Goal: Task Accomplishment & Management: Use online tool/utility

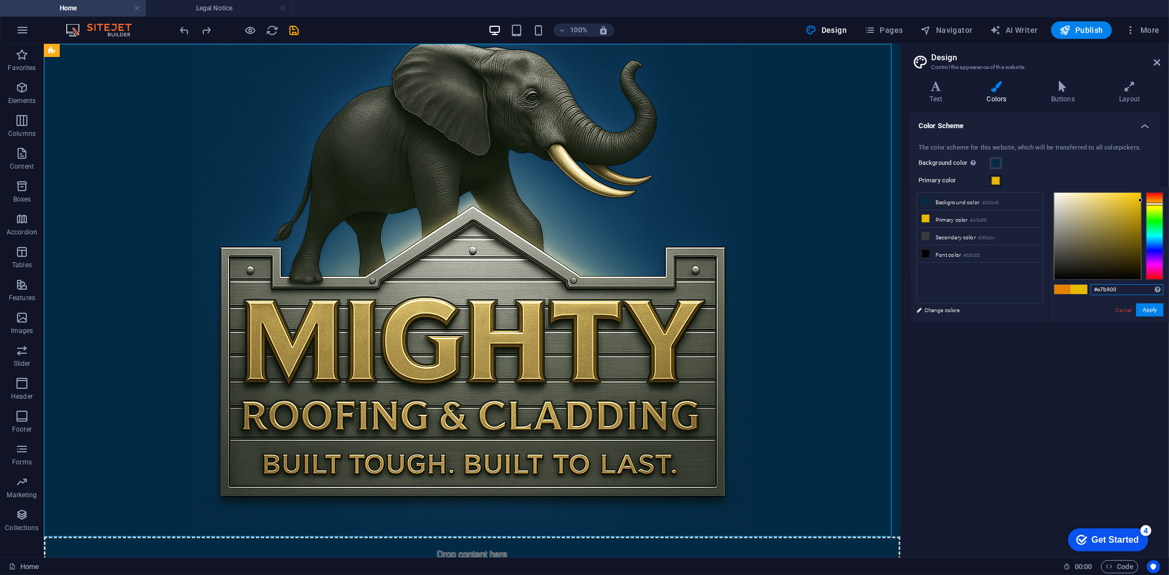
click at [1117, 288] on input "#e7b900" at bounding box center [1126, 289] width 73 height 11
paste input "F82D04"
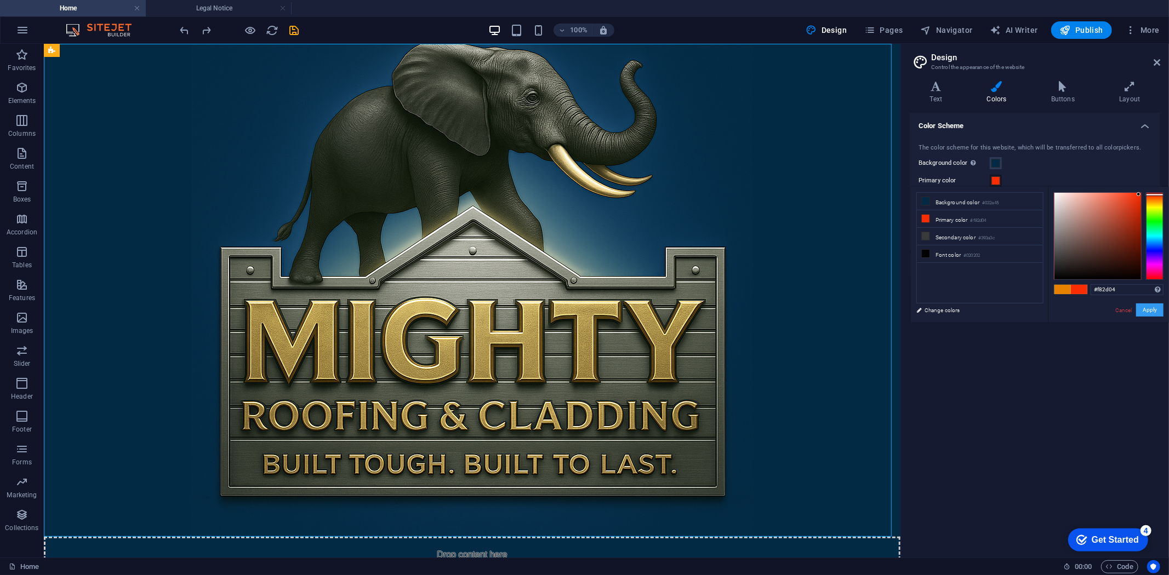
click at [1146, 310] on button "Apply" at bounding box center [1149, 310] width 27 height 13
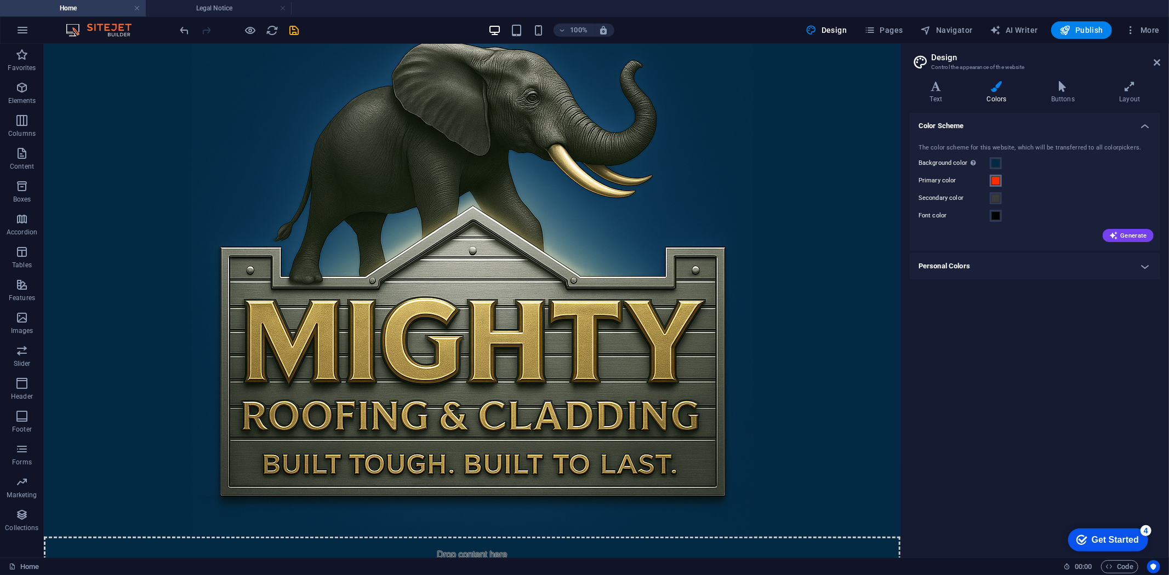
click at [997, 180] on span at bounding box center [995, 180] width 9 height 9
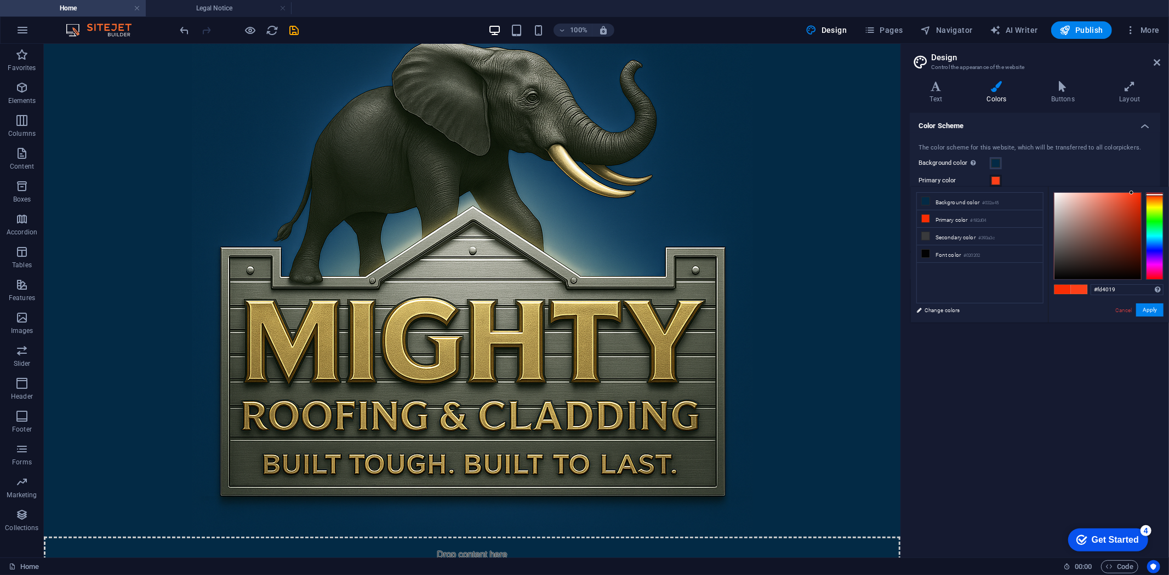
click at [1131, 193] on div at bounding box center [1097, 236] width 87 height 87
click at [1130, 196] on div at bounding box center [1097, 236] width 87 height 87
type input "#fa360e"
drag, startPoint x: 1128, startPoint y: 196, endPoint x: 1135, endPoint y: 194, distance: 7.8
click at [1135, 194] on div at bounding box center [1135, 194] width 4 height 4
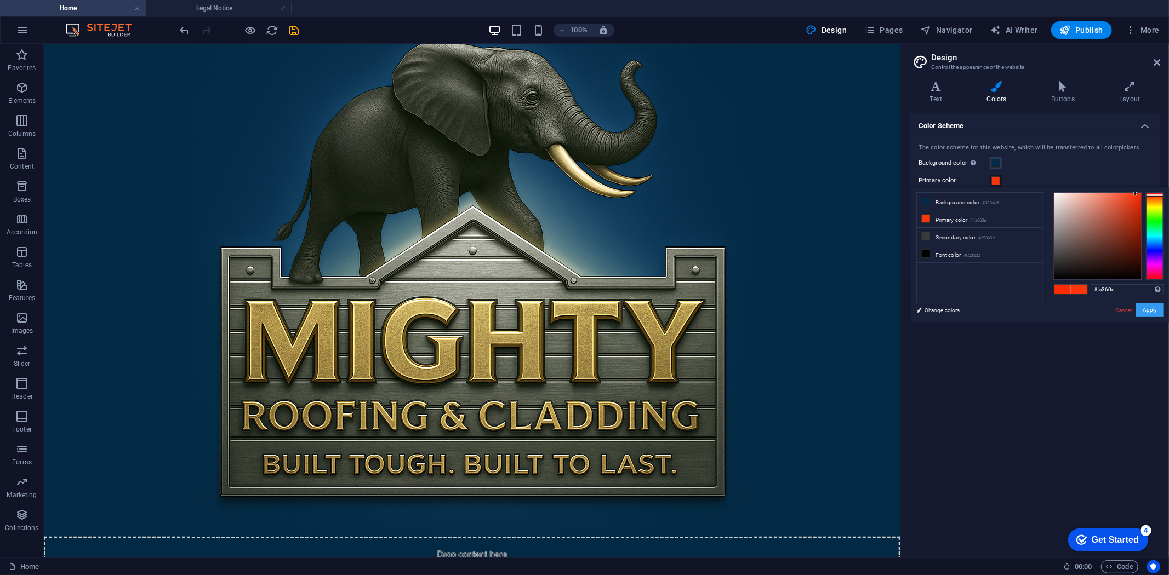
click at [1152, 310] on button "Apply" at bounding box center [1149, 310] width 27 height 13
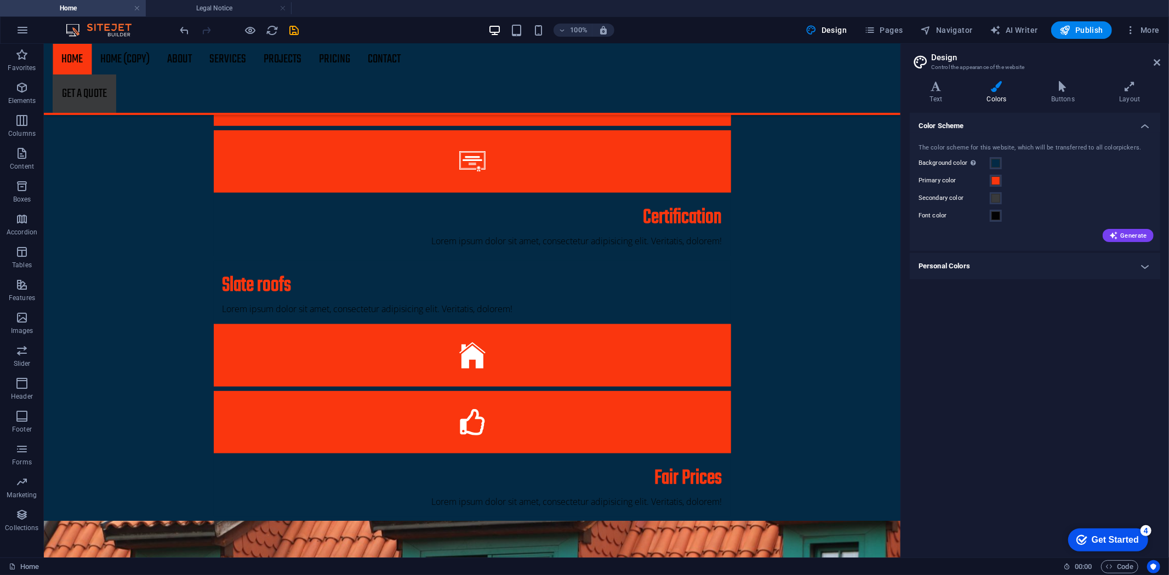
scroll to position [852, 0]
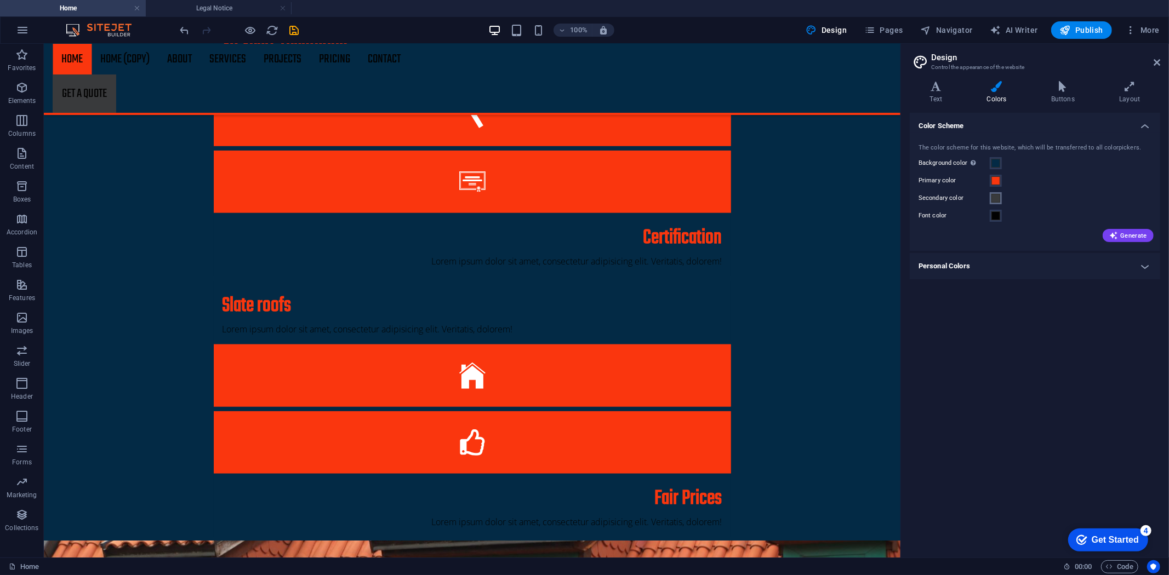
click at [996, 199] on span at bounding box center [995, 198] width 9 height 9
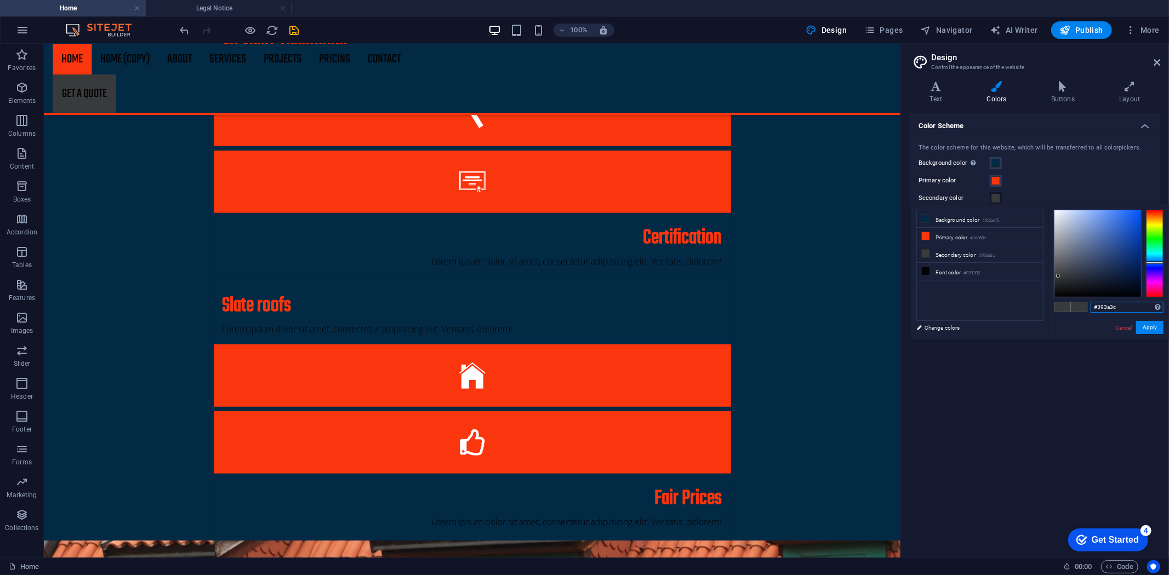
click at [1110, 309] on input "#393a3c" at bounding box center [1126, 307] width 73 height 11
paste input "585858"
type input "#585858"
click at [1157, 328] on button "Apply" at bounding box center [1149, 327] width 27 height 13
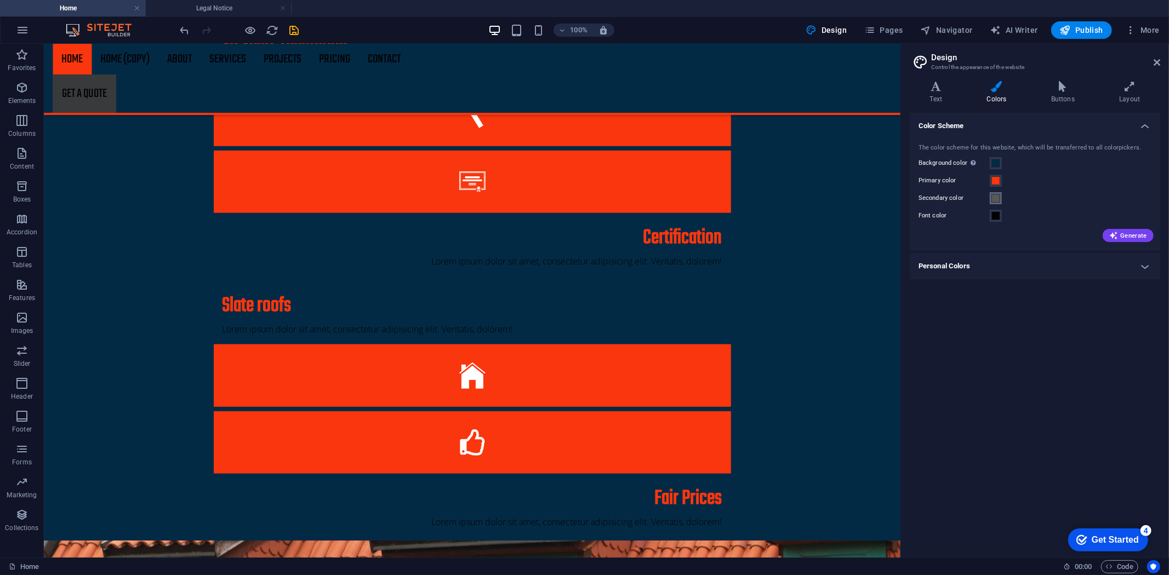
click at [996, 199] on span at bounding box center [995, 198] width 9 height 9
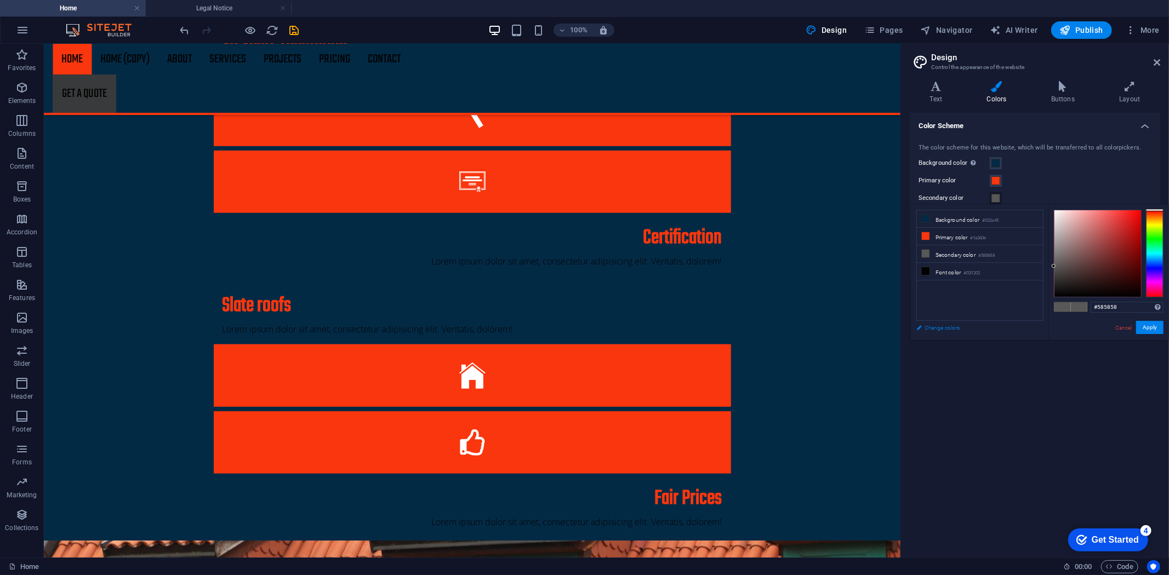
click at [937, 327] on link "Change colors" at bounding box center [974, 328] width 127 height 14
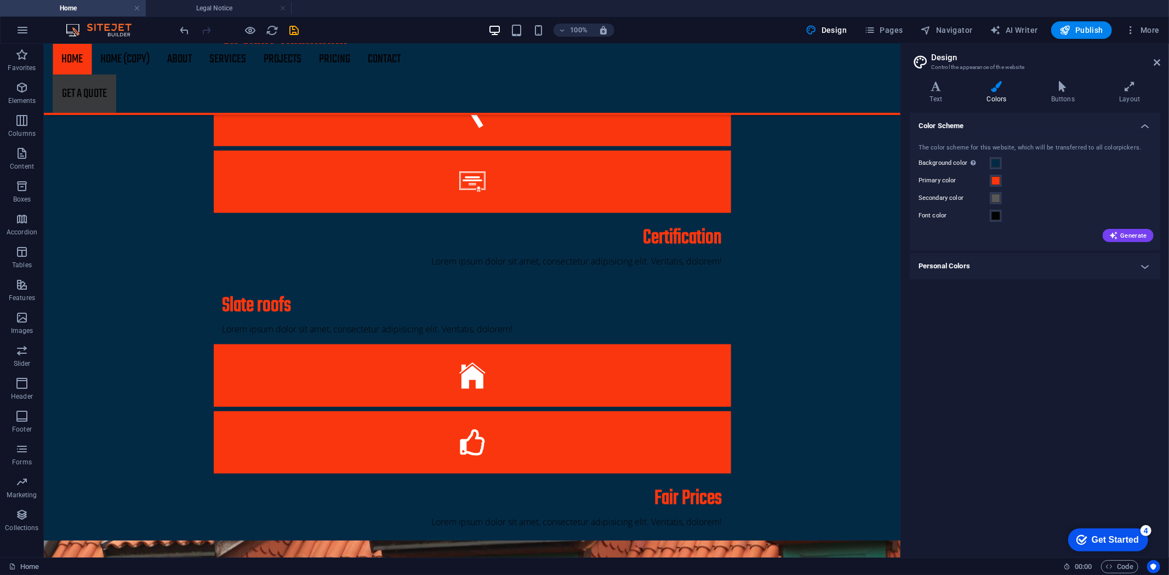
click at [1036, 266] on h4 "Personal Colors" at bounding box center [1034, 266] width 250 height 26
click at [998, 201] on span at bounding box center [995, 198] width 9 height 9
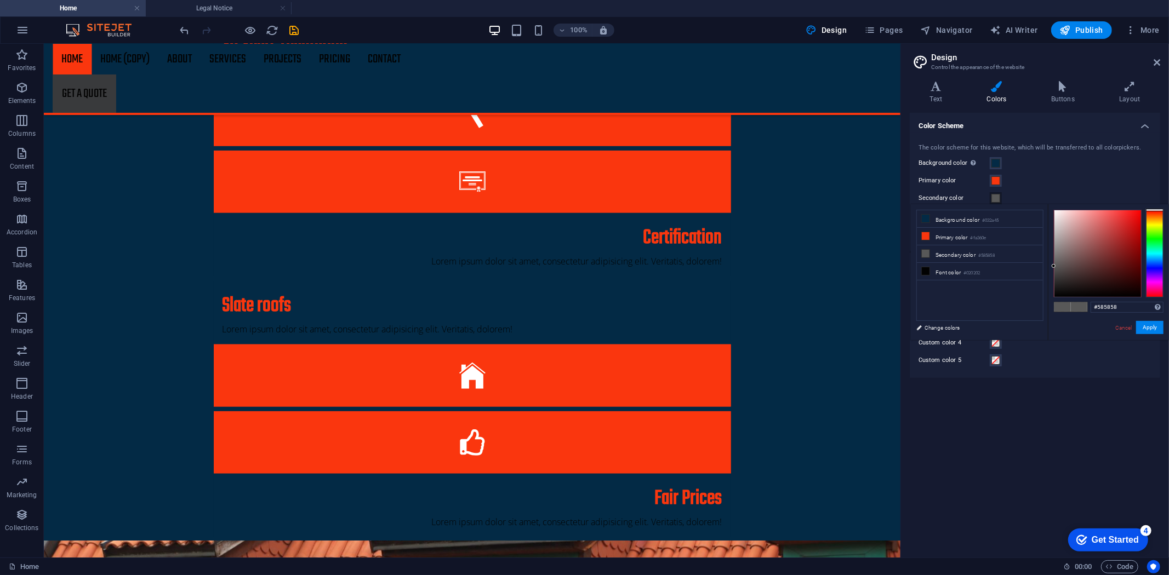
click at [1064, 310] on span at bounding box center [1062, 306] width 16 height 9
click at [1051, 352] on div "Custom color 1 Custom color 2 Custom color 3 Custom color 4 Custom color 5" at bounding box center [1034, 325] width 255 height 105
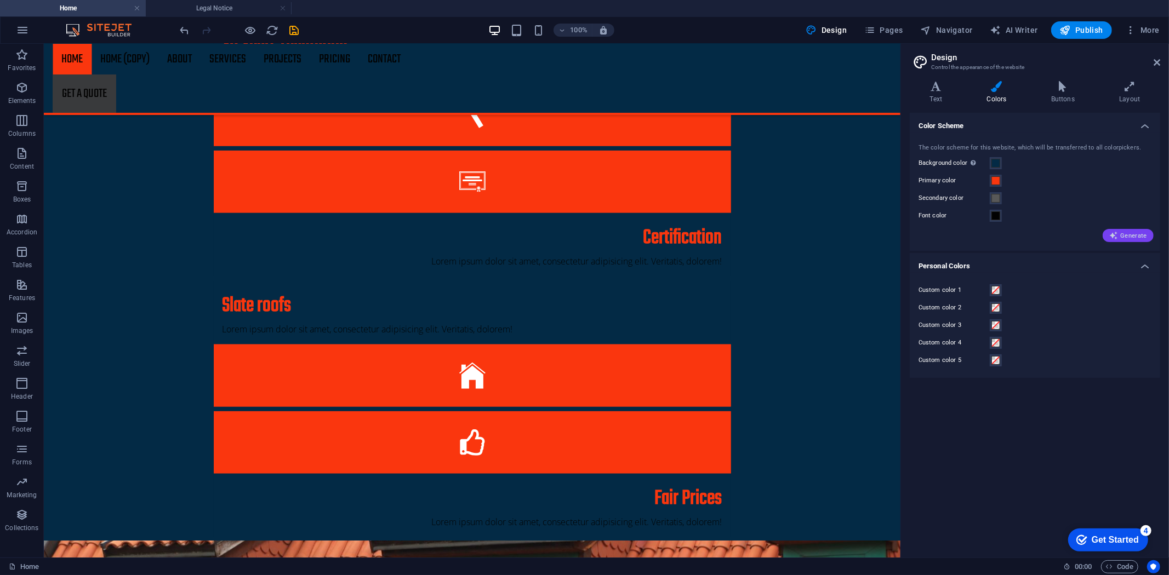
click at [1108, 231] on button "Generate" at bounding box center [1127, 235] width 51 height 13
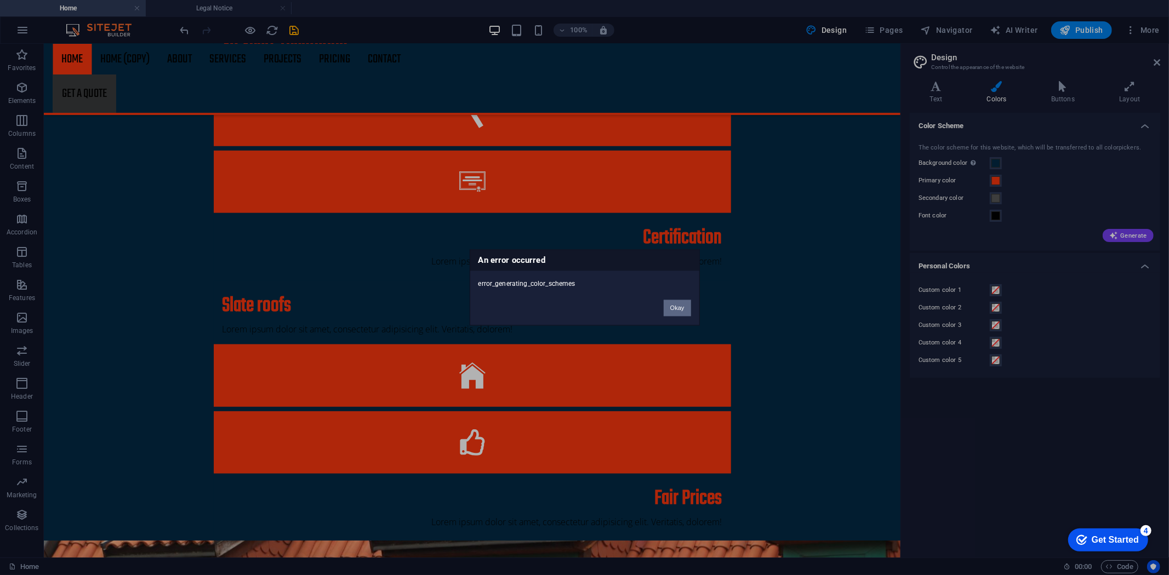
click at [682, 306] on button "Okay" at bounding box center [676, 308] width 27 height 16
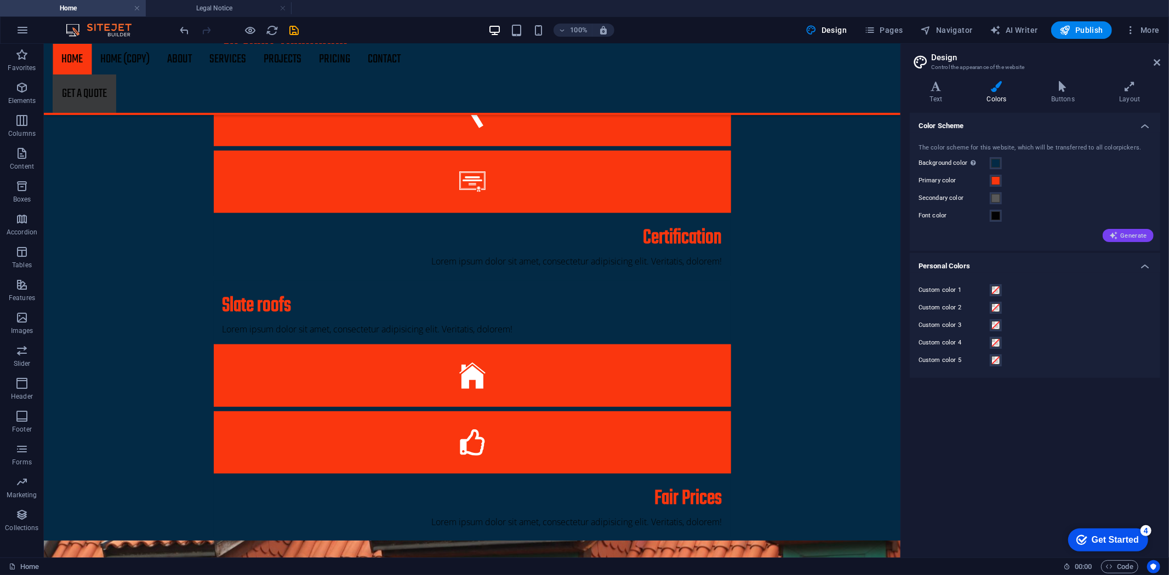
click at [1122, 232] on span "Generate" at bounding box center [1128, 235] width 38 height 9
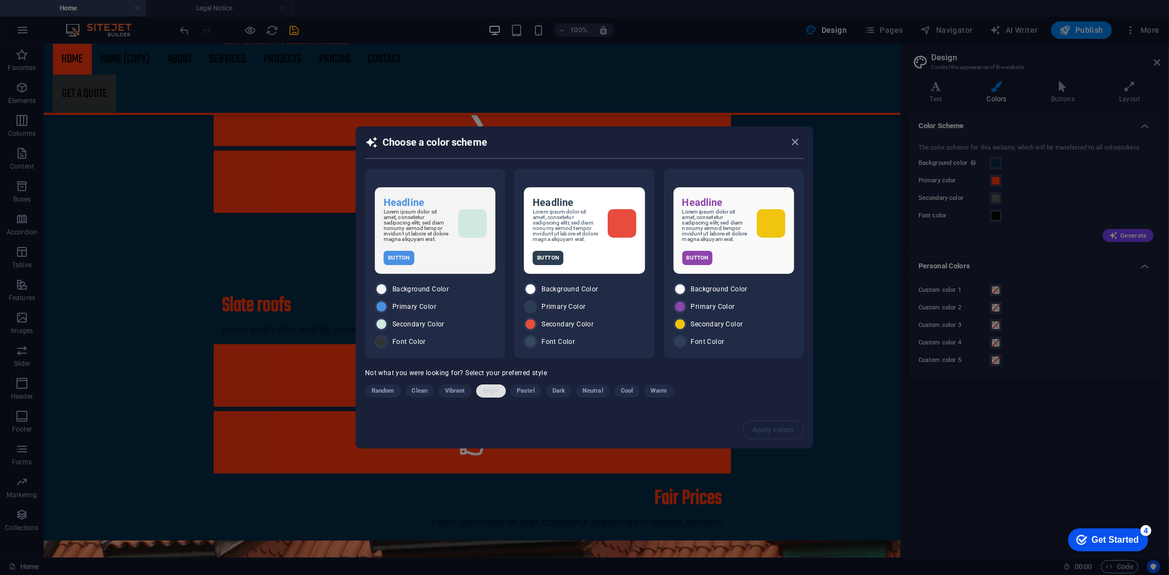
click at [493, 391] on span "Bright" at bounding box center [491, 391] width 17 height 13
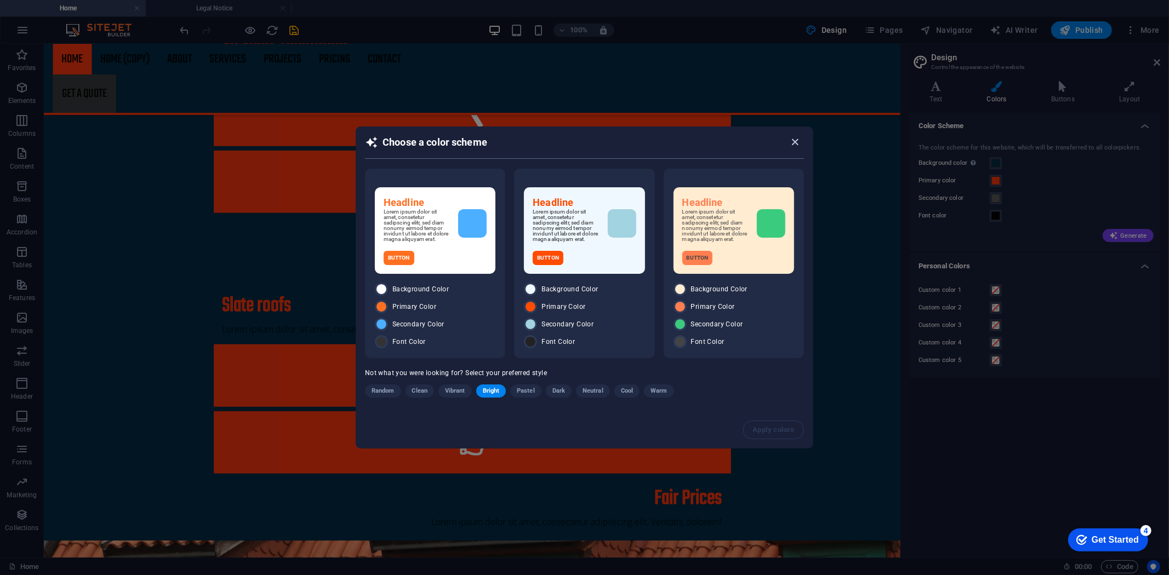
click at [798, 139] on icon "button" at bounding box center [795, 142] width 13 height 13
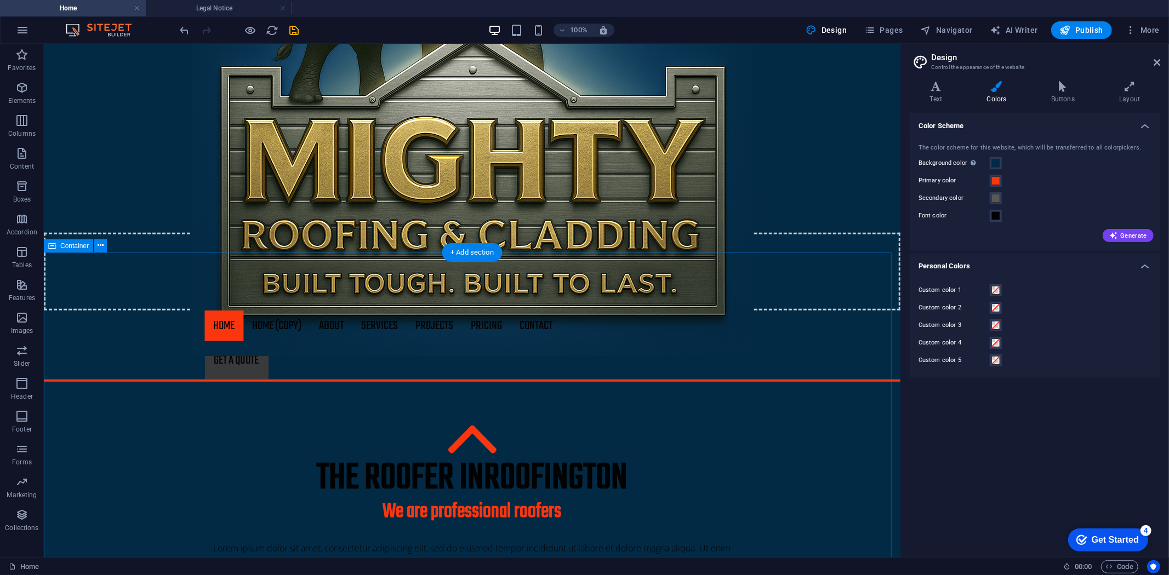
scroll to position [122, 0]
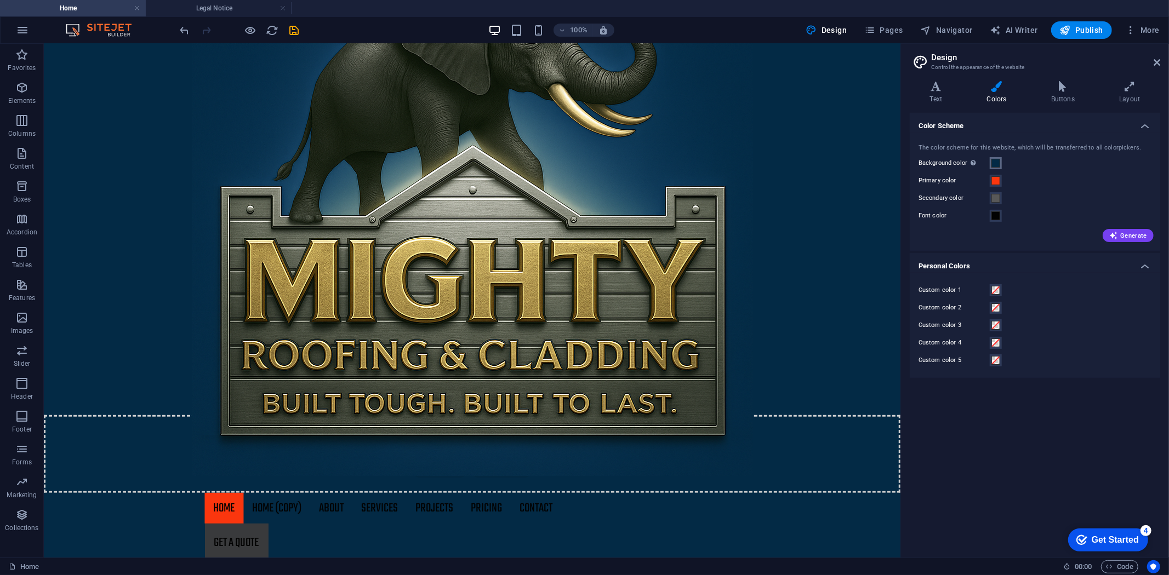
click at [993, 161] on span at bounding box center [995, 163] width 9 height 9
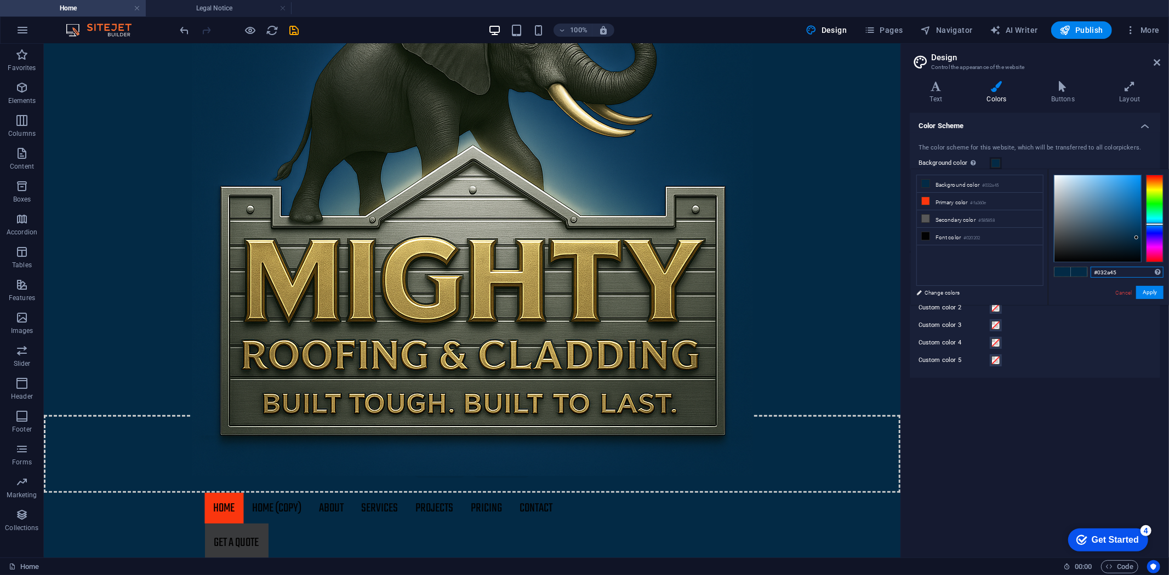
click at [1120, 276] on input "#032a45" at bounding box center [1126, 272] width 73 height 11
paste input "42C"
click at [934, 236] on li "Font color #020202" at bounding box center [980, 237] width 126 height 18
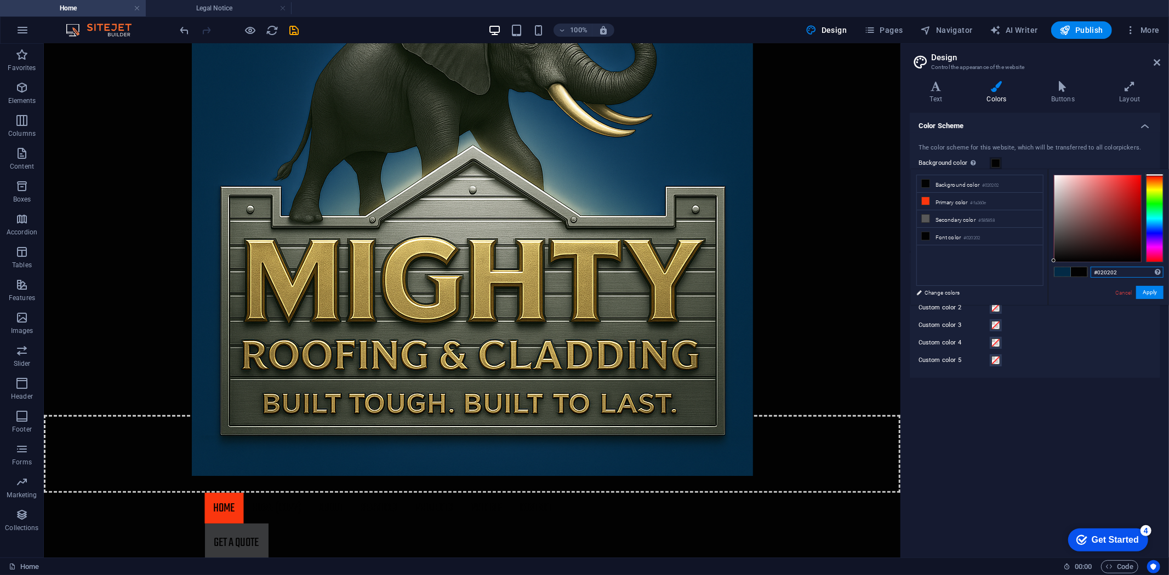
click at [1112, 272] on input "#020202" at bounding box center [1126, 272] width 73 height 11
paste input "A18941"
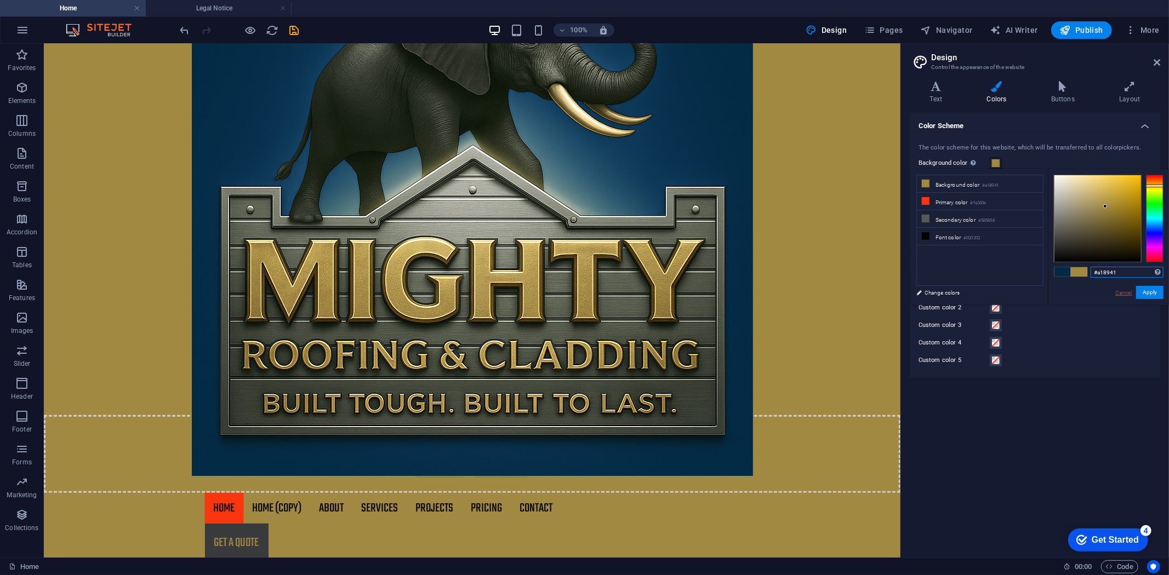
type input "#a18941"
click at [1121, 291] on link "Cancel" at bounding box center [1123, 293] width 19 height 8
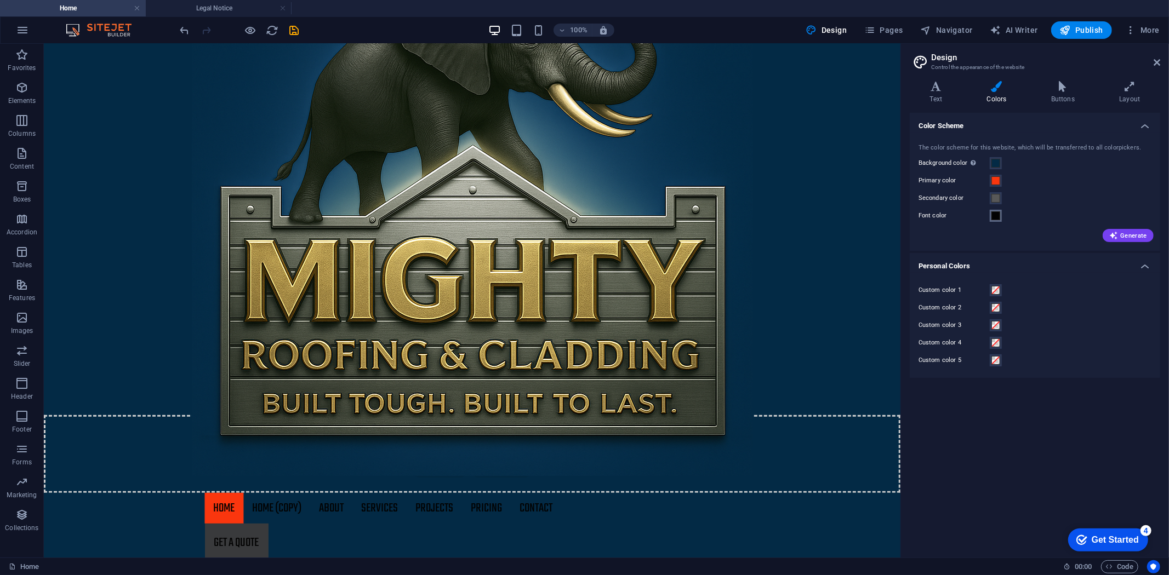
click at [1000, 215] on button "Font color" at bounding box center [995, 216] width 12 height 12
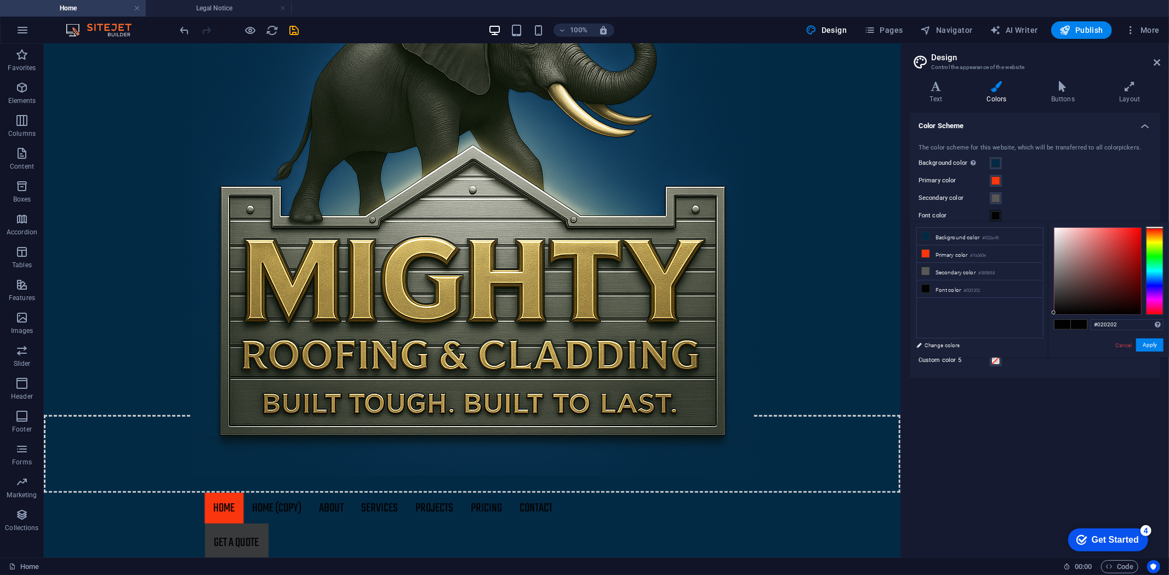
click at [998, 215] on span at bounding box center [995, 215] width 9 height 9
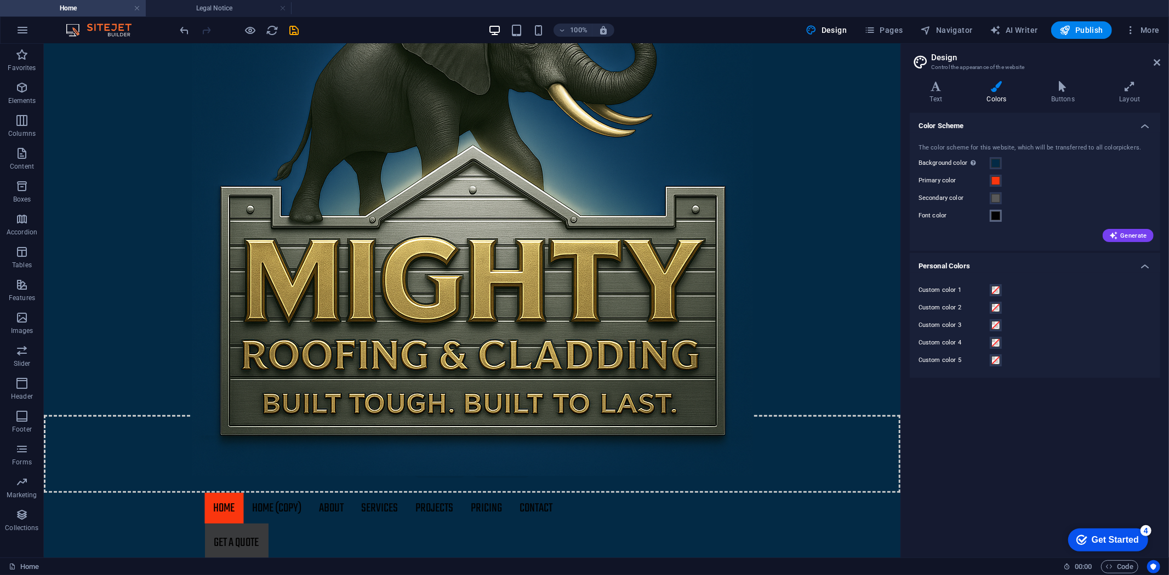
click at [991, 215] on span at bounding box center [995, 215] width 9 height 9
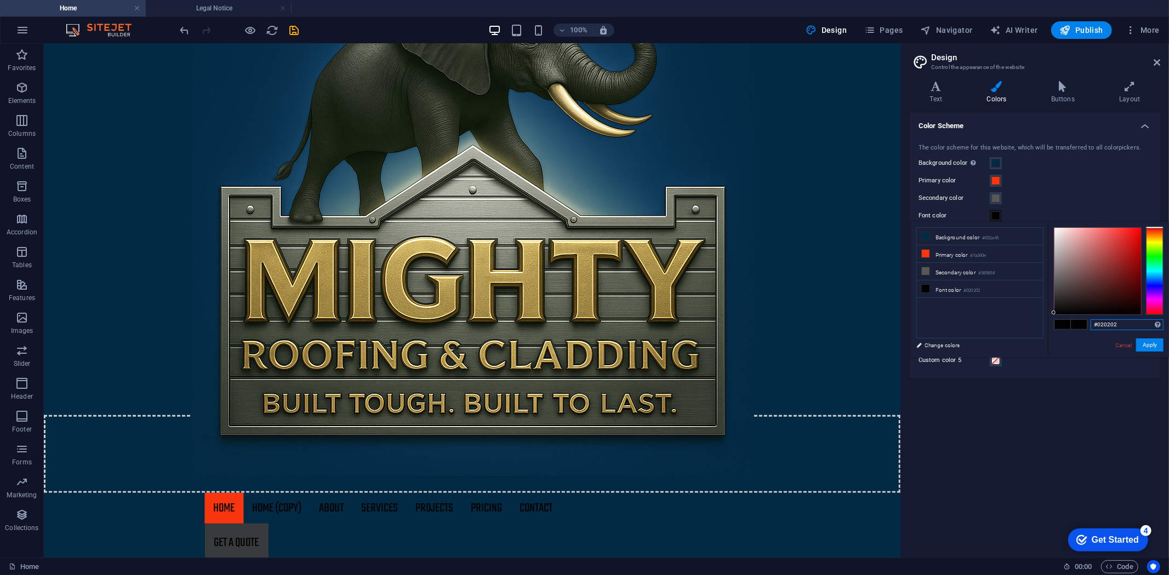
click at [1105, 325] on input "#020202" at bounding box center [1126, 324] width 73 height 11
paste input "A18941"
type input "#a18941"
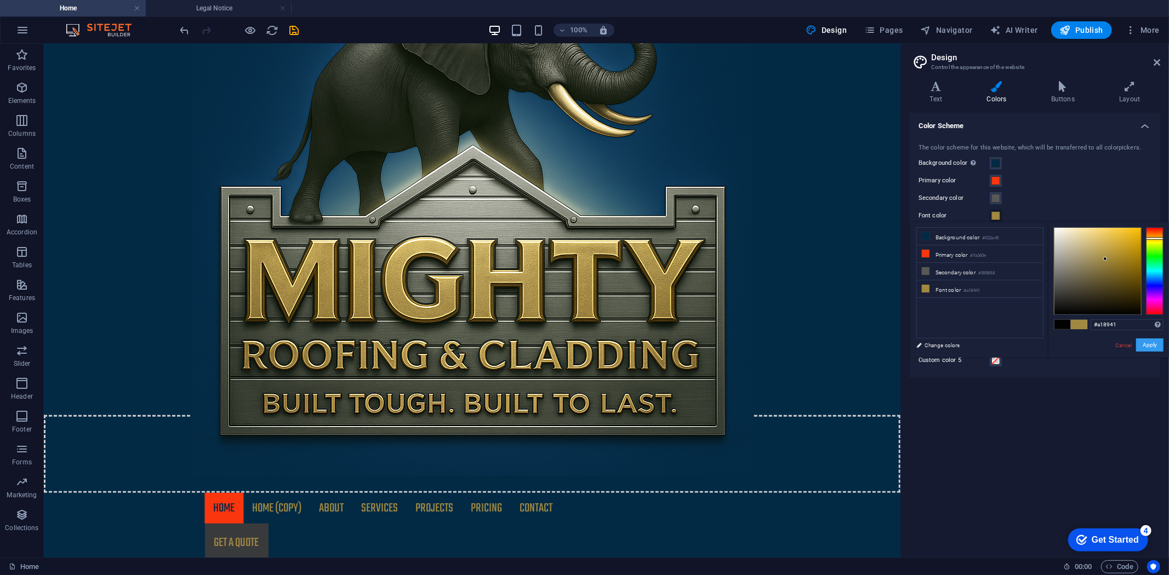
click at [1140, 341] on button "Apply" at bounding box center [1149, 345] width 27 height 13
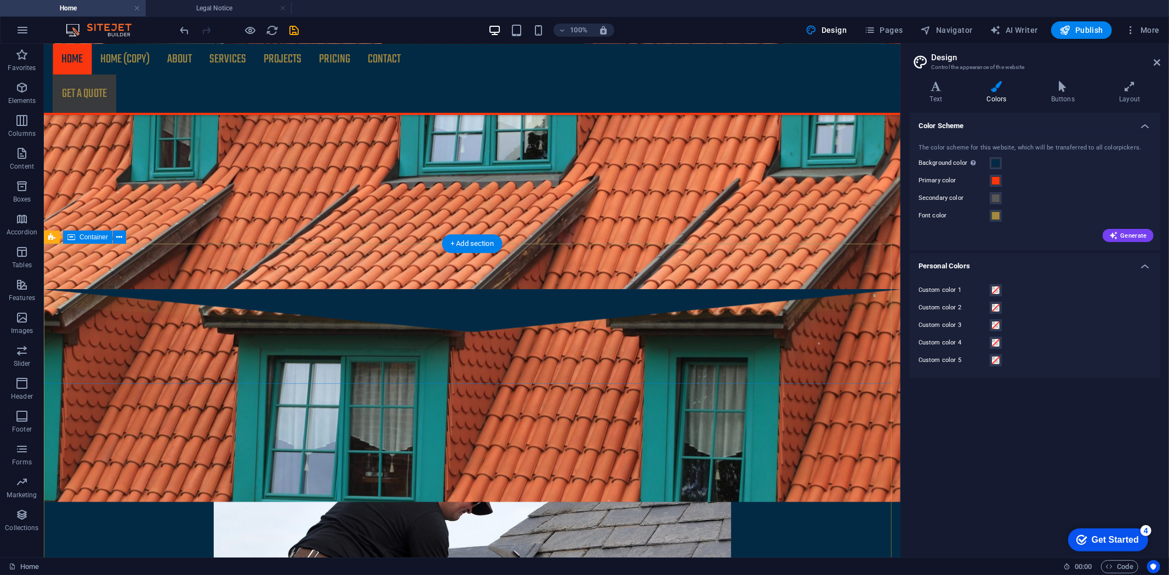
scroll to position [1765, 0]
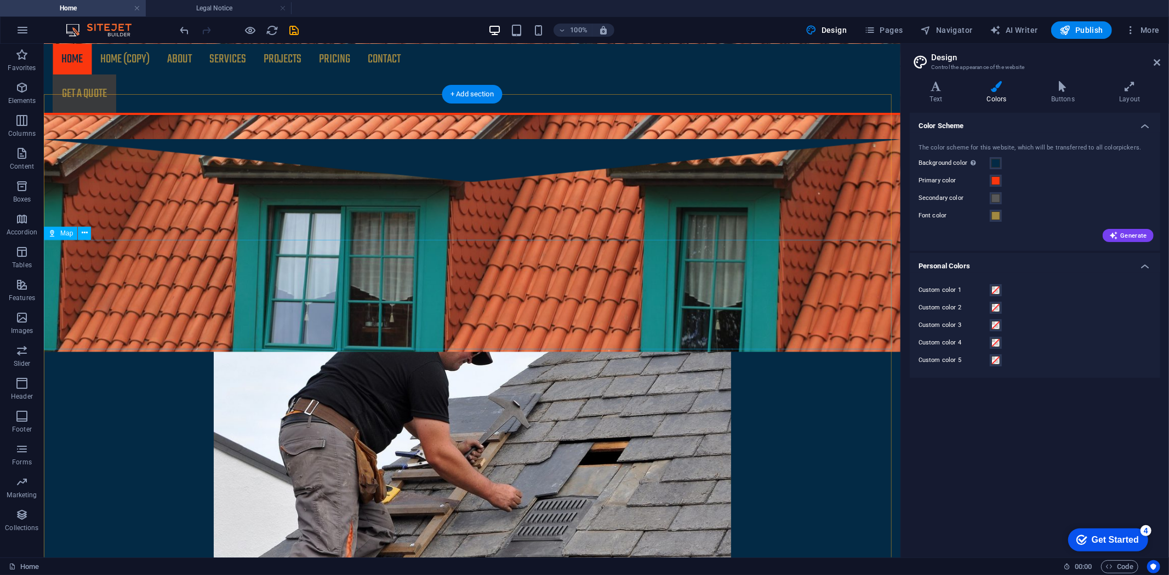
click at [55, 232] on icon at bounding box center [52, 233] width 8 height 13
click at [84, 233] on icon at bounding box center [85, 233] width 6 height 12
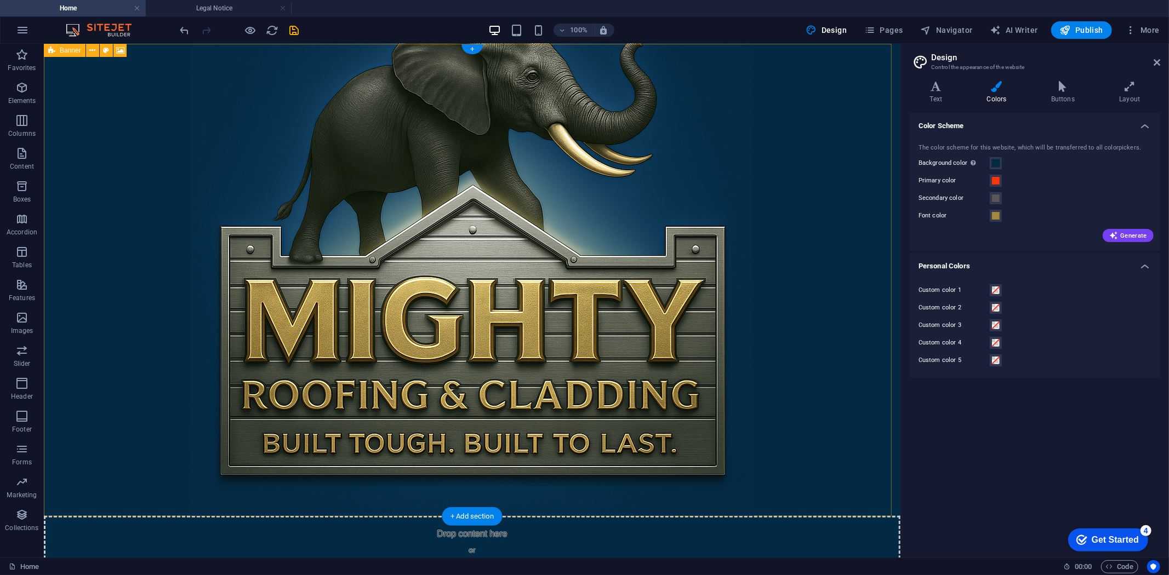
scroll to position [0, 0]
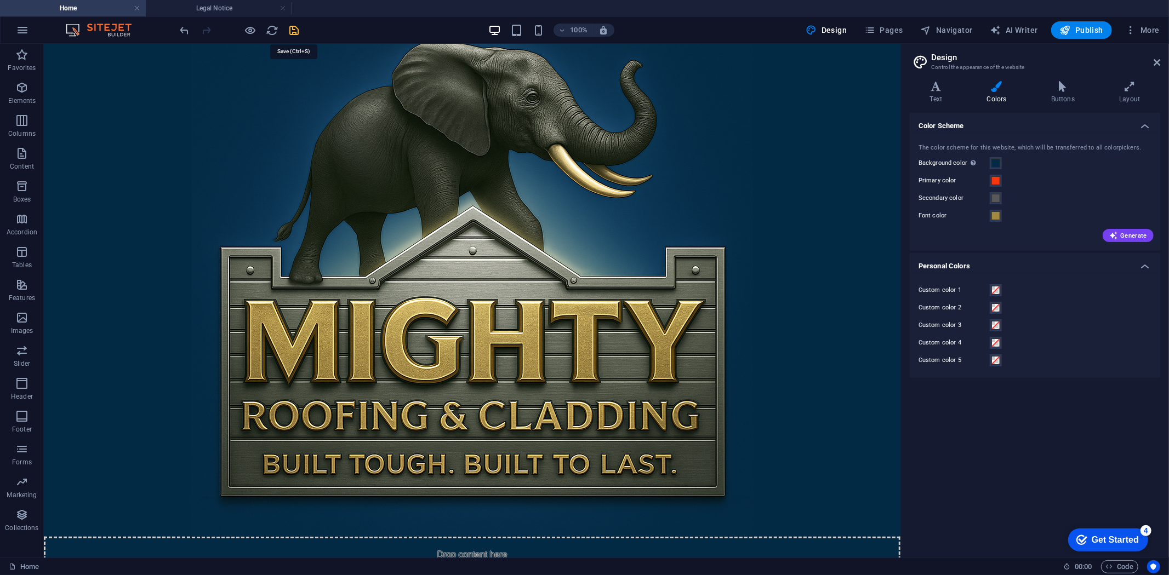
click at [290, 25] on icon "save" at bounding box center [294, 30] width 13 height 13
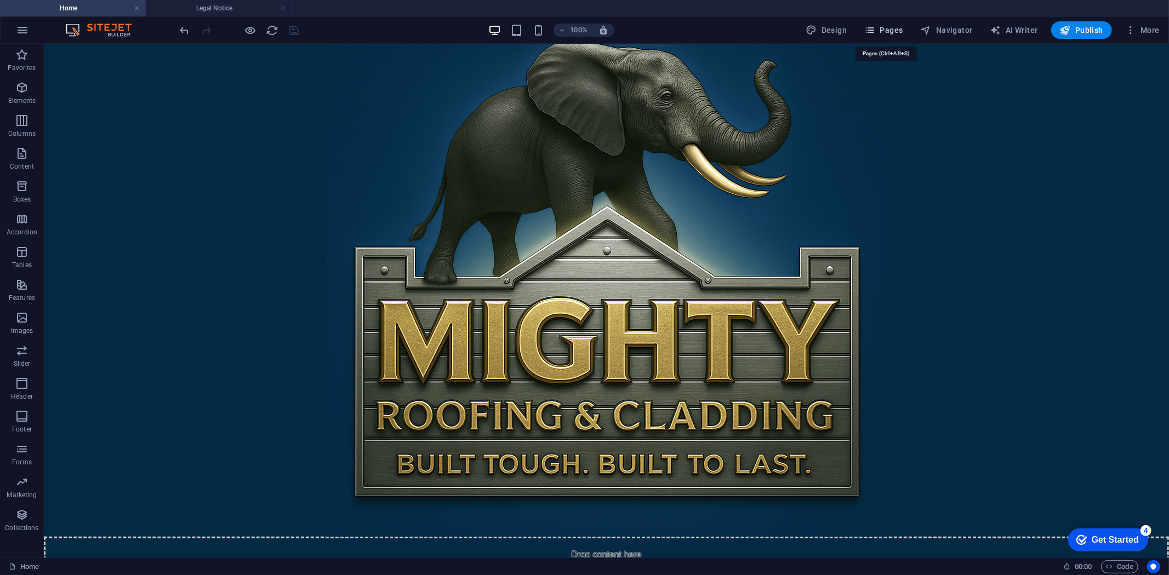
click at [897, 28] on span "Pages" at bounding box center [883, 30] width 38 height 11
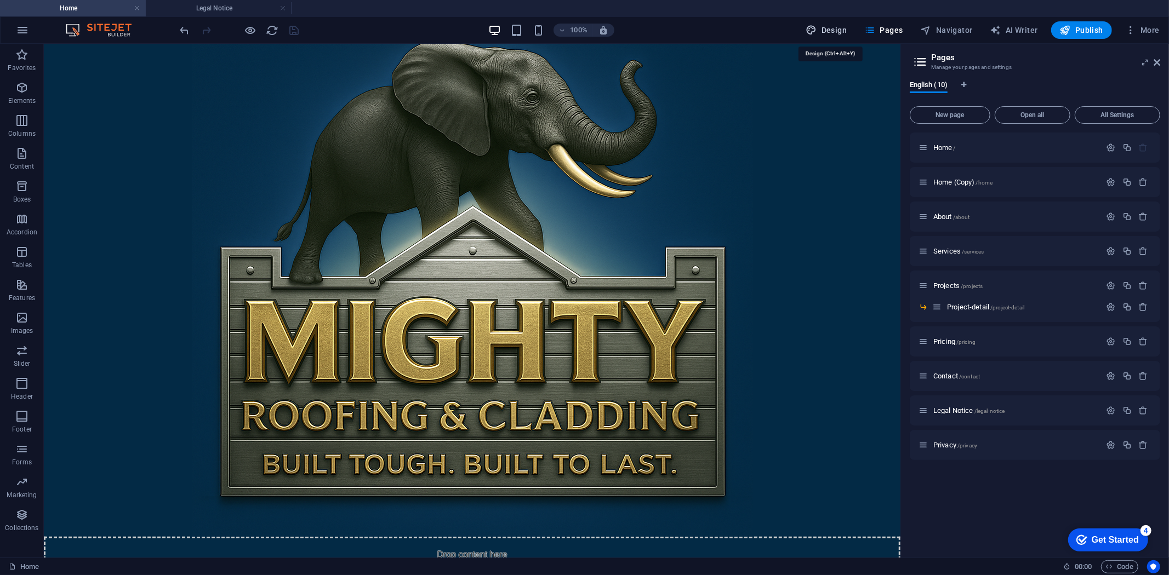
click at [842, 26] on span "Design" at bounding box center [826, 30] width 41 height 11
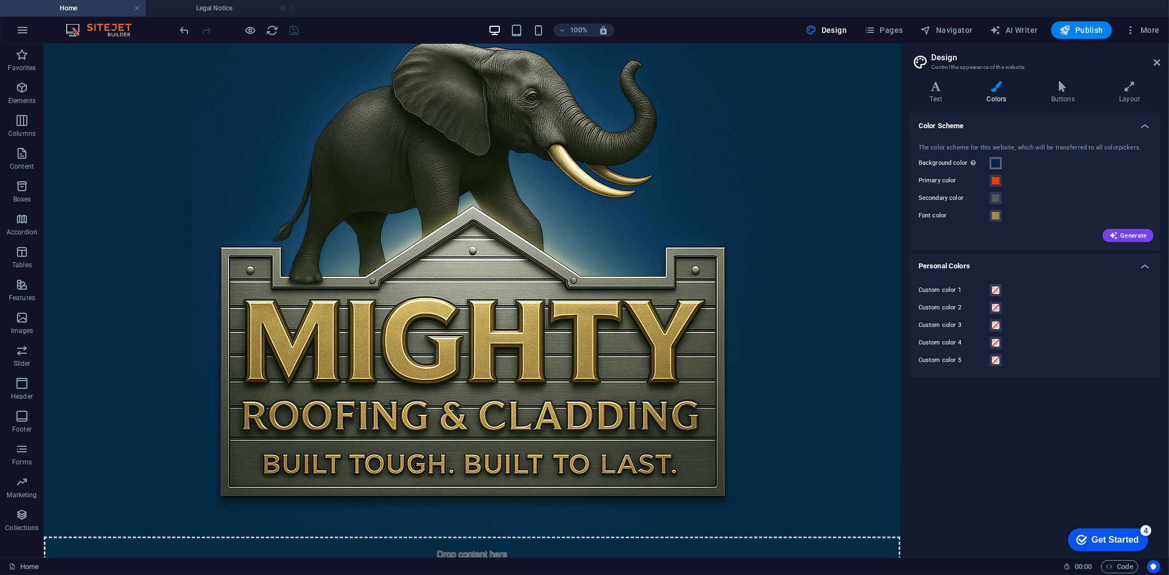
click at [993, 157] on button "Background color Only visible if it is not covered by other backgrounds." at bounding box center [995, 163] width 12 height 12
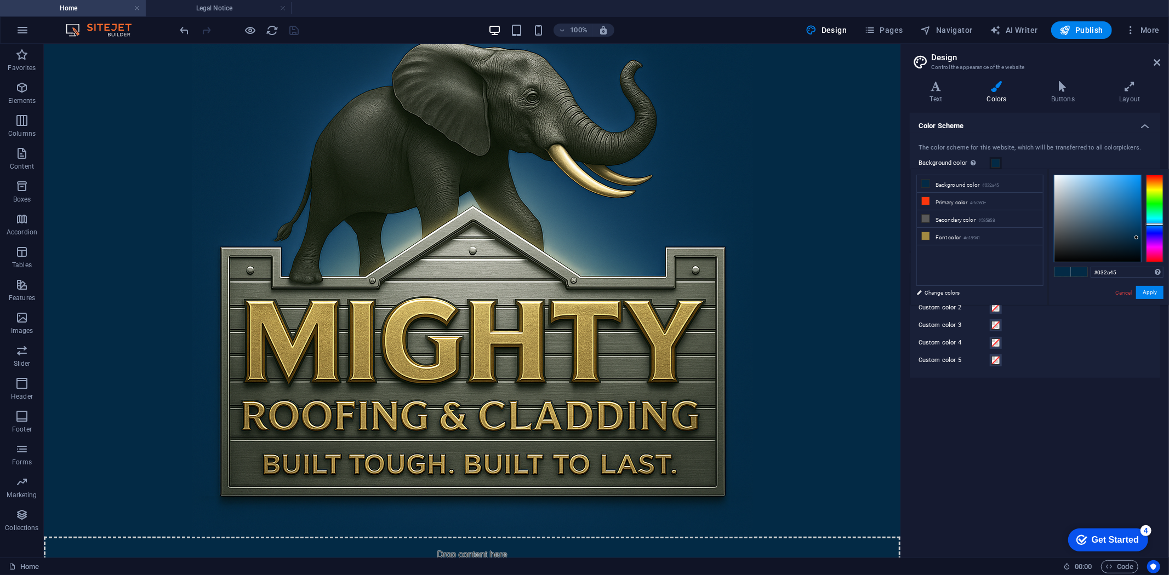
click at [1026, 124] on h4 "Color Scheme" at bounding box center [1034, 123] width 250 height 20
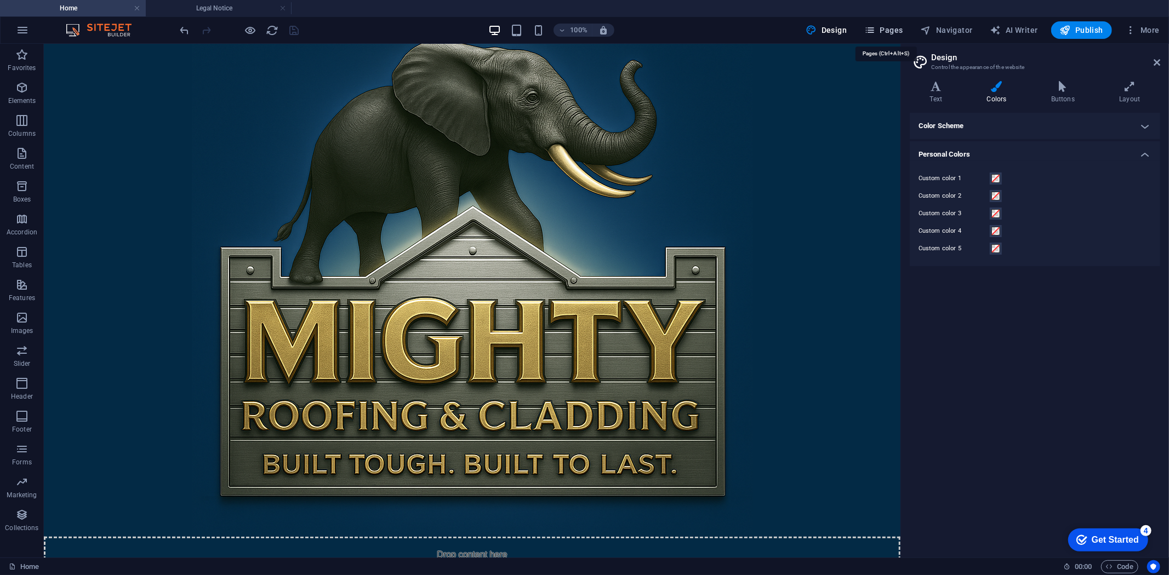
click at [878, 23] on button "Pages" at bounding box center [883, 30] width 47 height 18
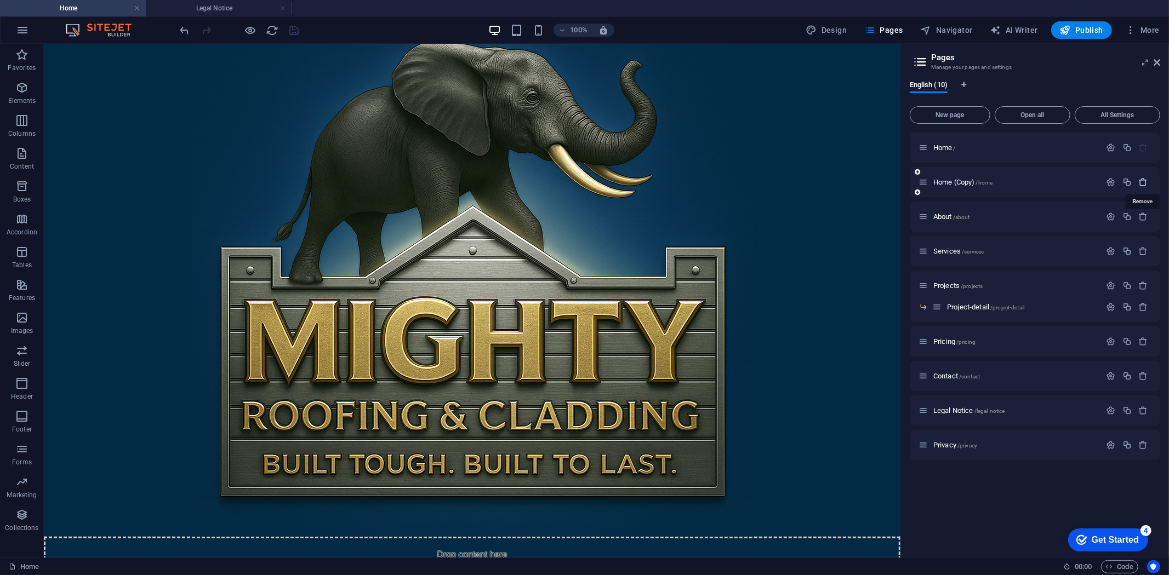
click at [1144, 178] on icon "button" at bounding box center [1143, 182] width 9 height 9
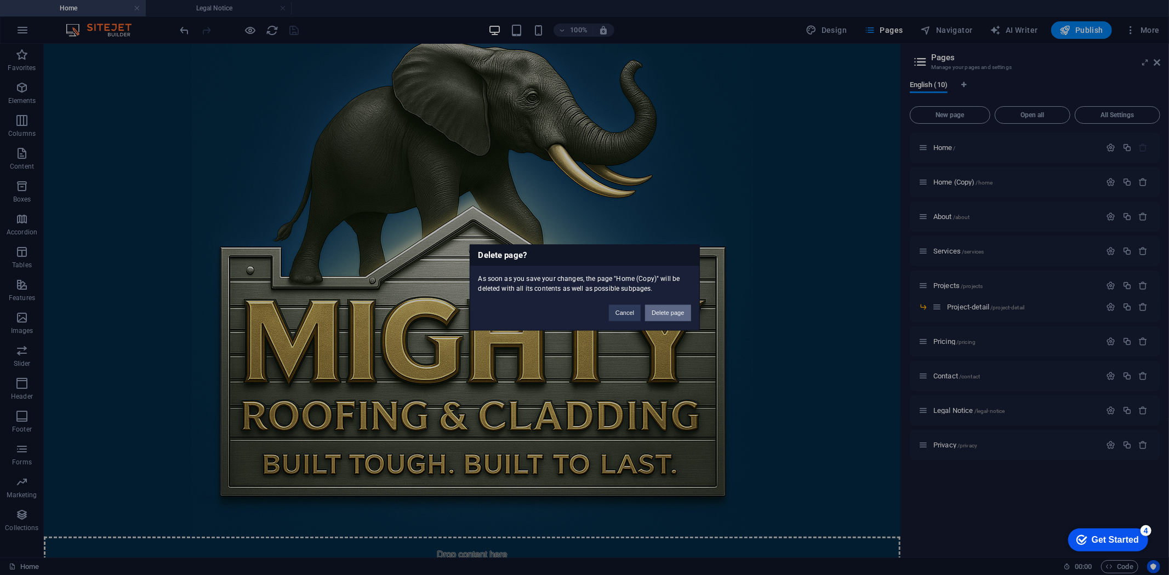
drag, startPoint x: 674, startPoint y: 308, endPoint x: 631, endPoint y: 265, distance: 61.6
click at [674, 308] on button "Delete page" at bounding box center [667, 313] width 45 height 16
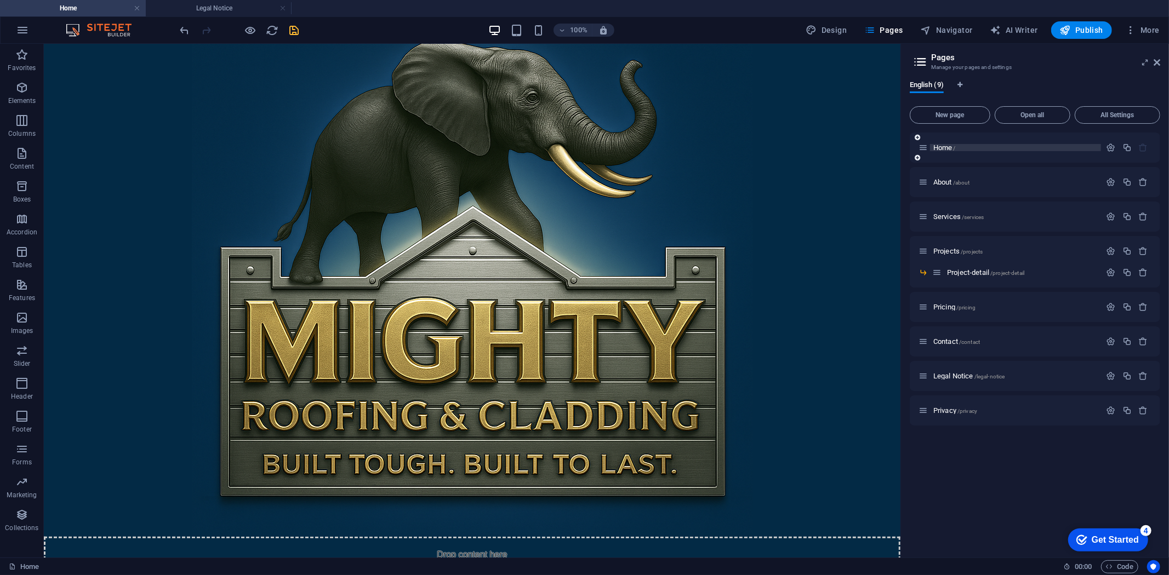
click at [970, 144] on p "Home /" at bounding box center [1015, 147] width 164 height 7
click at [720, 113] on figure at bounding box center [471, 289] width 856 height 493
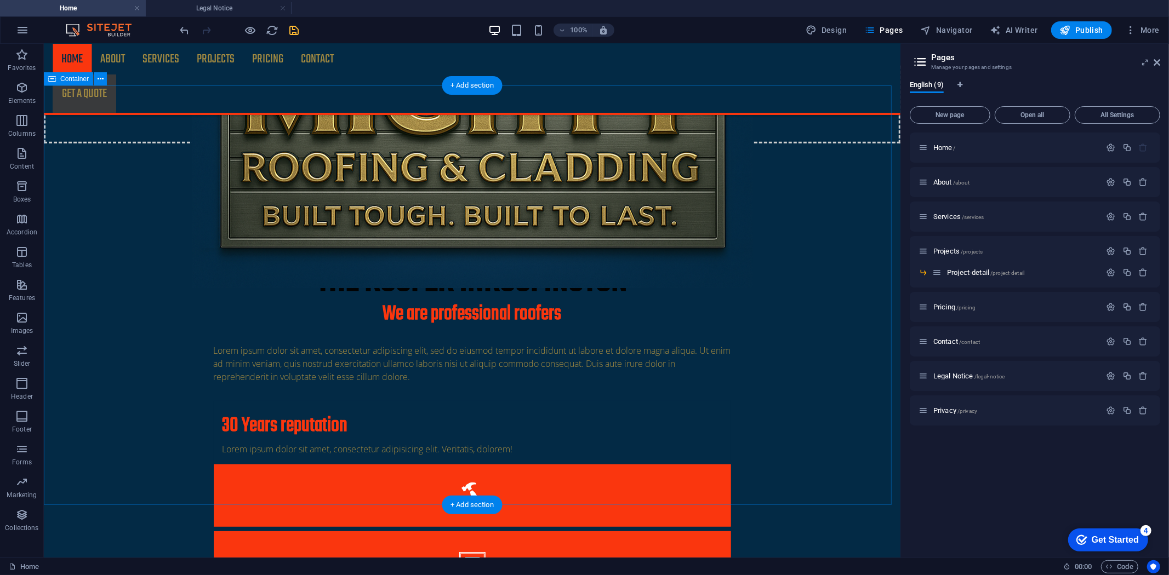
scroll to position [426, 0]
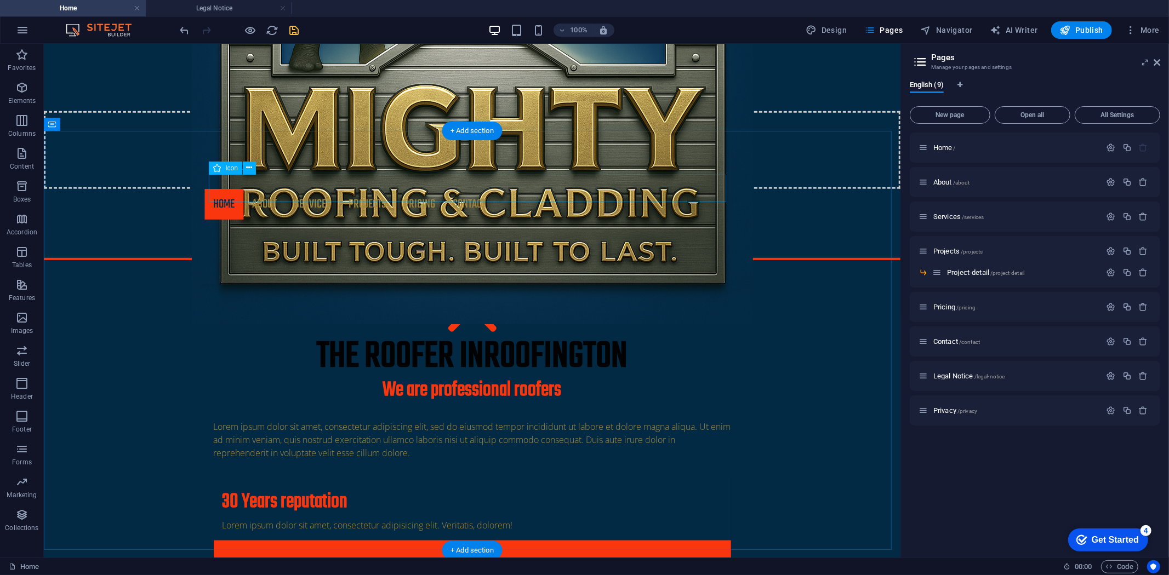
click at [461, 304] on figure at bounding box center [471, 319] width 517 height 31
click at [476, 304] on figure at bounding box center [471, 319] width 517 height 31
select select "xMidYMid"
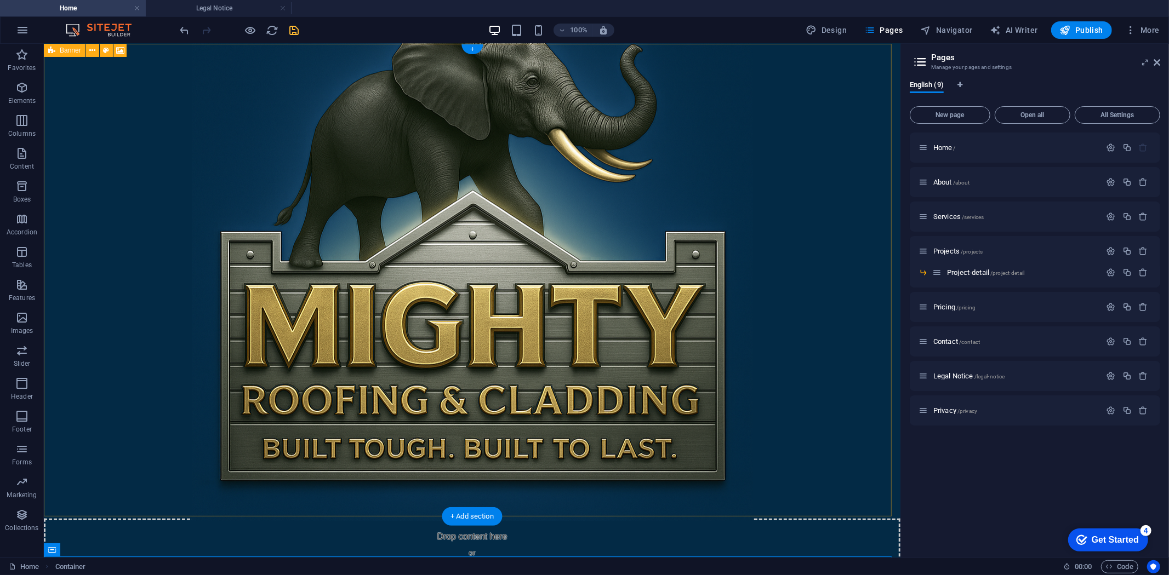
scroll to position [0, 0]
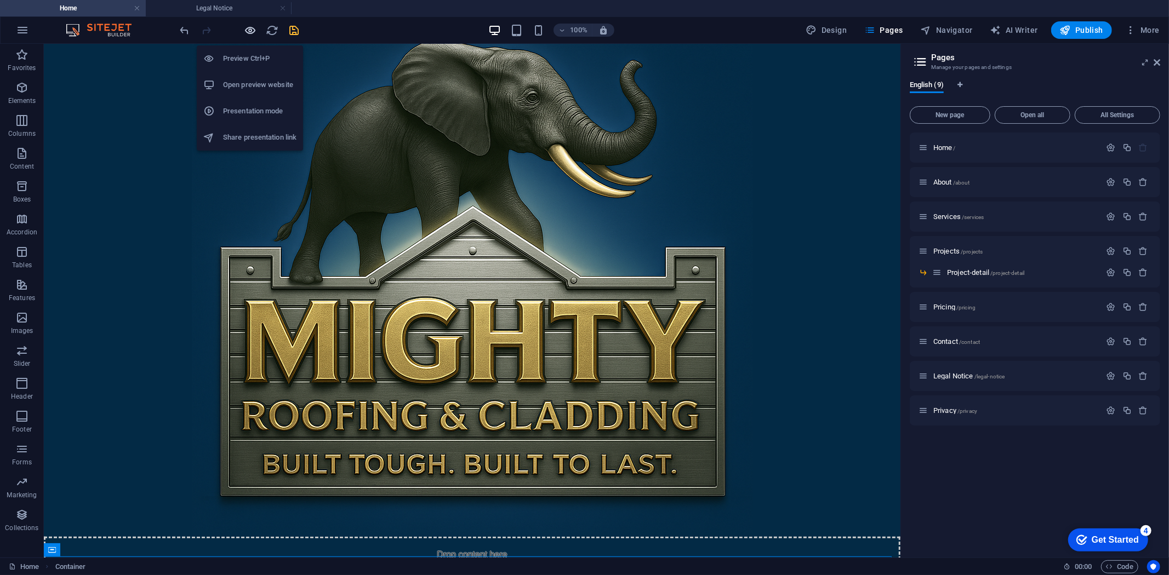
click at [250, 28] on icon "button" at bounding box center [250, 30] width 13 height 13
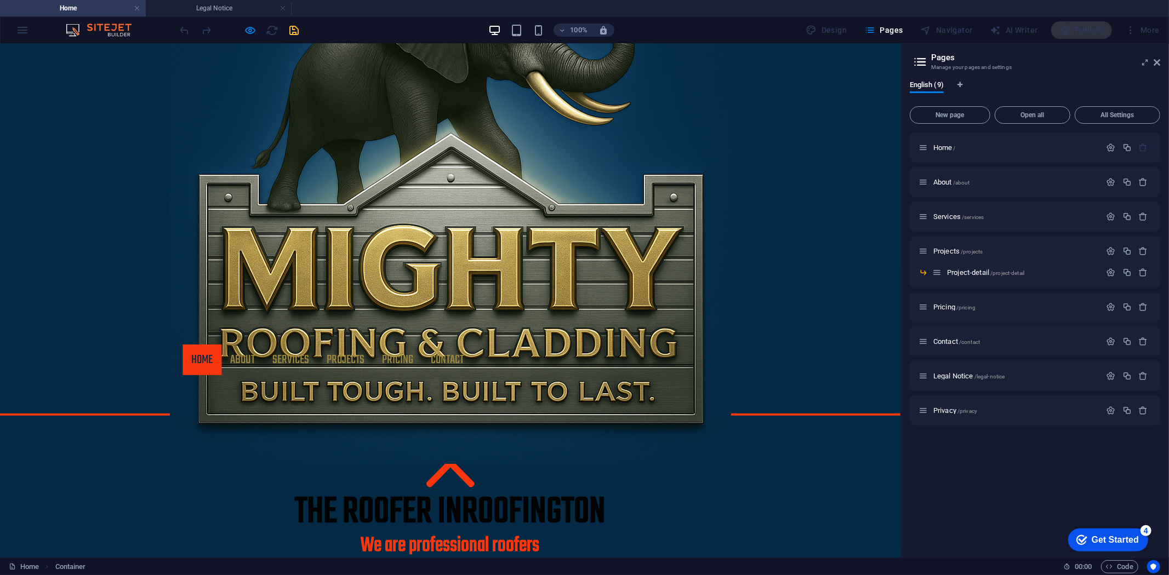
scroll to position [243, 0]
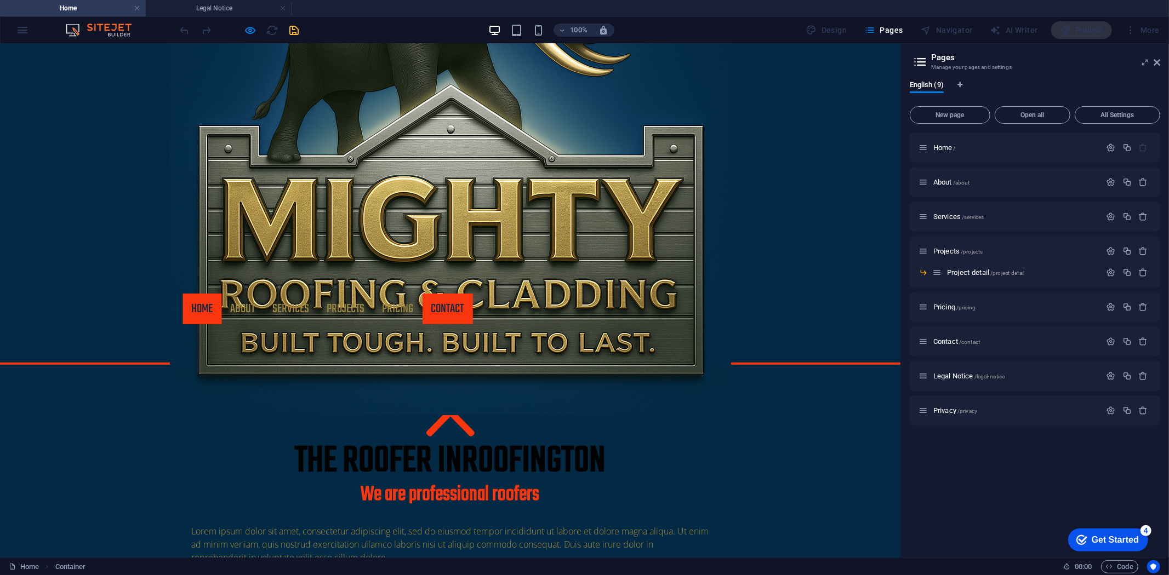
click at [453, 294] on link "Contact" at bounding box center [447, 308] width 50 height 31
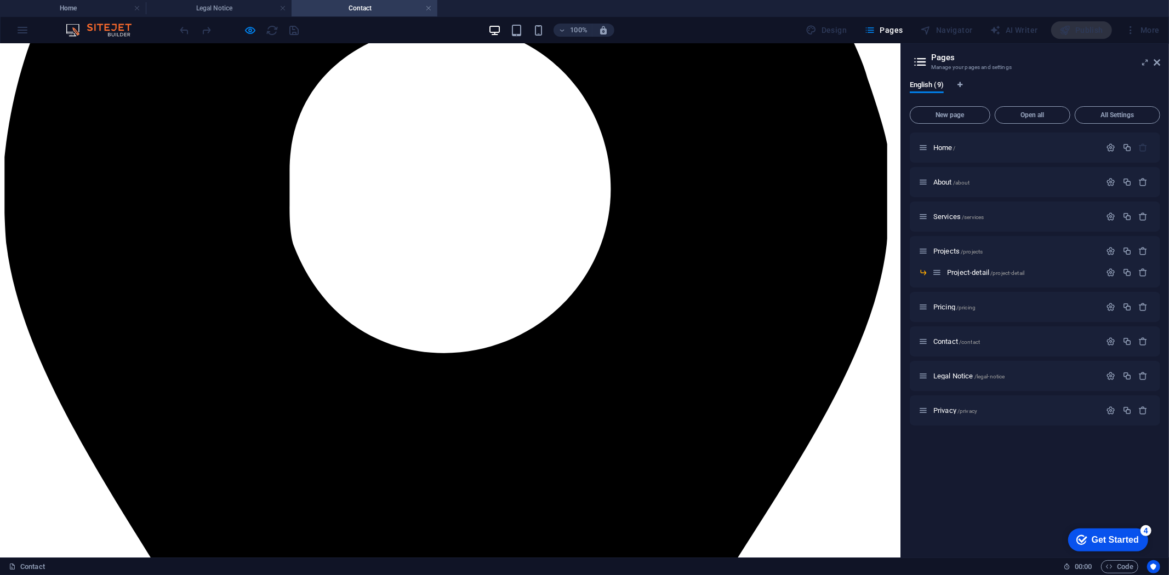
scroll to position [870, 0]
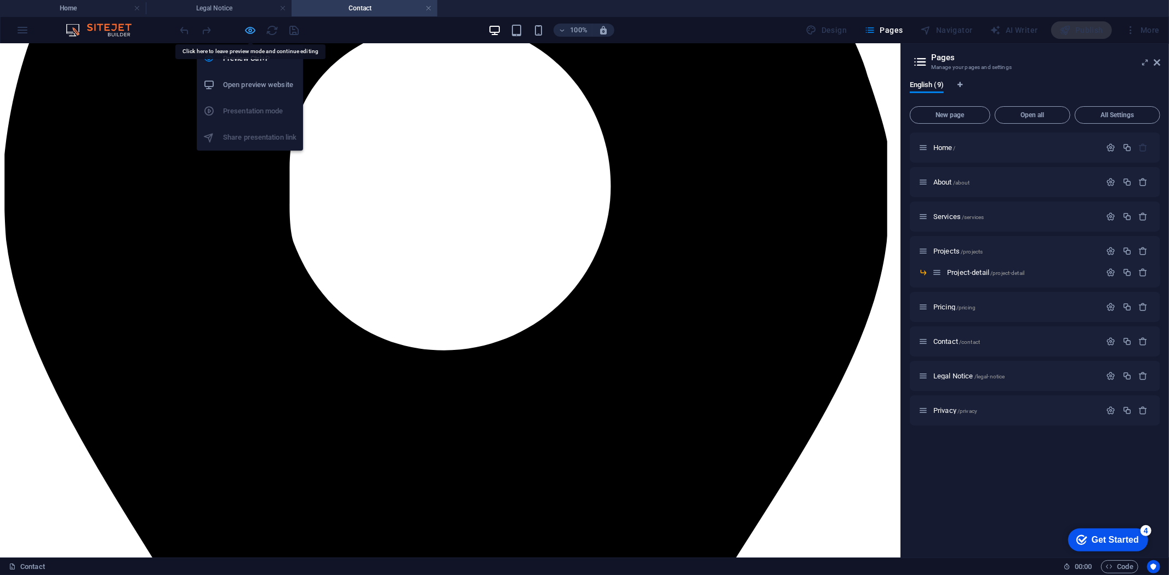
click at [251, 33] on icon "button" at bounding box center [250, 30] width 13 height 13
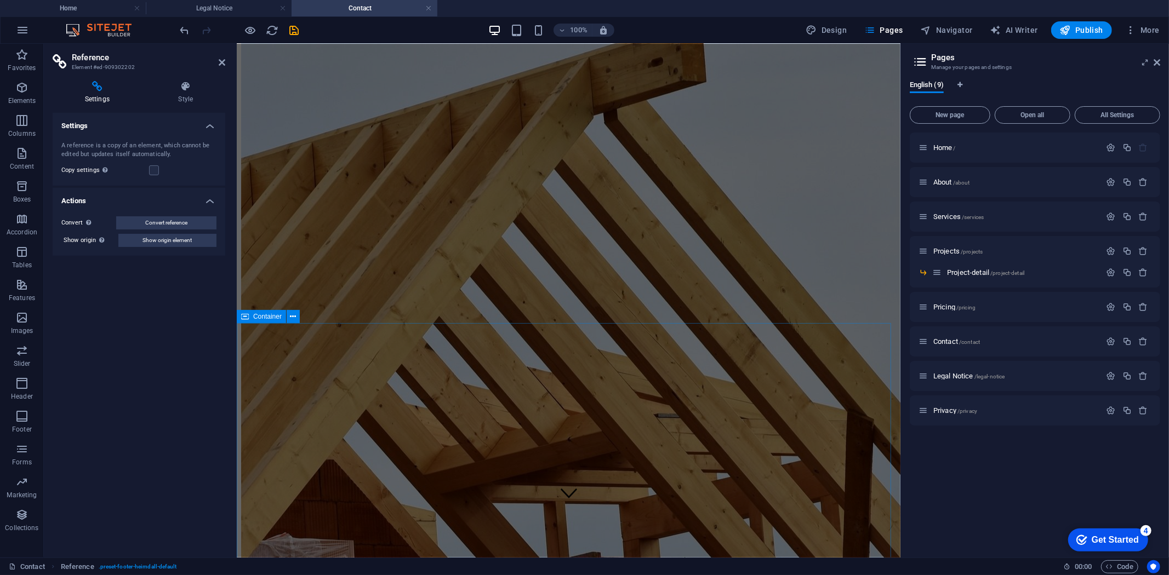
scroll to position [0, 0]
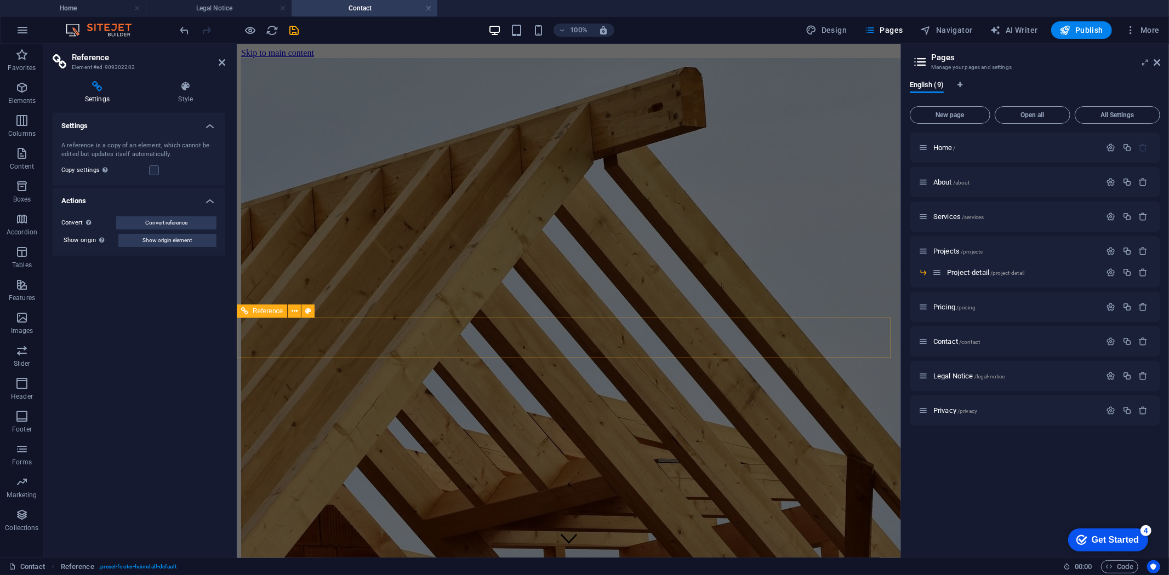
click at [392, 539] on nav "Home About Services Projects Project-detail Pricing Contact" at bounding box center [568, 573] width 655 height 69
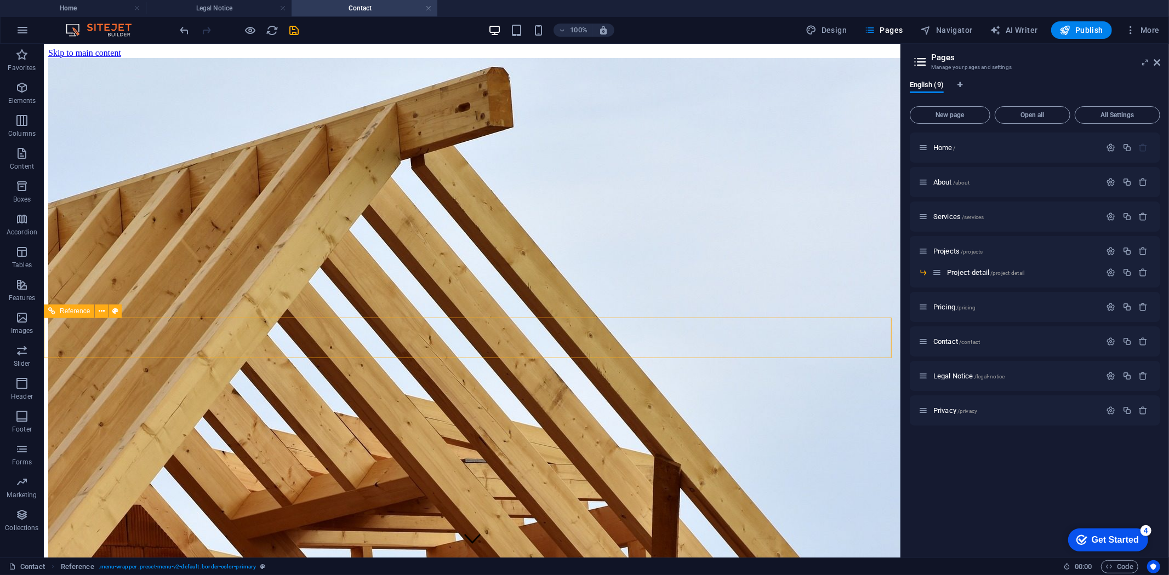
click at [302, 539] on nav "Home About Services Projects Project-detail Pricing Contact" at bounding box center [472, 573] width 848 height 69
click at [312, 539] on nav "Home About Services Projects Project-detail Pricing Contact" at bounding box center [472, 573] width 848 height 69
click at [313, 539] on nav "Home About Services Projects Project-detail Pricing Contact" at bounding box center [472, 573] width 848 height 69
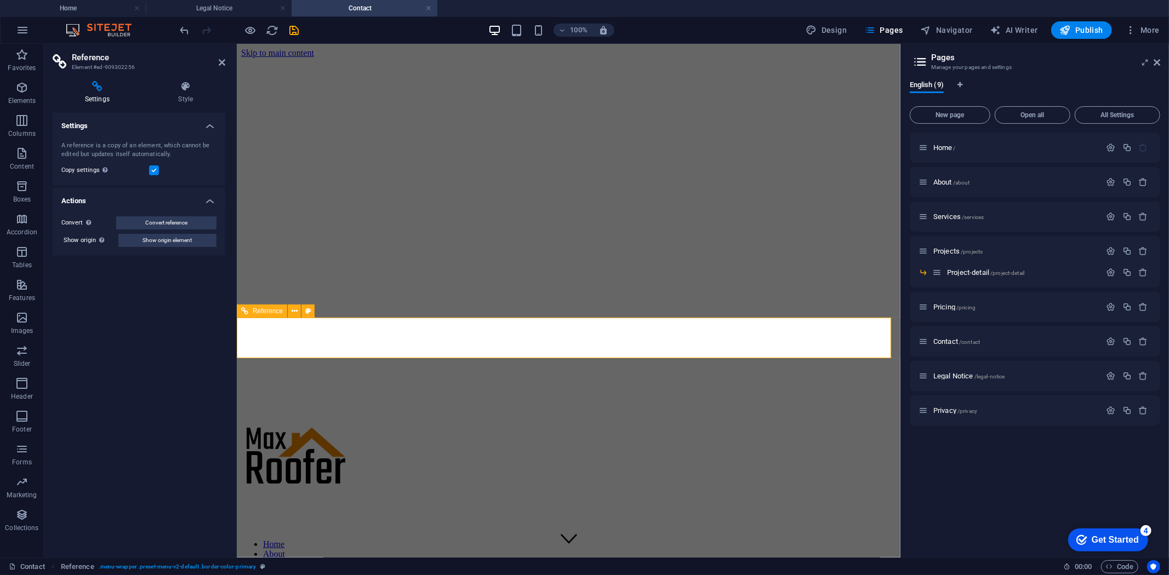
click at [351, 539] on nav "Home About Services Projects Project-detail Pricing Contact" at bounding box center [568, 573] width 655 height 69
click at [940, 190] on div "About /about" at bounding box center [1034, 182] width 250 height 30
click at [947, 181] on span "About /about" at bounding box center [951, 182] width 37 height 8
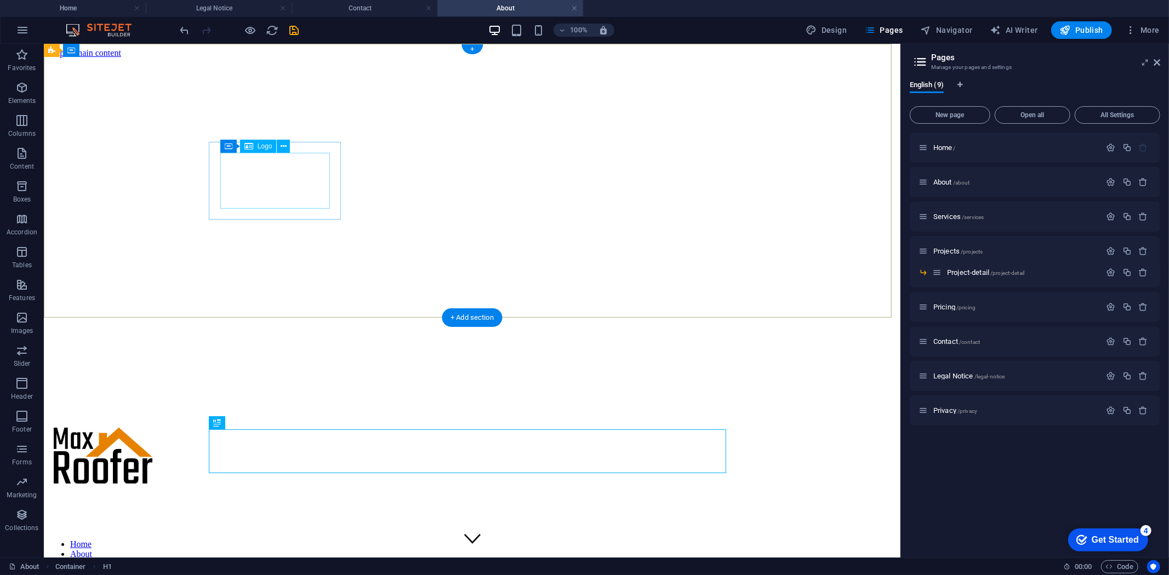
click at [260, 427] on div at bounding box center [472, 456] width 848 height 58
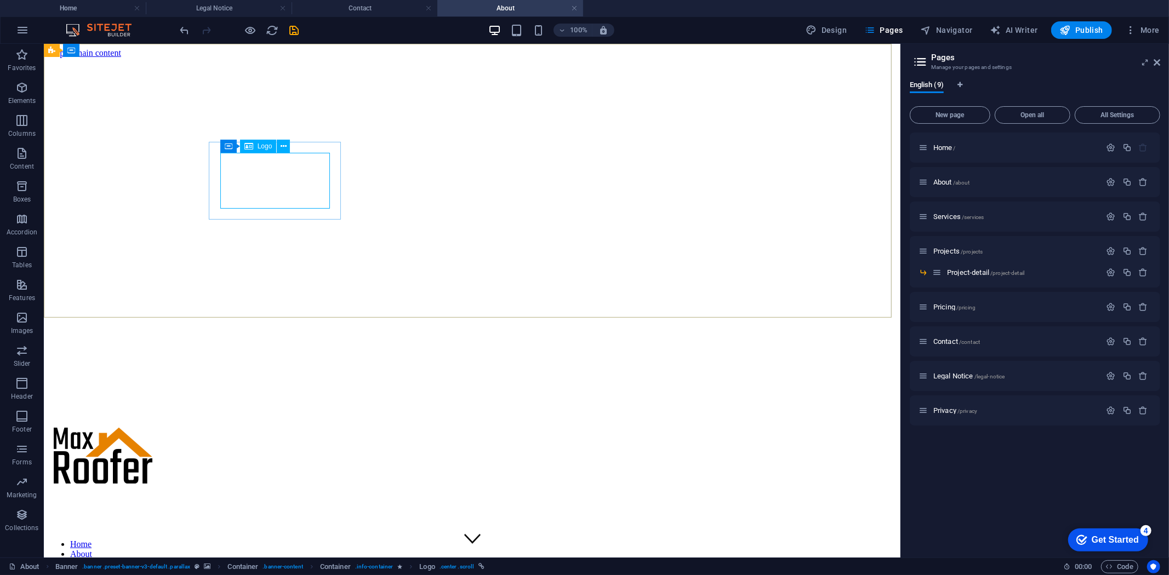
click at [260, 148] on span "Logo" at bounding box center [265, 146] width 15 height 7
click at [261, 143] on span "Logo" at bounding box center [265, 146] width 15 height 7
click at [270, 148] on span "Logo" at bounding box center [265, 146] width 15 height 7
drag, startPoint x: 270, startPoint y: 148, endPoint x: 43, endPoint y: 101, distance: 231.7
click at [270, 148] on span "Logo" at bounding box center [265, 146] width 15 height 7
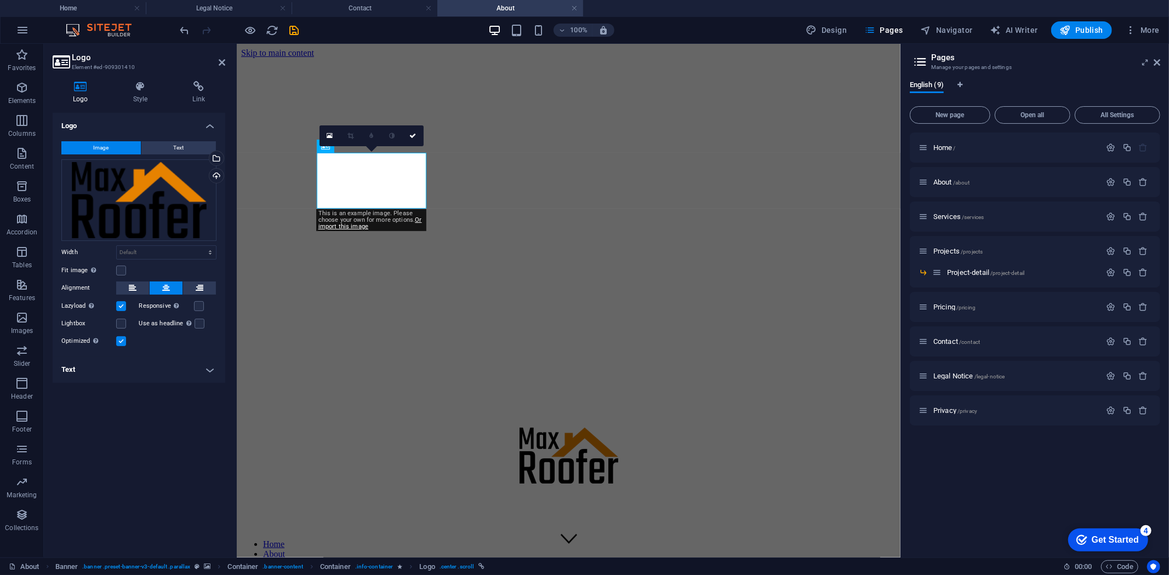
click at [112, 146] on button "Image" at bounding box center [100, 147] width 79 height 13
click at [124, 190] on div "Drag files here, click to choose files or select files from Files or our free s…" at bounding box center [138, 200] width 155 height 82
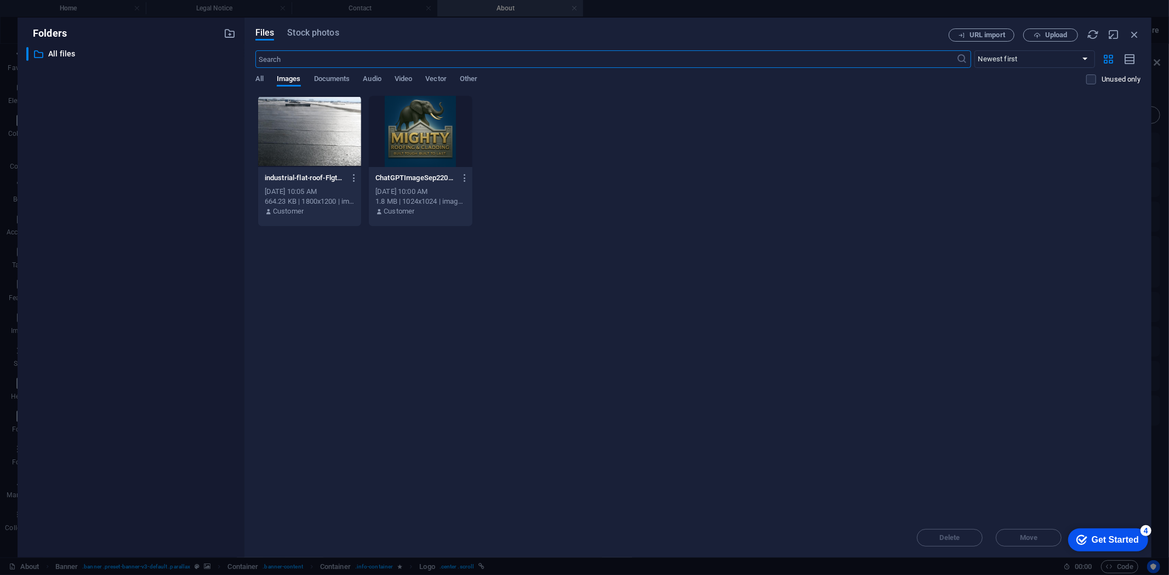
click at [411, 133] on div at bounding box center [420, 131] width 103 height 71
click at [411, 135] on div "1" at bounding box center [420, 131] width 103 height 71
click at [411, 135] on div at bounding box center [420, 131] width 103 height 71
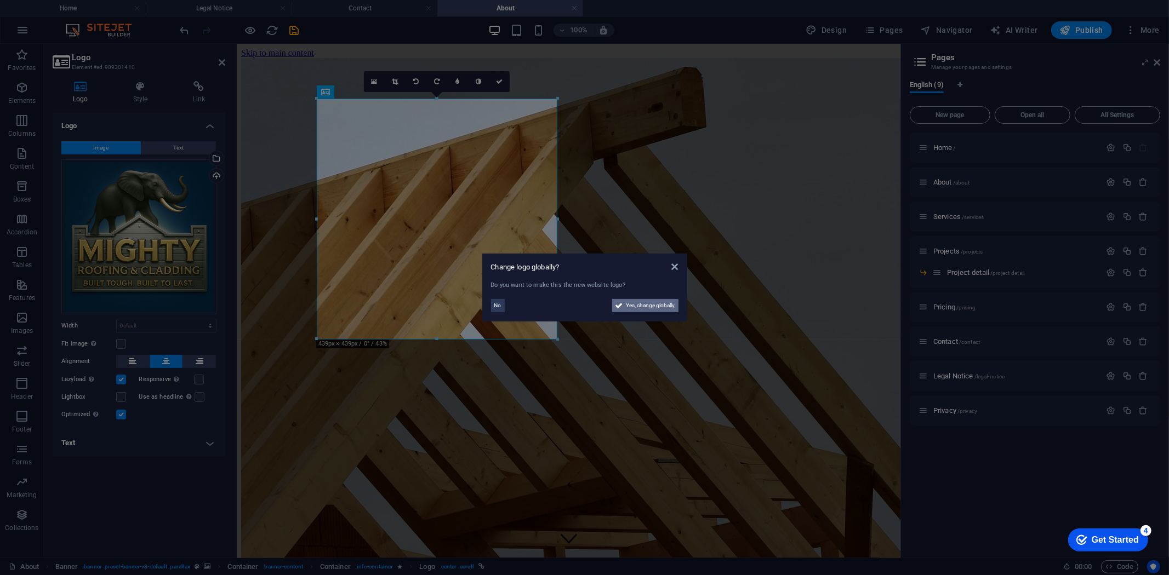
click at [656, 304] on span "Yes, change globally" at bounding box center [650, 305] width 49 height 13
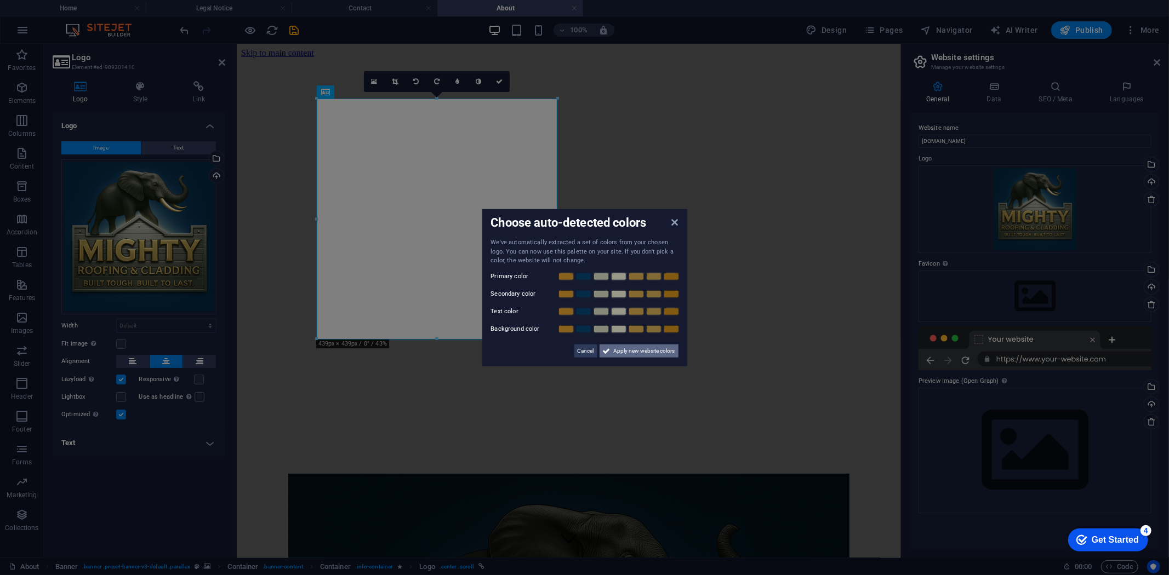
click at [622, 351] on span "Apply new website colors" at bounding box center [644, 350] width 61 height 13
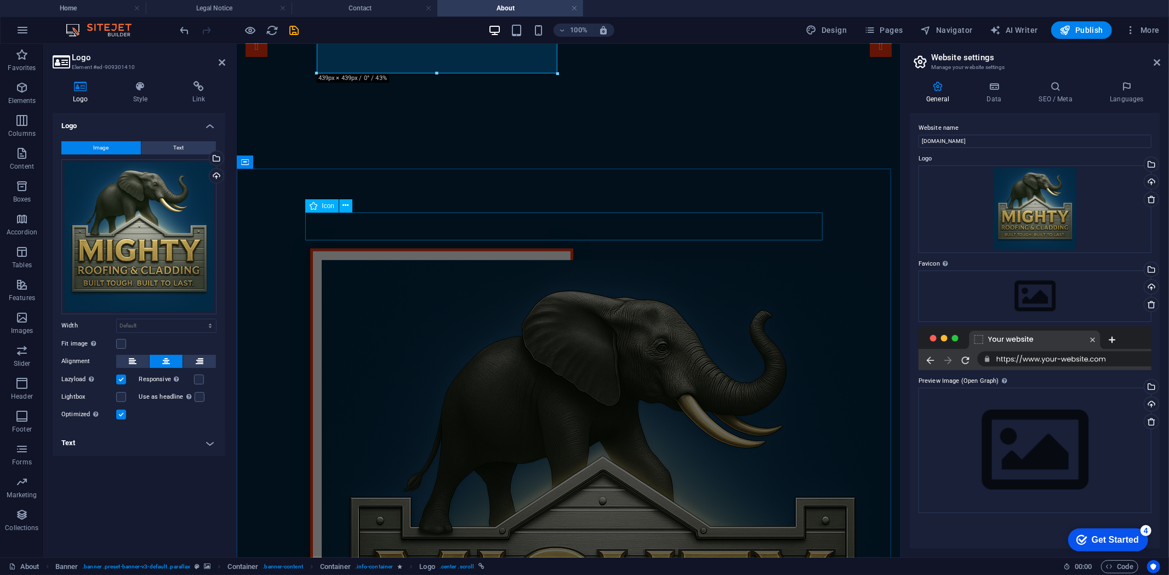
scroll to position [243, 0]
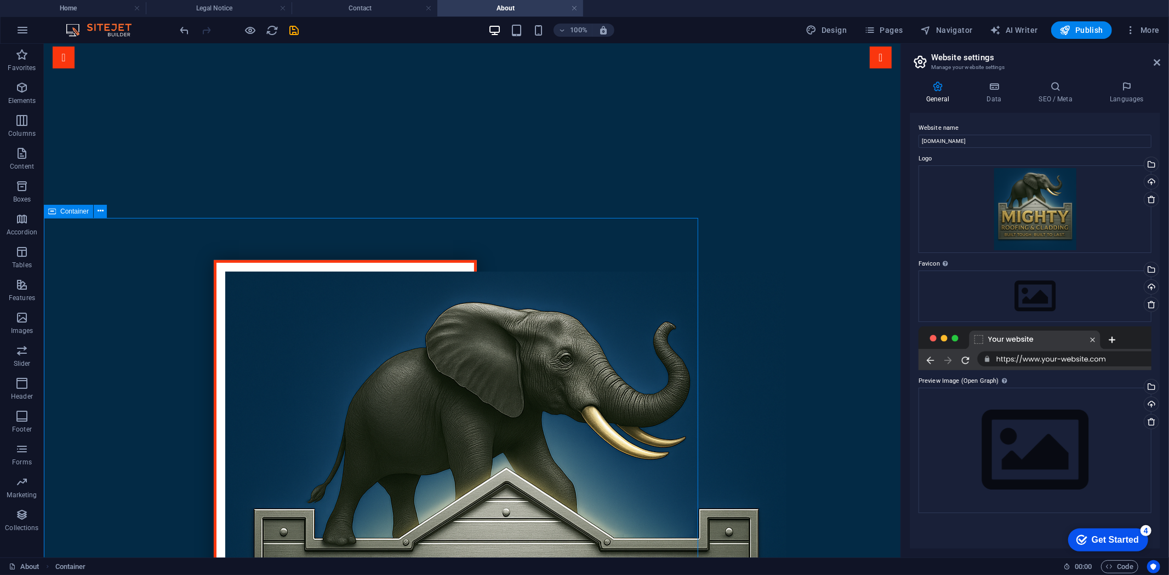
scroll to position [0, 0]
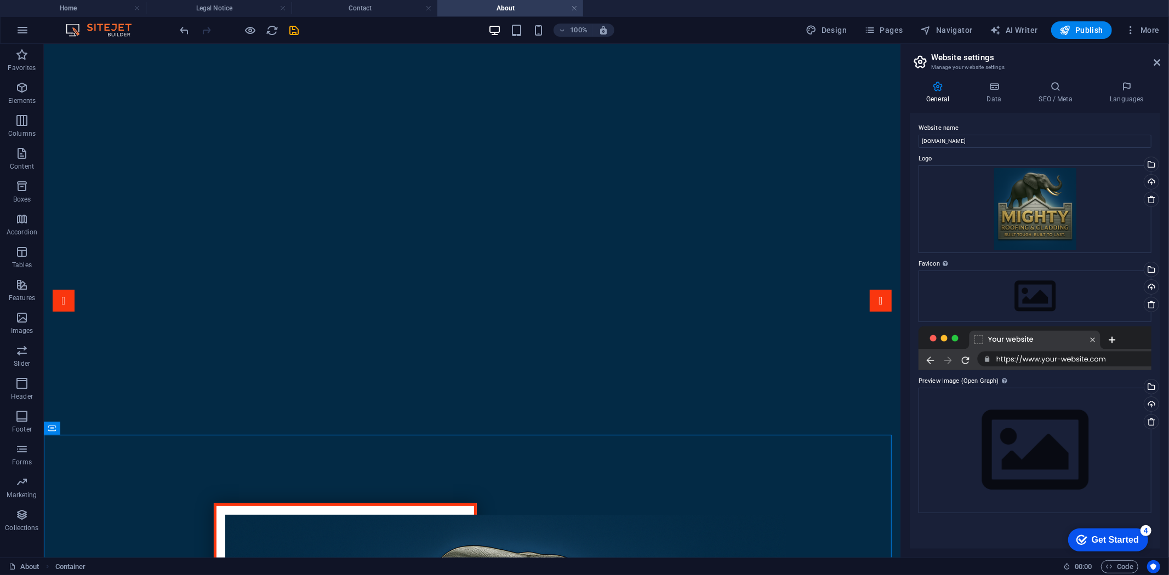
click at [1045, 359] on div at bounding box center [1034, 349] width 233 height 44
click at [1070, 359] on div at bounding box center [1034, 349] width 233 height 44
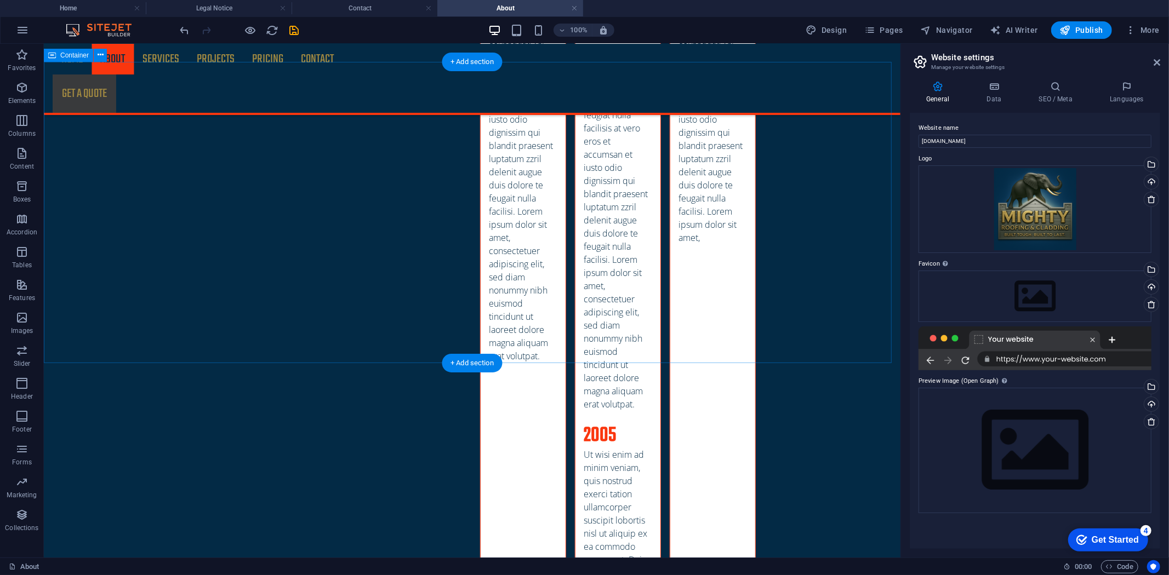
scroll to position [2496, 0]
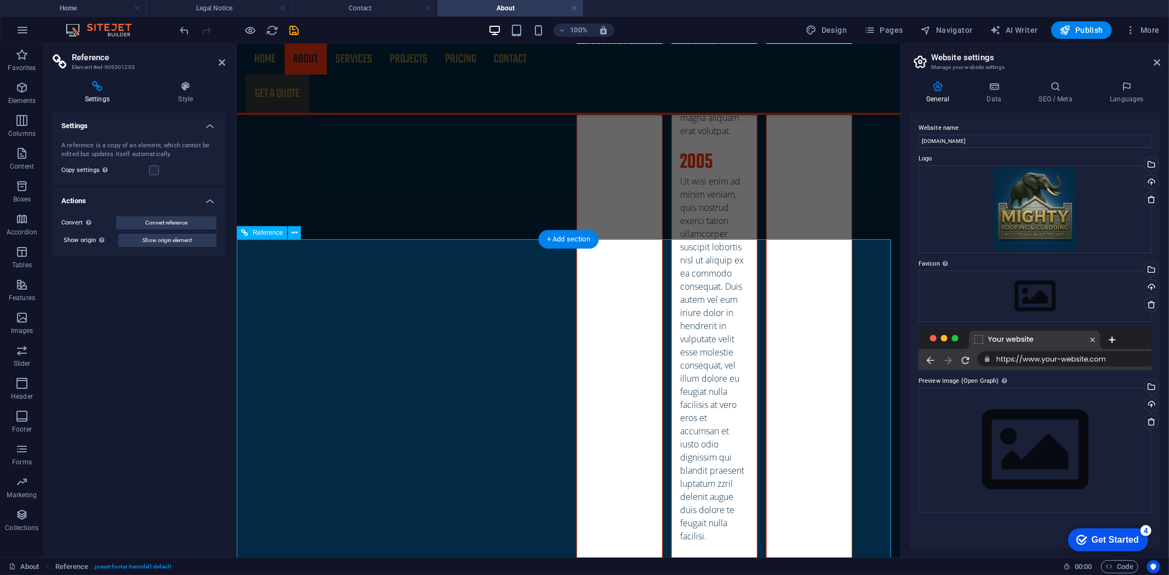
scroll to position [2678, 0]
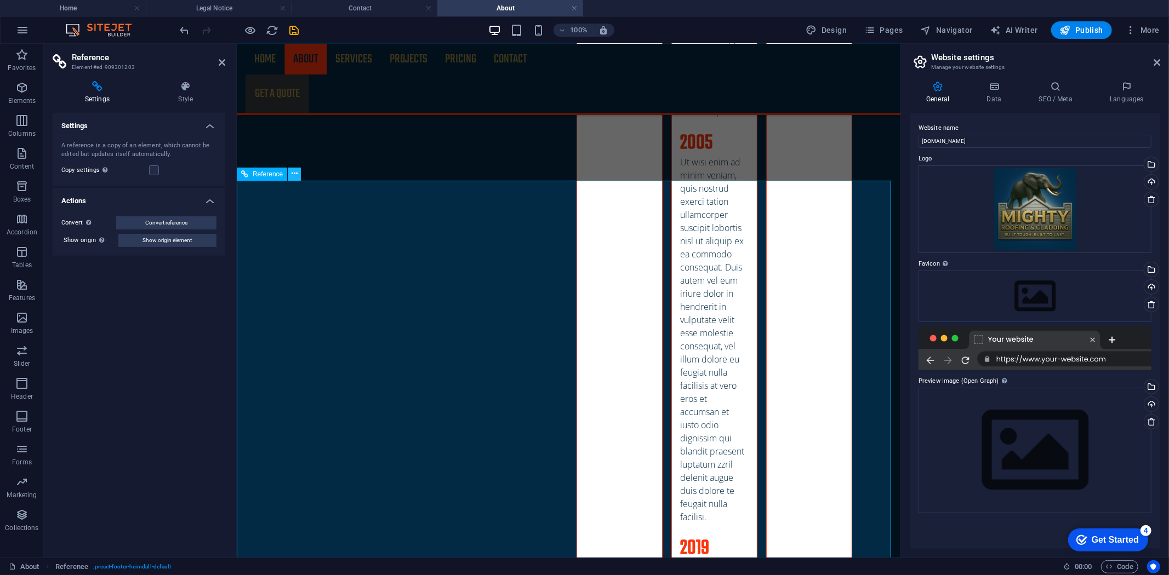
click at [292, 174] on icon at bounding box center [294, 174] width 6 height 12
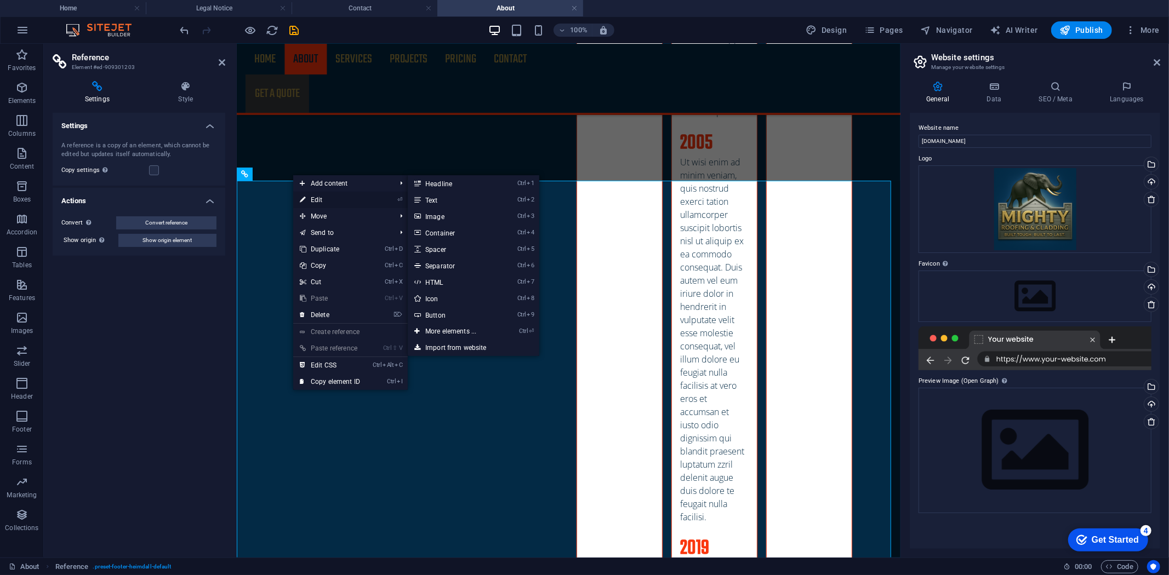
click at [324, 195] on link "⏎ Edit" at bounding box center [329, 200] width 73 height 16
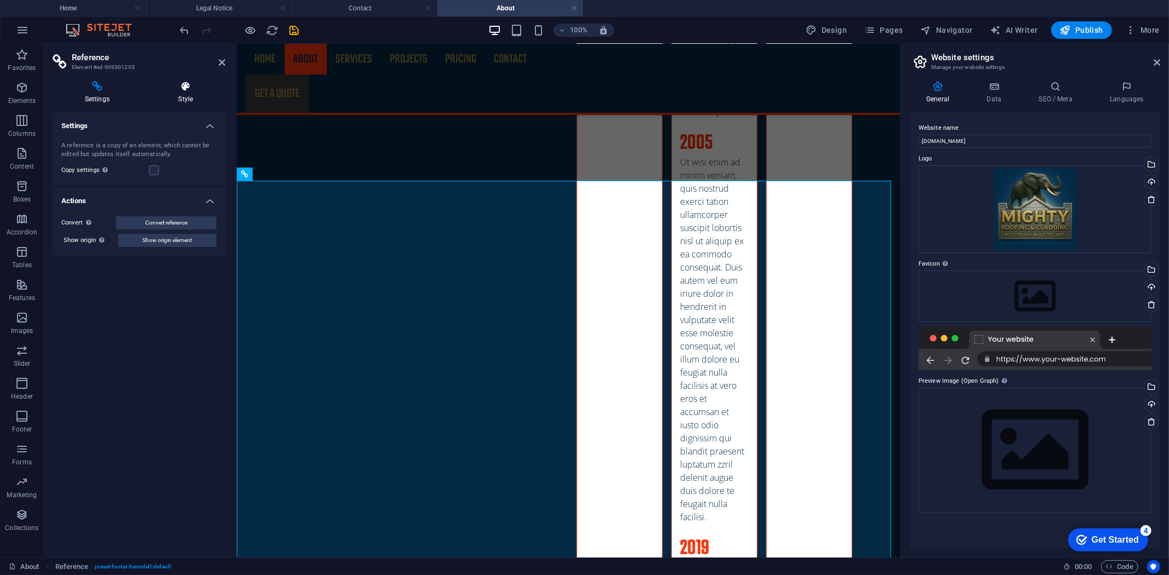
click at [184, 89] on icon at bounding box center [185, 86] width 79 height 11
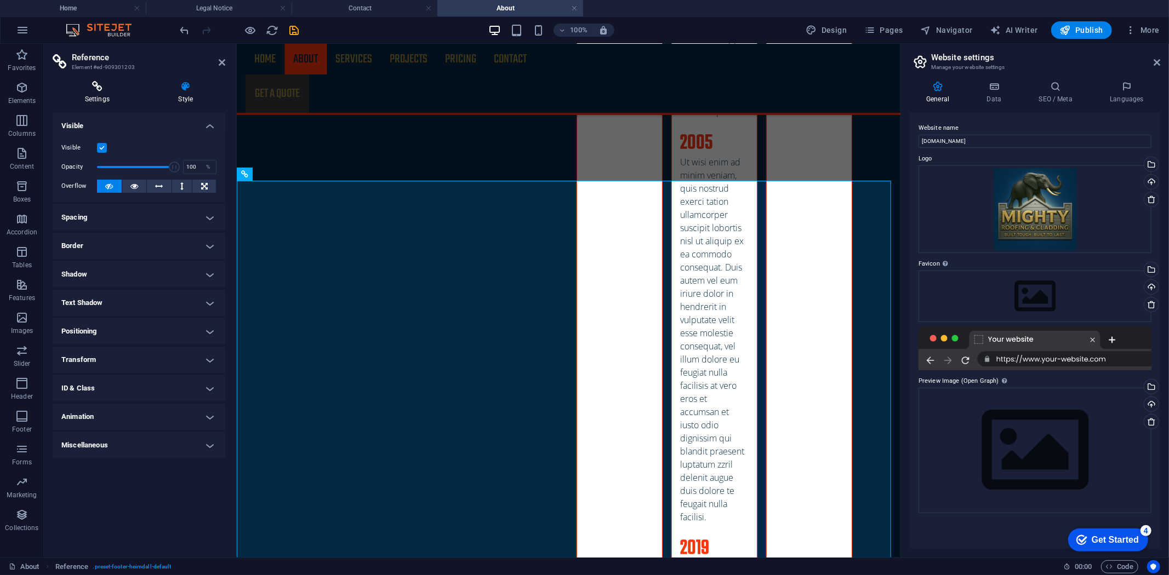
click at [95, 96] on h4 "Settings" at bounding box center [100, 92] width 94 height 23
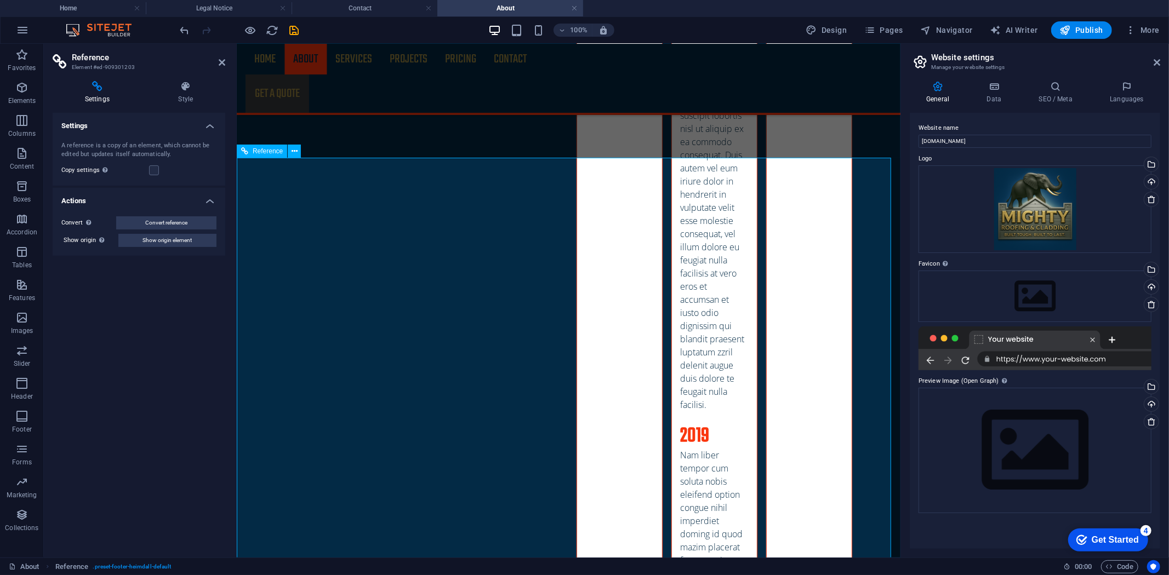
scroll to position [2878, 0]
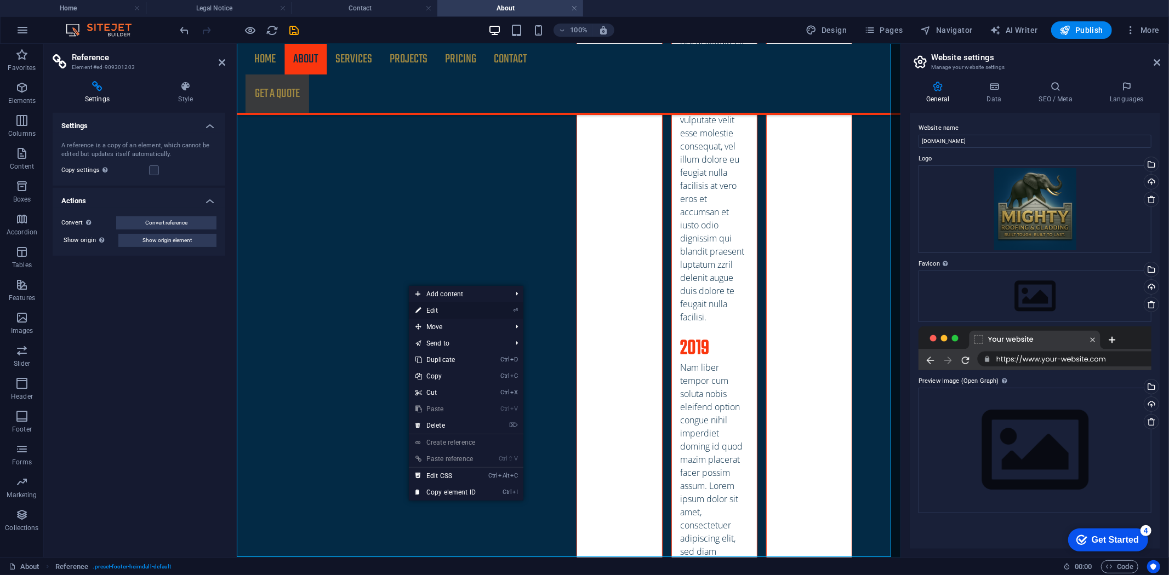
click at [455, 310] on link "⏎ Edit" at bounding box center [445, 310] width 73 height 16
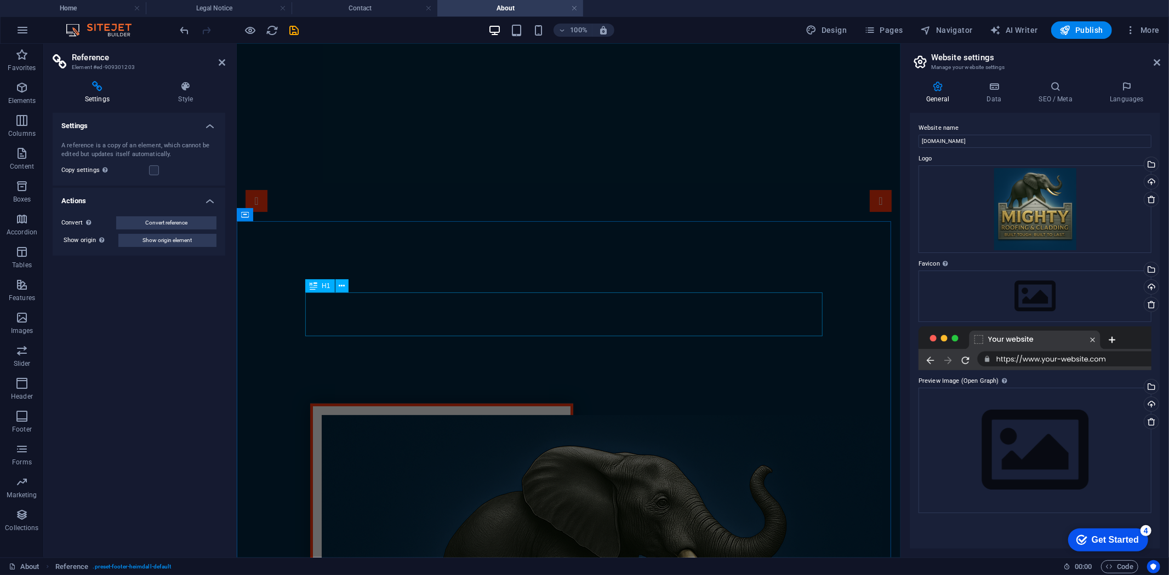
scroll to position [0, 0]
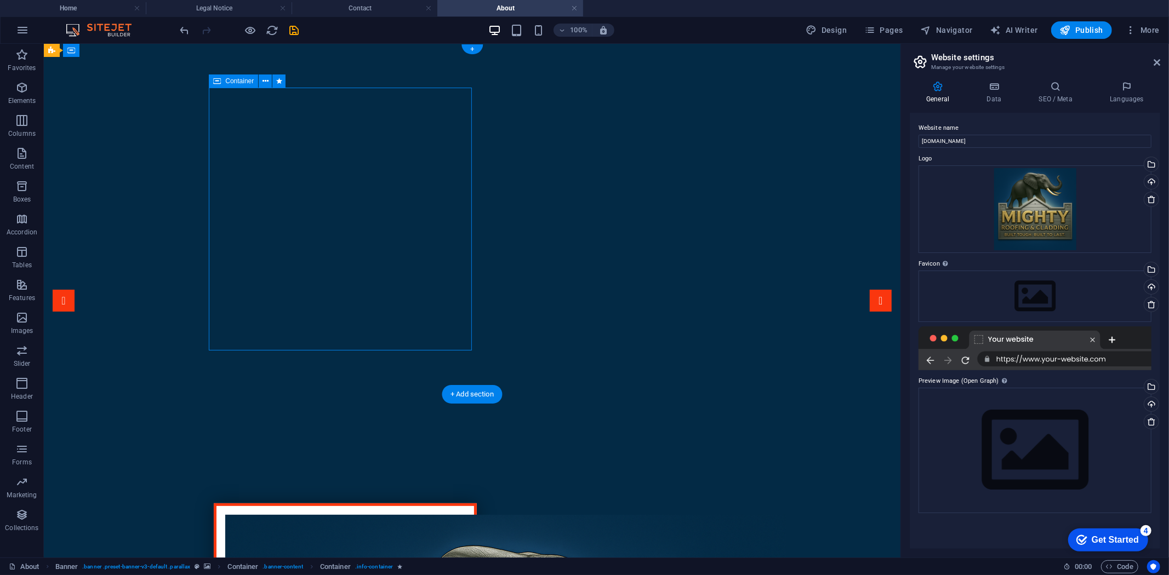
drag, startPoint x: 459, startPoint y: 345, endPoint x: 422, endPoint y: 331, distance: 38.9
drag, startPoint x: 433, startPoint y: 335, endPoint x: 439, endPoint y: 336, distance: 5.6
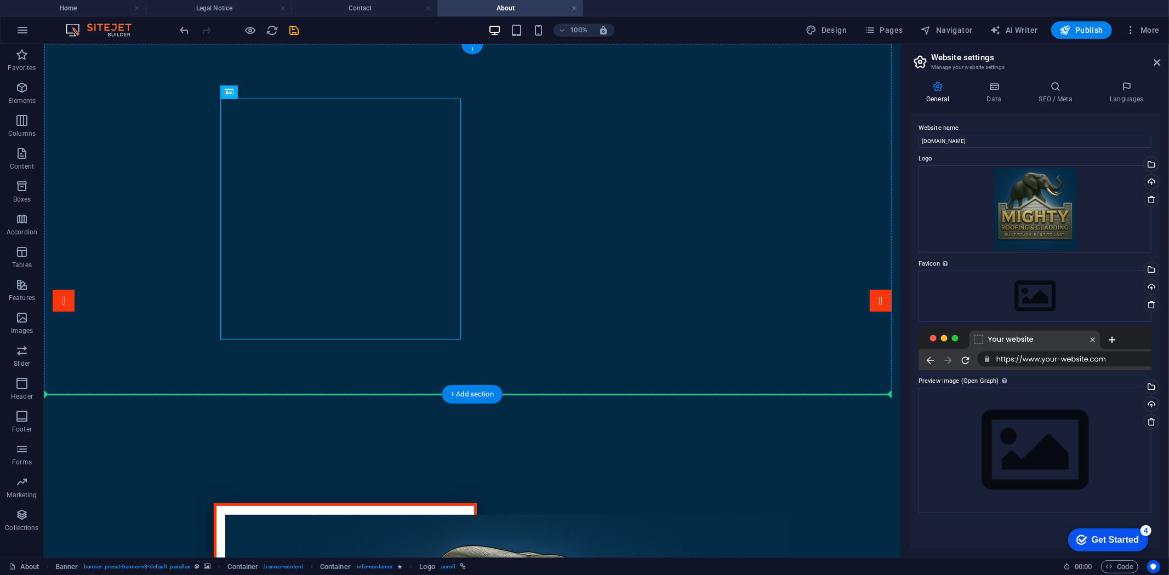
drag, startPoint x: 441, startPoint y: 338, endPoint x: 170, endPoint y: 219, distance: 295.6
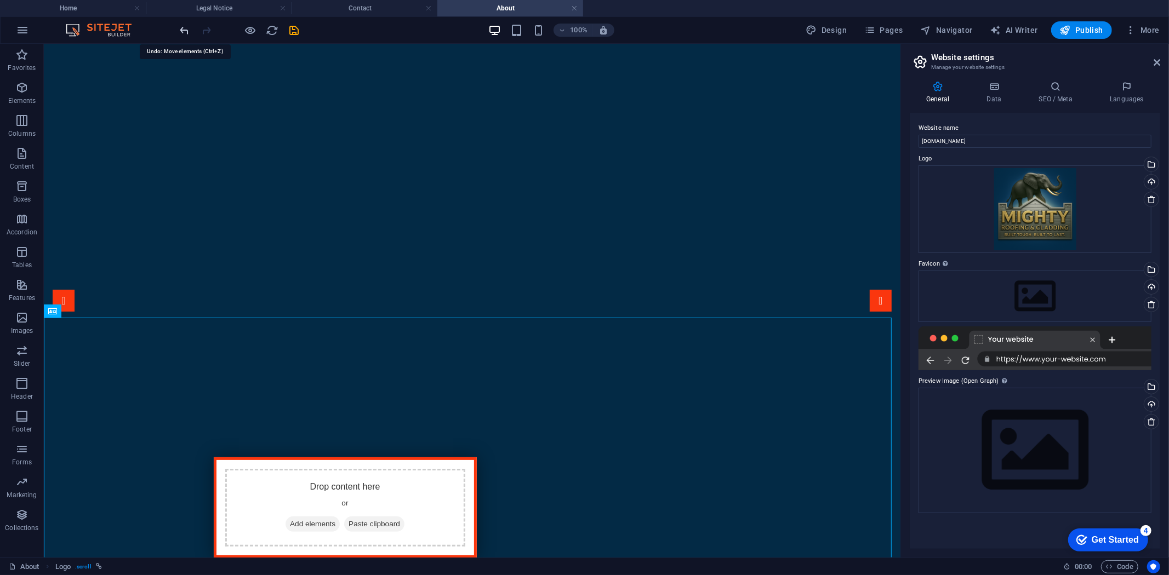
click at [182, 31] on icon "undo" at bounding box center [185, 30] width 13 height 13
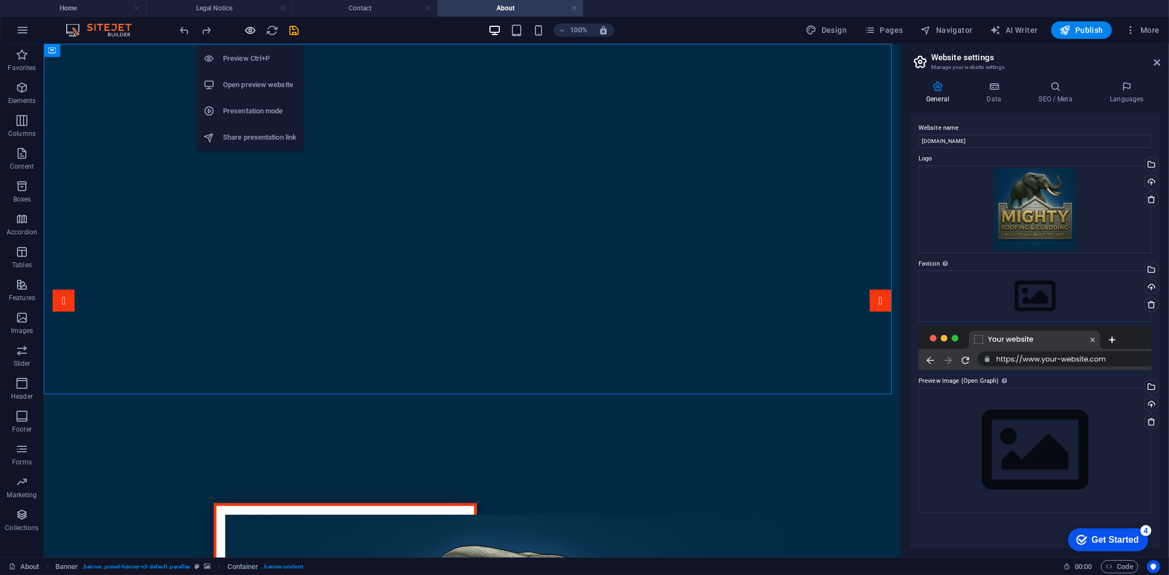
click at [248, 28] on icon "button" at bounding box center [250, 30] width 13 height 13
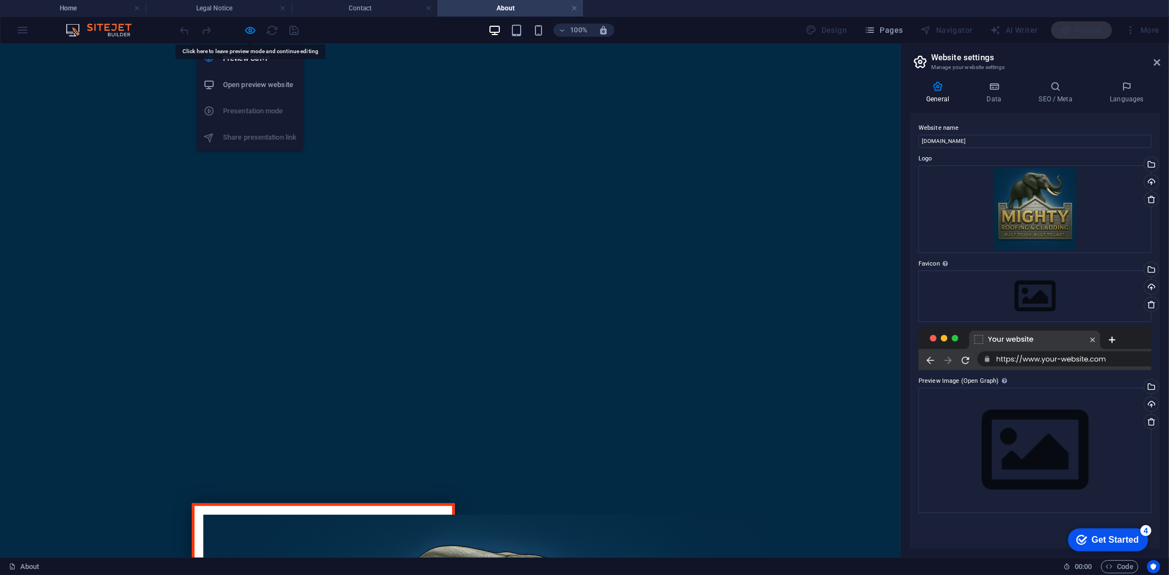
drag, startPoint x: 248, startPoint y: 25, endPoint x: 263, endPoint y: 122, distance: 97.6
click at [248, 26] on icon "button" at bounding box center [250, 30] width 13 height 13
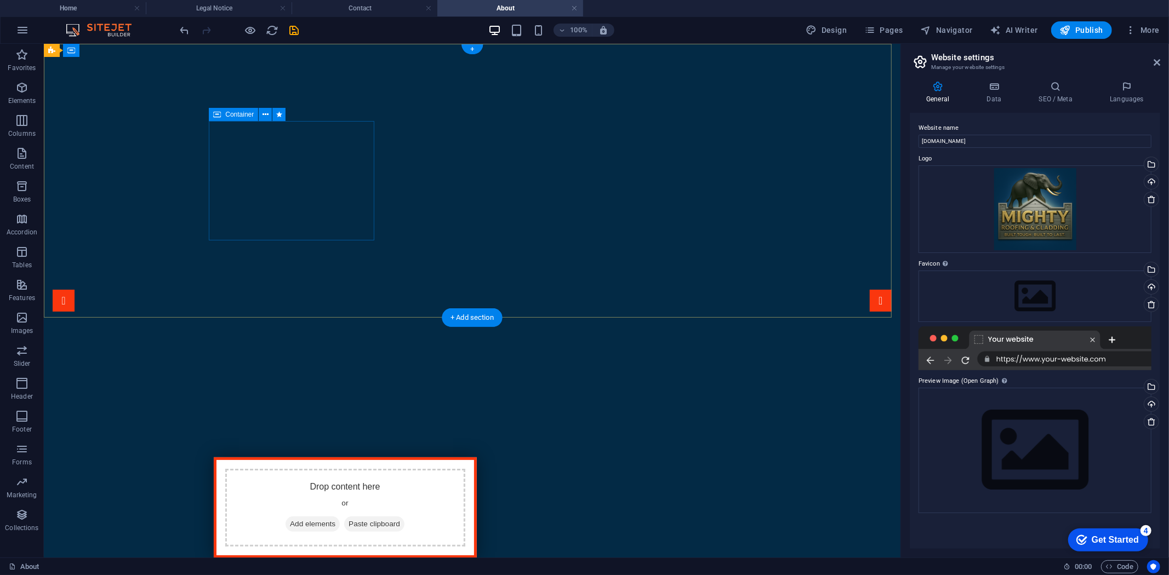
click at [270, 468] on div "Drop content here or Add elements Paste clipboard" at bounding box center [345, 507] width 240 height 78
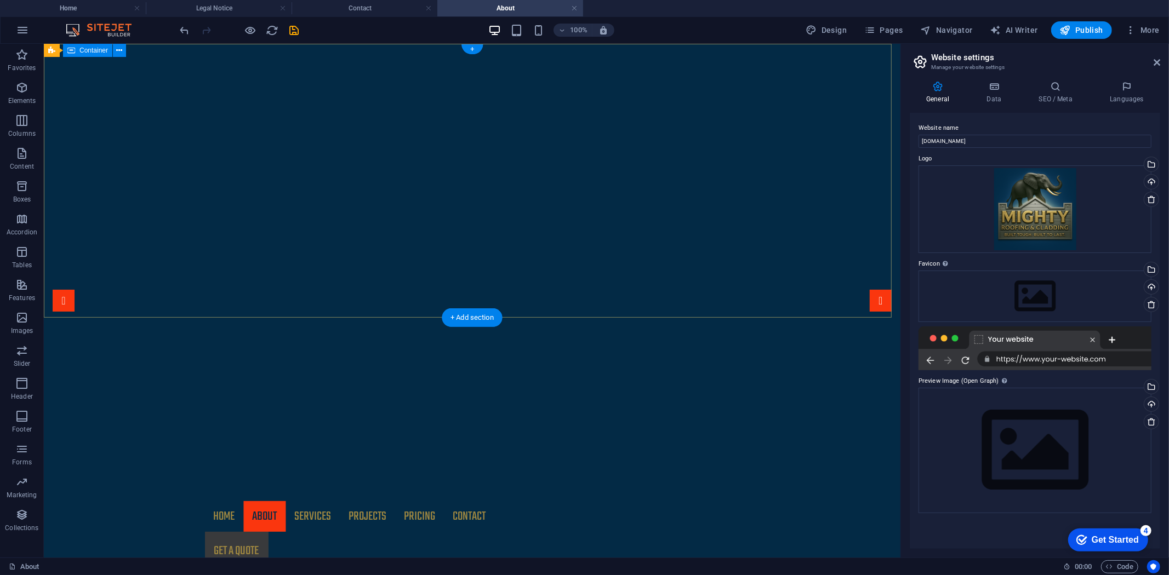
click at [269, 413] on div at bounding box center [471, 457] width 856 height 88
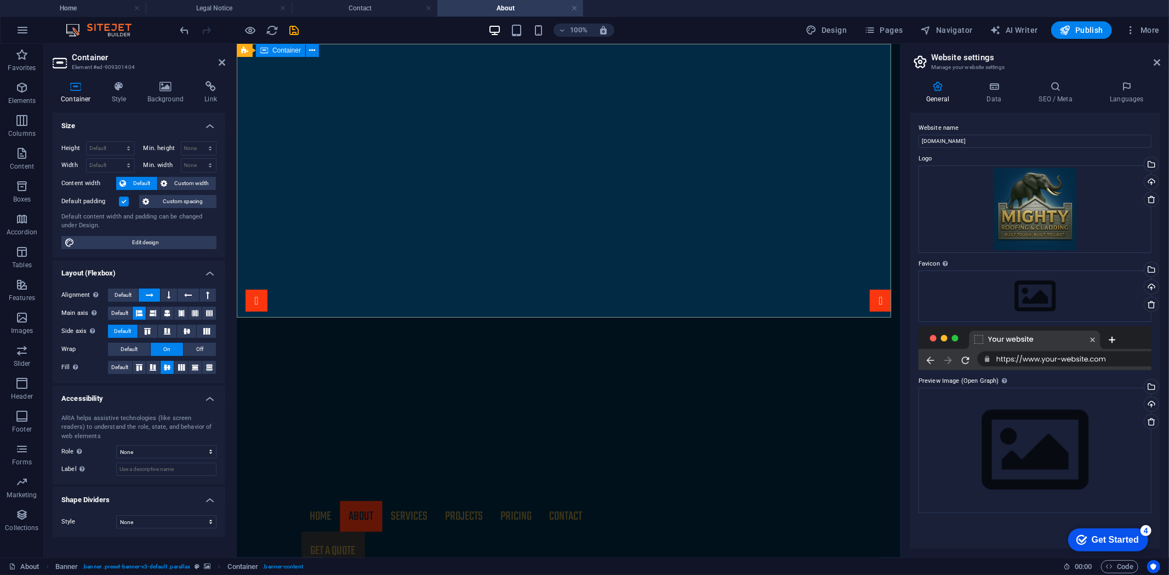
click at [314, 413] on div at bounding box center [567, 457] width 663 height 88
click at [288, 50] on icon at bounding box center [285, 51] width 6 height 12
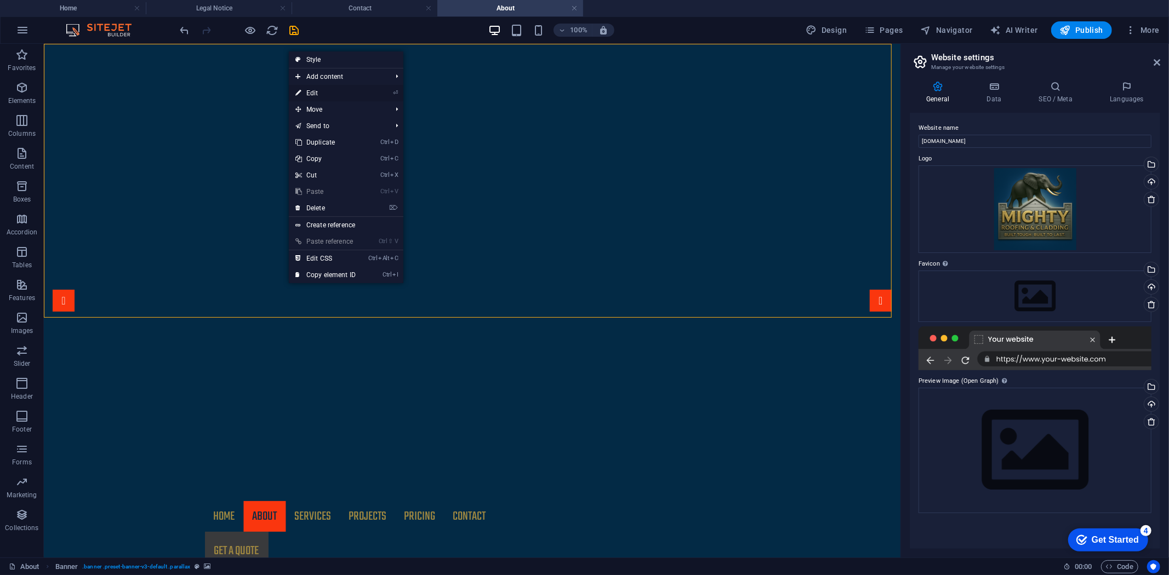
click at [305, 90] on link "⏎ Edit" at bounding box center [325, 93] width 73 height 16
select select "vh"
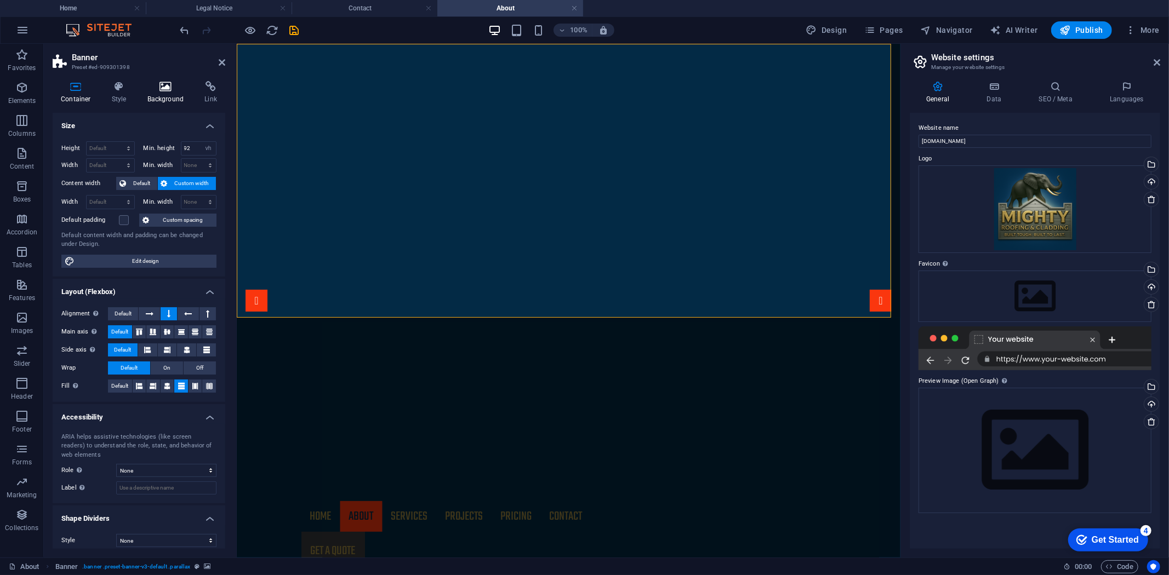
click at [177, 94] on h4 "Background" at bounding box center [168, 92] width 58 height 23
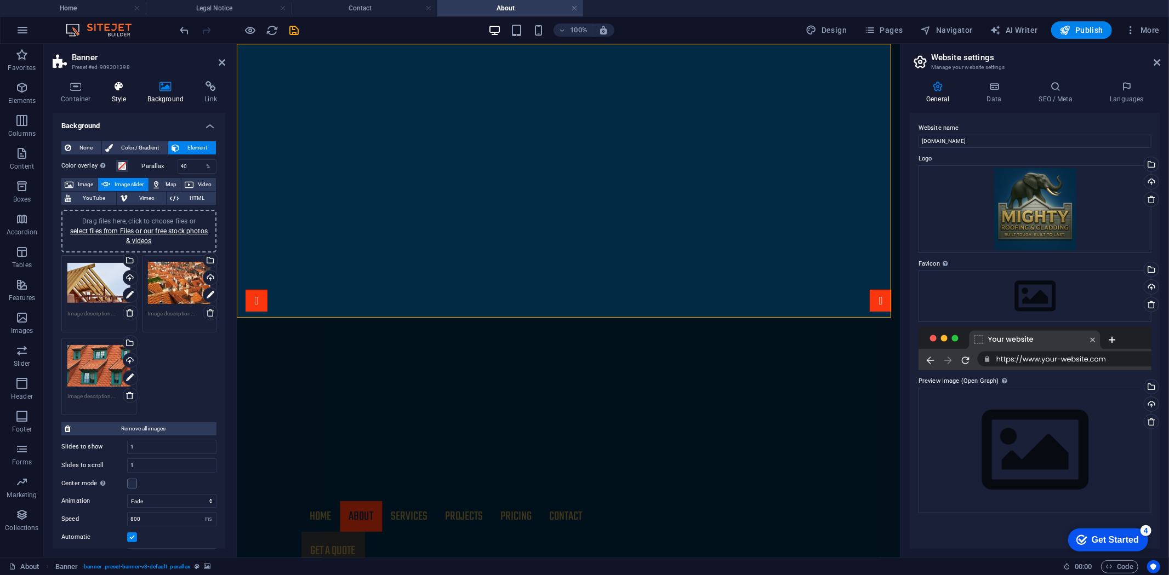
click at [125, 94] on h4 "Style" at bounding box center [122, 92] width 36 height 23
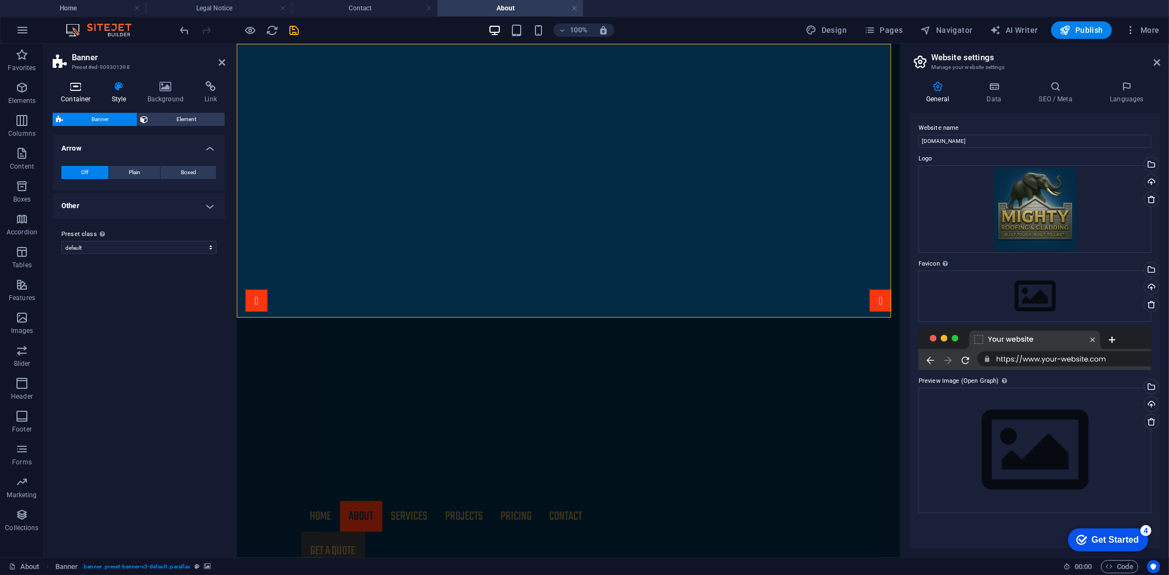
click at [86, 86] on icon at bounding box center [76, 86] width 47 height 11
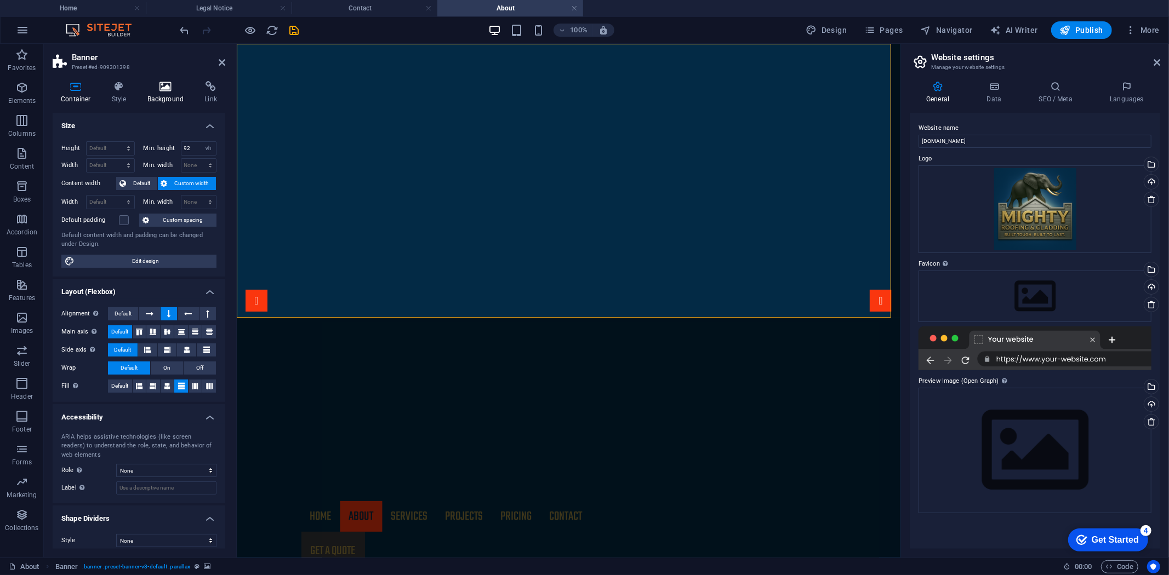
click at [160, 89] on icon at bounding box center [165, 86] width 53 height 11
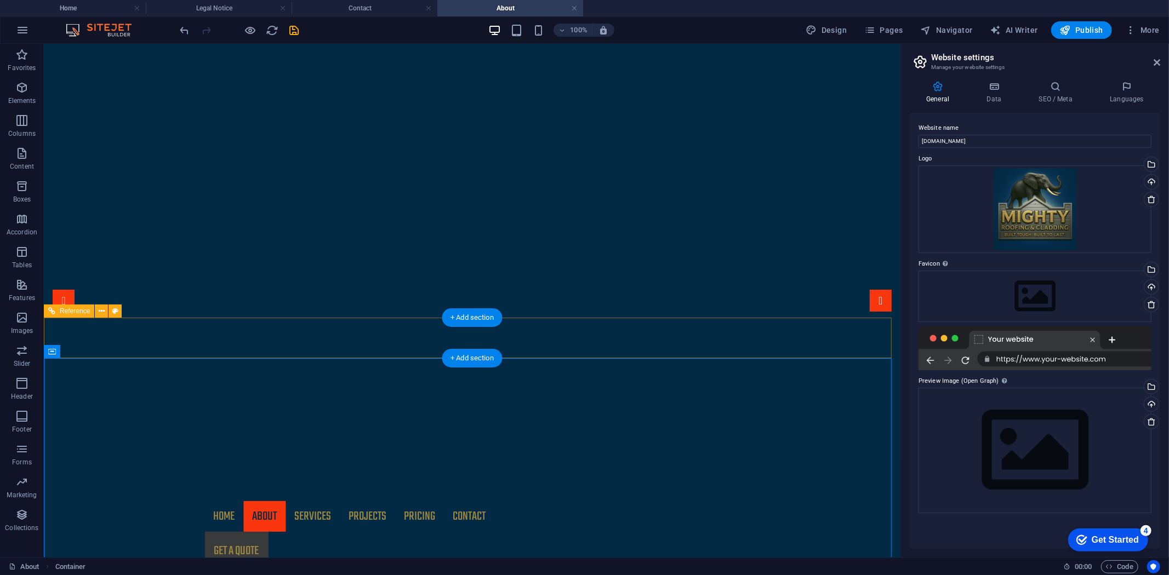
click at [705, 531] on div "Get a quote" at bounding box center [471, 550] width 535 height 38
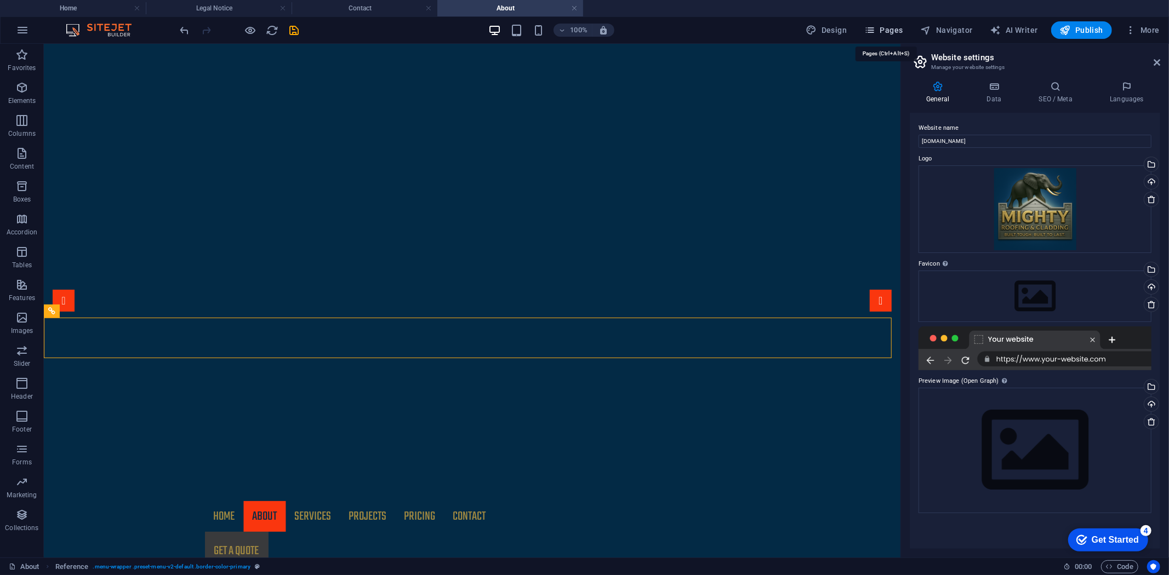
click at [900, 30] on span "Pages" at bounding box center [883, 30] width 38 height 11
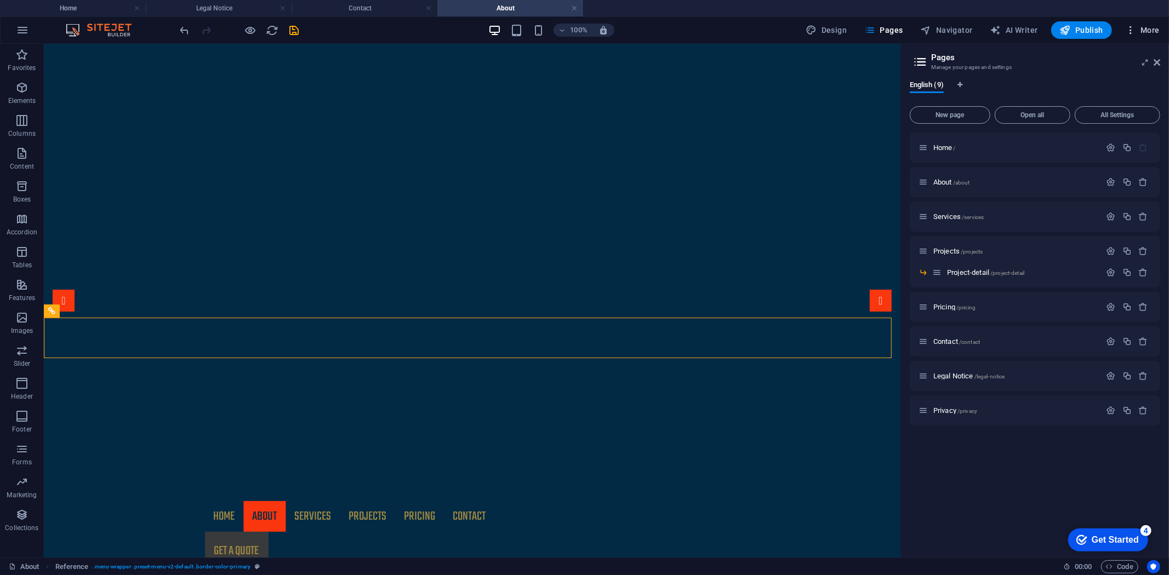
click at [1137, 28] on span "More" at bounding box center [1142, 30] width 35 height 11
click at [1131, 31] on div at bounding box center [584, 287] width 1169 height 575
click at [885, 25] on span "Pages" at bounding box center [883, 30] width 38 height 11
click at [968, 342] on span "/contact" at bounding box center [969, 342] width 21 height 6
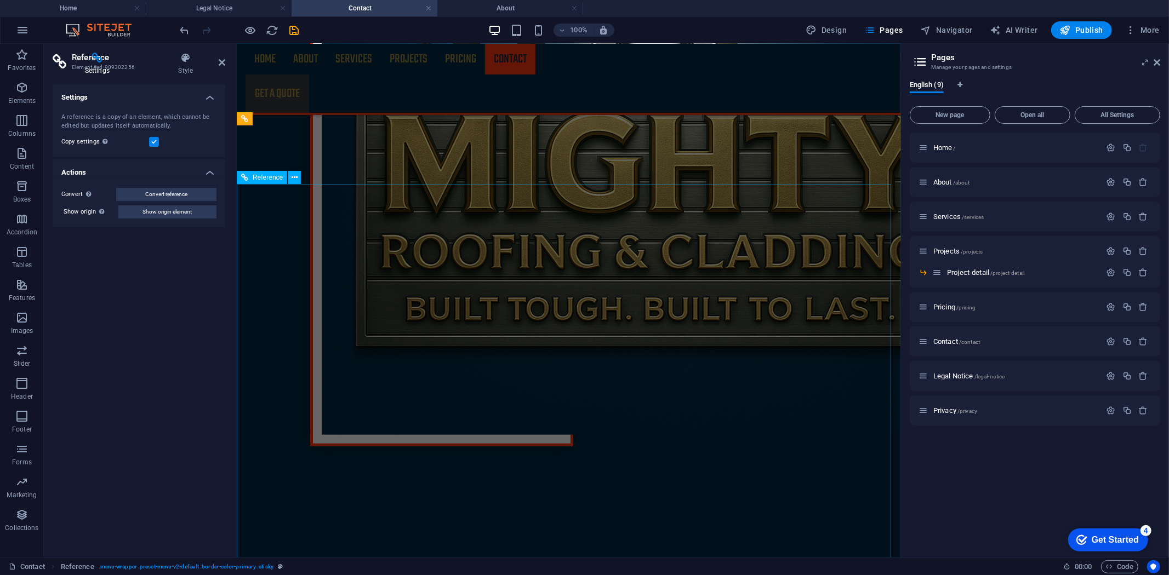
scroll to position [643, 0]
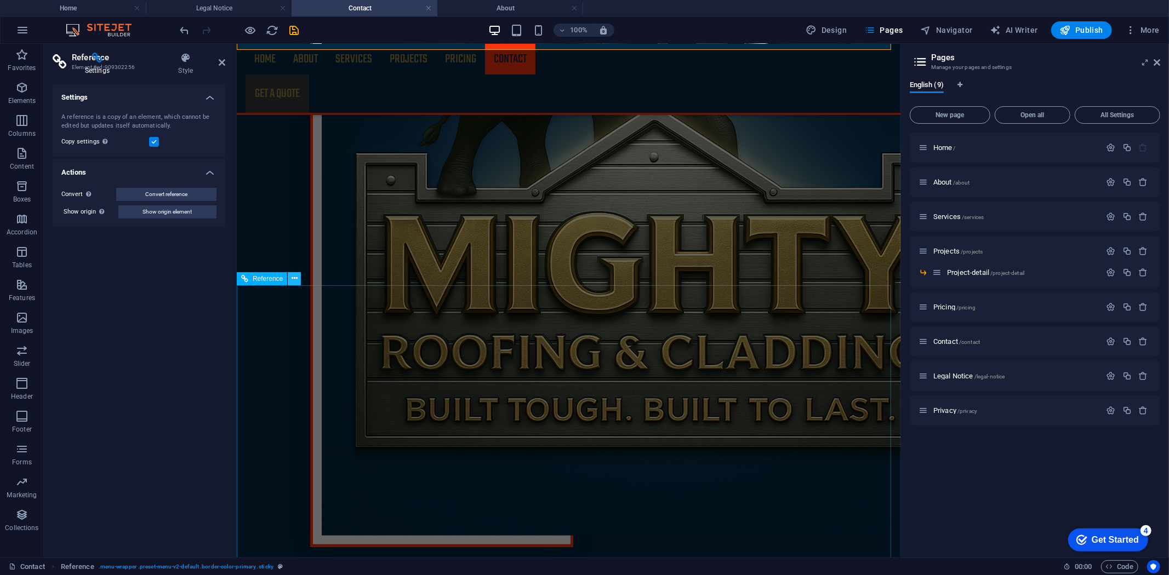
click at [294, 277] on icon at bounding box center [294, 279] width 6 height 12
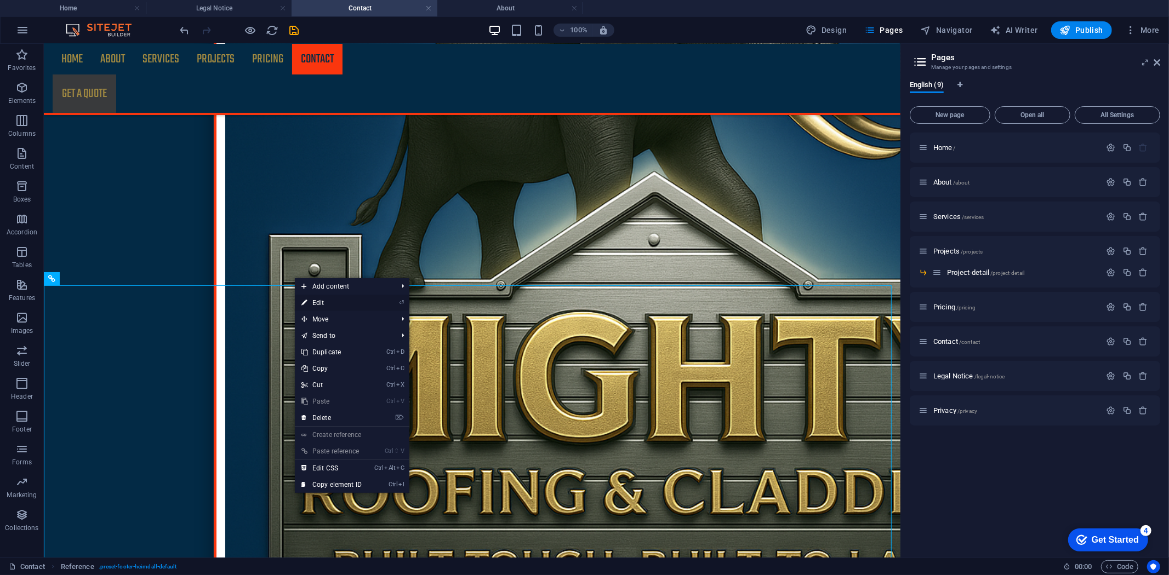
click at [322, 302] on link "⏎ Edit" at bounding box center [331, 303] width 73 height 16
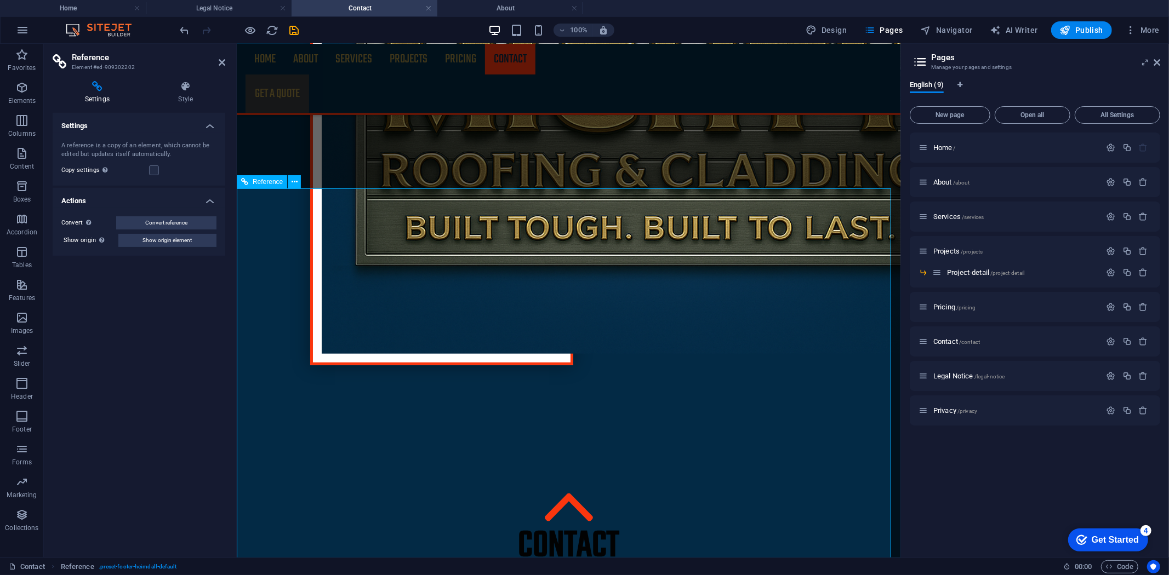
scroll to position [825, 0]
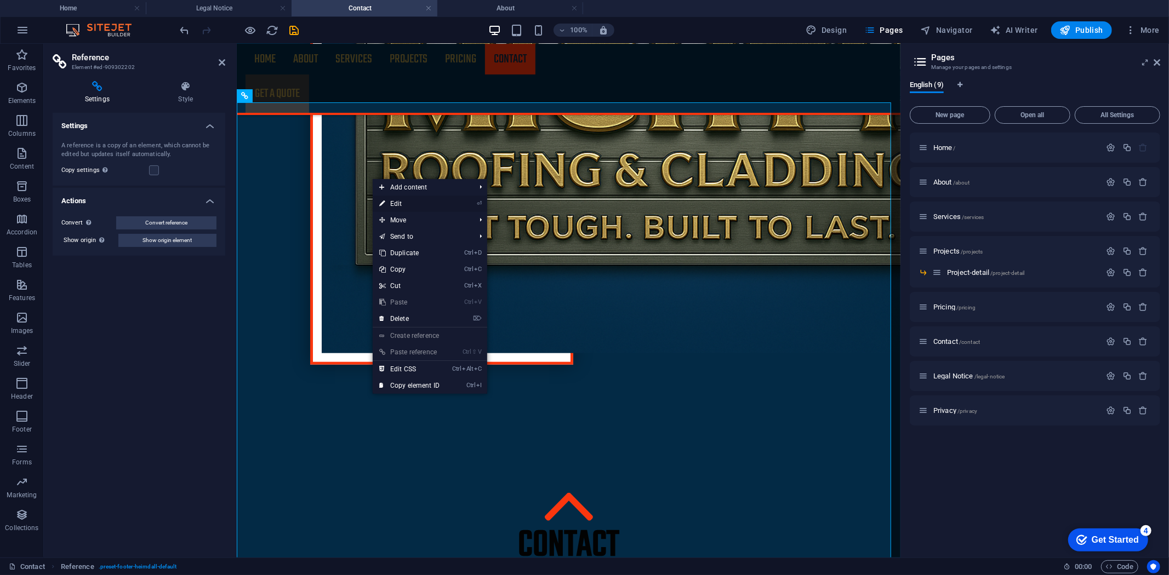
click at [402, 198] on link "⏎ Edit" at bounding box center [409, 204] width 73 height 16
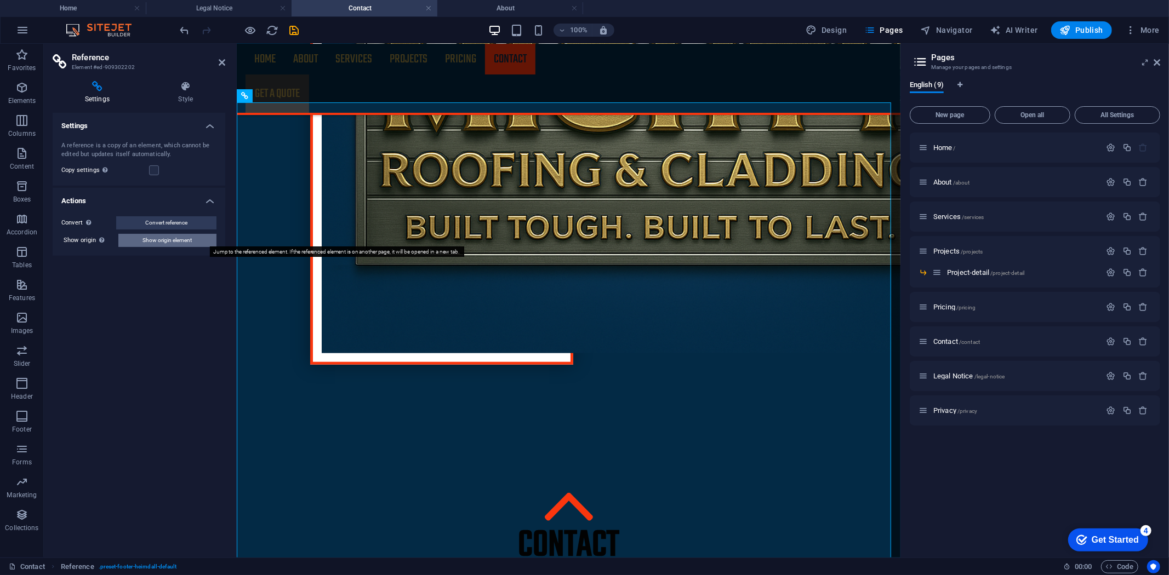
click at [170, 239] on span "Show origin element" at bounding box center [167, 240] width 49 height 13
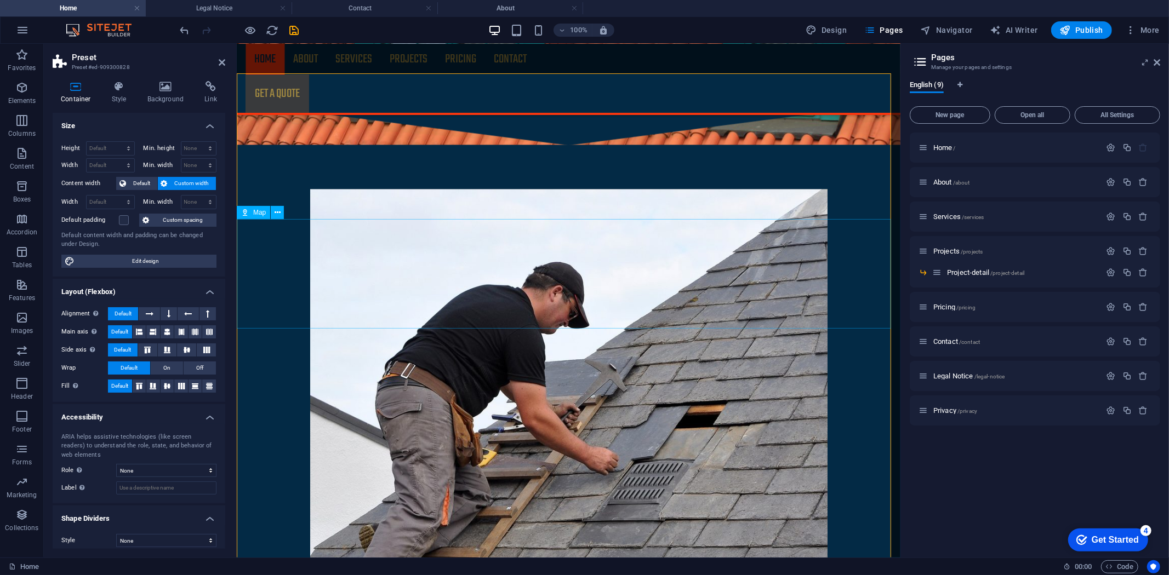
scroll to position [1786, 0]
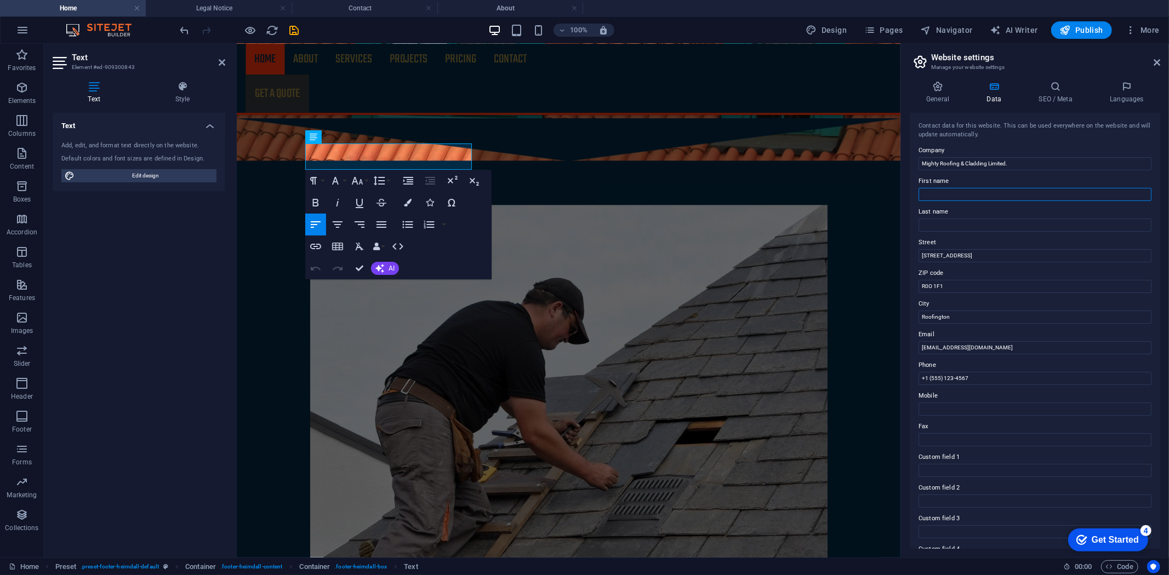
click at [996, 196] on input "First name" at bounding box center [1034, 194] width 233 height 13
drag, startPoint x: 973, startPoint y: 254, endPoint x: 916, endPoint y: 263, distance: 57.7
click at [916, 263] on div "Contact data for this website. This can be used everywhere on the website and w…" at bounding box center [1034, 331] width 250 height 436
type input "F12"
type input "Claremorris"
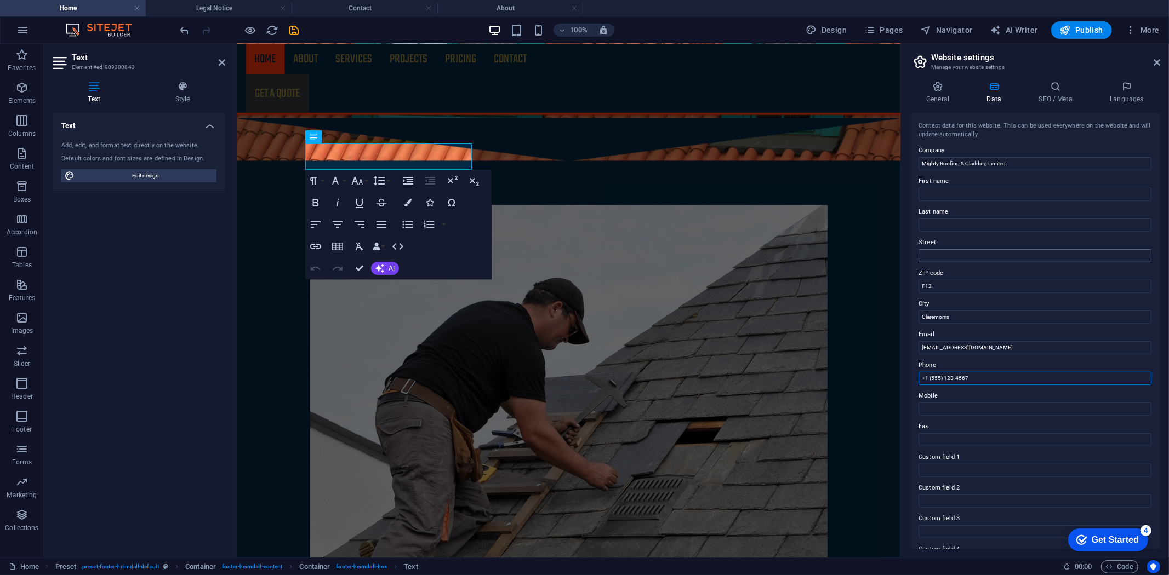
type input "+"
type input "085 133 0128"
type input "[PERSON_NAME][EMAIL_ADDRESS][DOMAIN_NAME]"
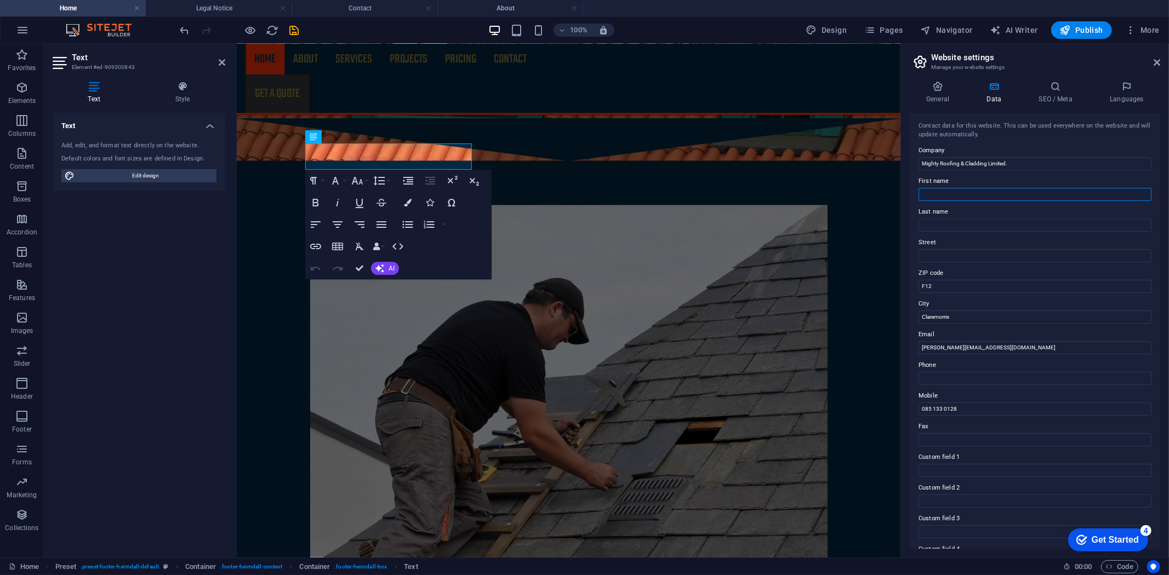
click at [947, 195] on input "First name" at bounding box center [1034, 194] width 233 height 13
type input "[PERSON_NAME]"
type input "Knepscheld"
click at [945, 91] on icon at bounding box center [937, 86] width 56 height 11
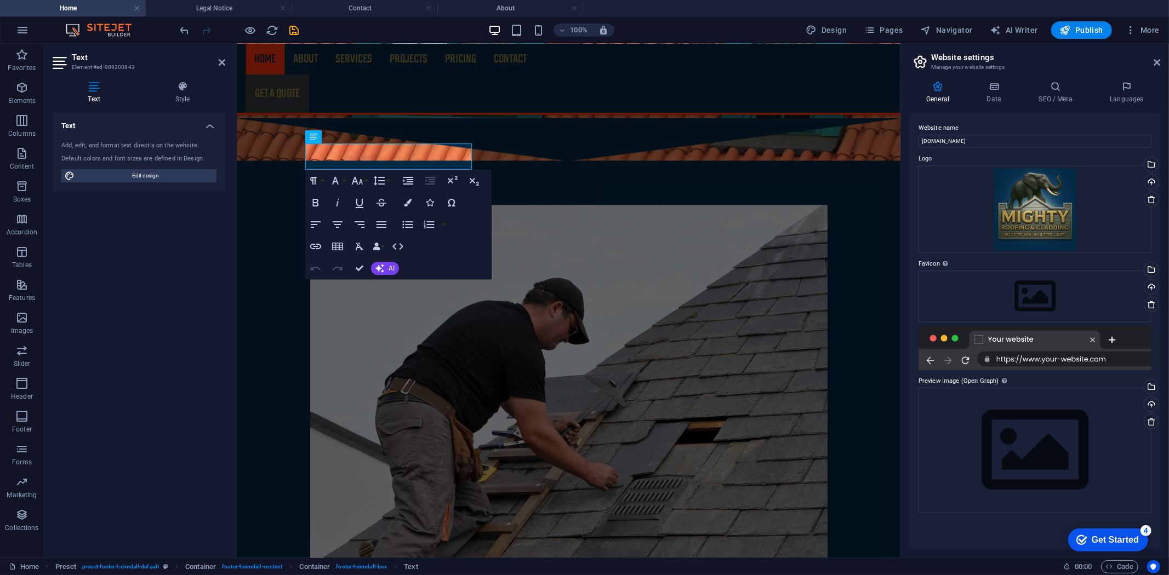
click at [1089, 362] on div at bounding box center [1034, 349] width 233 height 44
click at [1089, 360] on div at bounding box center [1034, 349] width 233 height 44
click at [1011, 428] on div "Drag files here, click to choose files or select files from Files or our free s…" at bounding box center [1034, 450] width 233 height 125
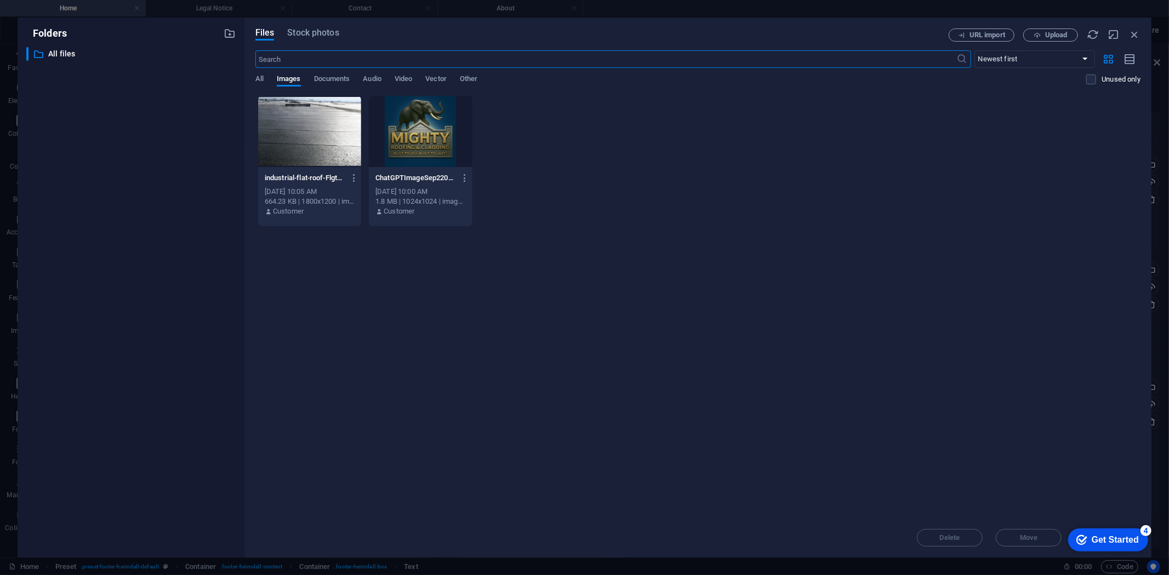
scroll to position [1789, 0]
click at [405, 128] on div at bounding box center [420, 131] width 103 height 71
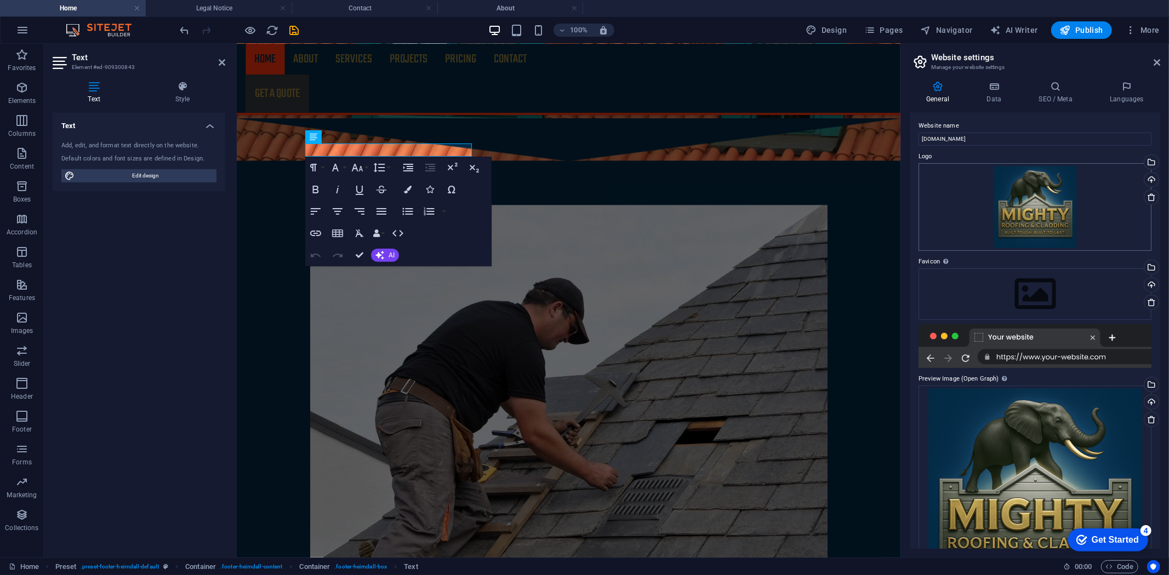
scroll to position [0, 0]
click at [1004, 88] on icon at bounding box center [994, 86] width 48 height 11
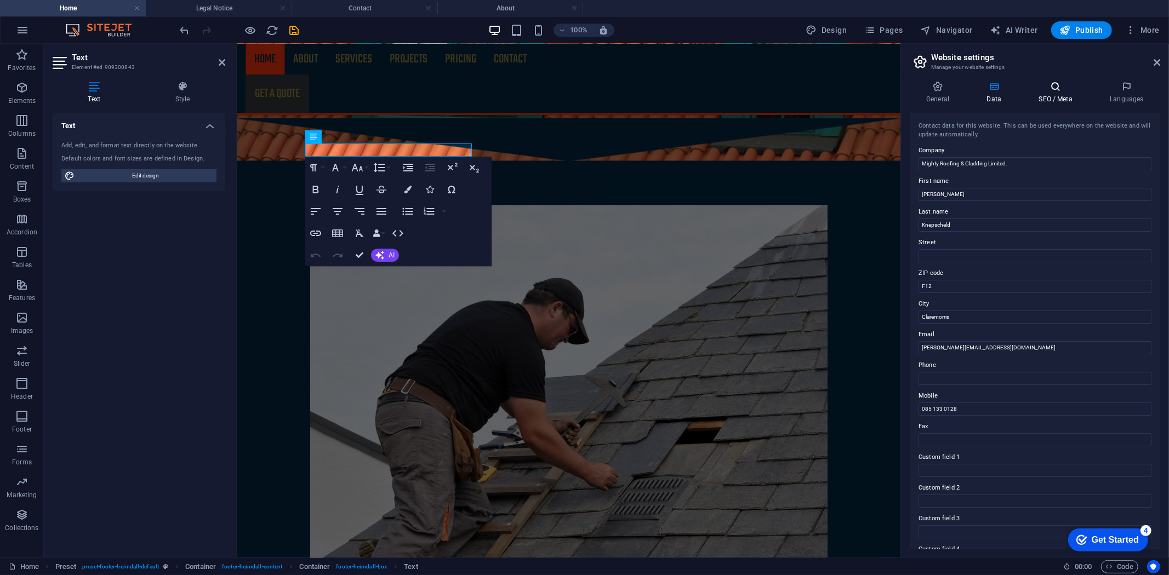
click at [1042, 91] on icon at bounding box center [1055, 86] width 67 height 11
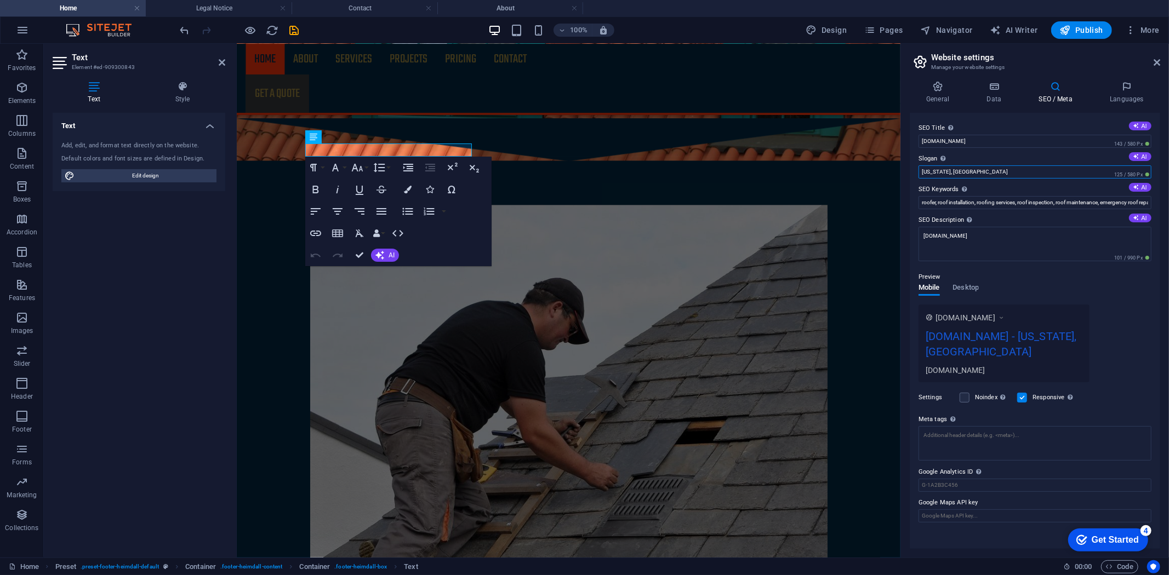
click at [969, 173] on input "[US_STATE], [GEOGRAPHIC_DATA]" at bounding box center [1034, 171] width 233 height 13
type input "N"
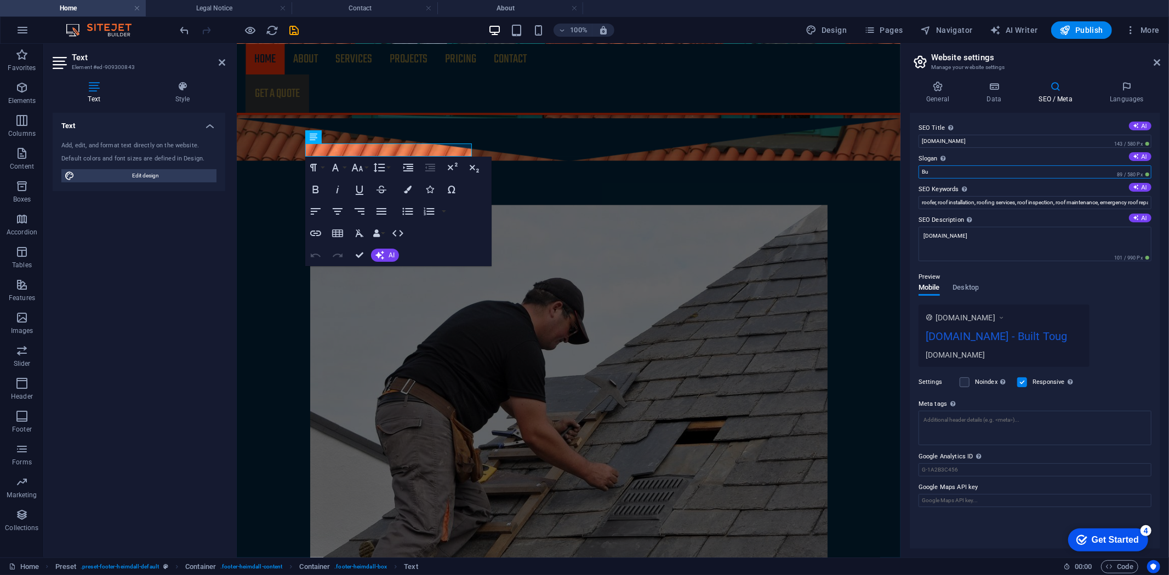
type input "B"
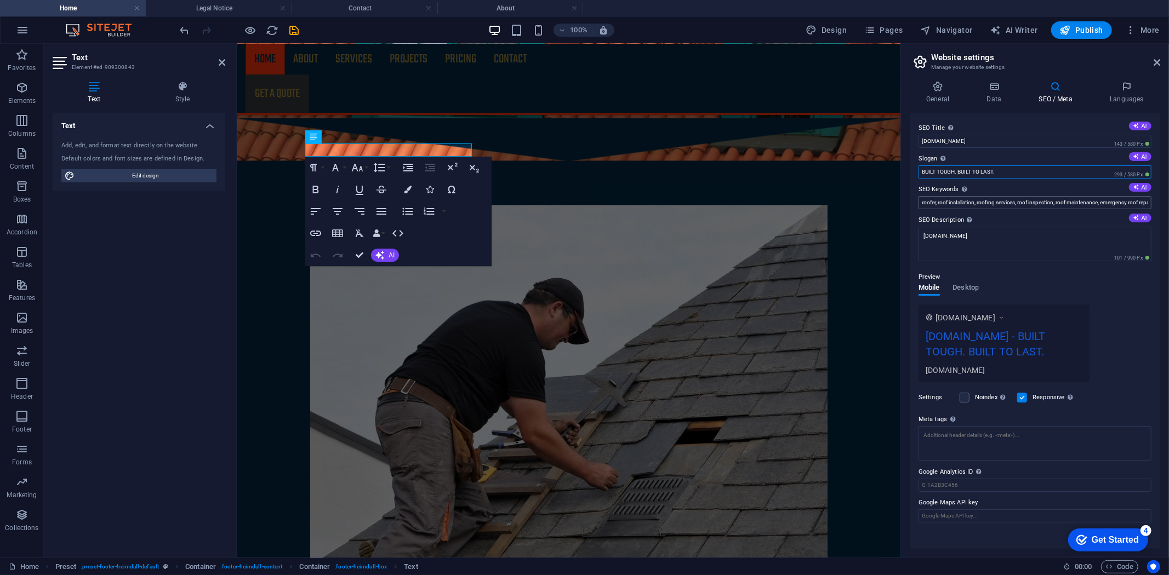
type input "BUILT TOUGH. BUILT TO LAST."
click at [992, 207] on input "roofer, roof installation, roofing services, roof inspection, roof maintenance,…" at bounding box center [1034, 202] width 233 height 13
click at [922, 201] on input "roofer, roof installation, roofing services, roof inspection, roof maintenance,…" at bounding box center [1034, 202] width 233 height 13
type input "Commercial Roofing, Roofing, Commercial Cladding, Cladding, Cladder, Roofer, ro…"
click at [971, 283] on span "Desktop" at bounding box center [966, 288] width 26 height 15
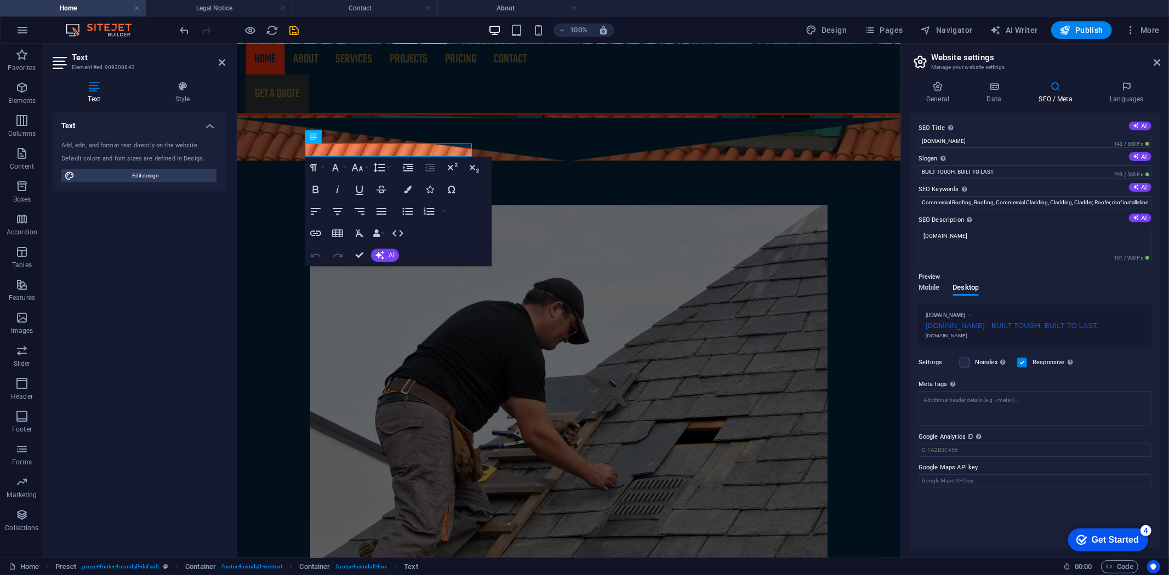
click at [930, 291] on span "Mobile" at bounding box center [928, 288] width 21 height 15
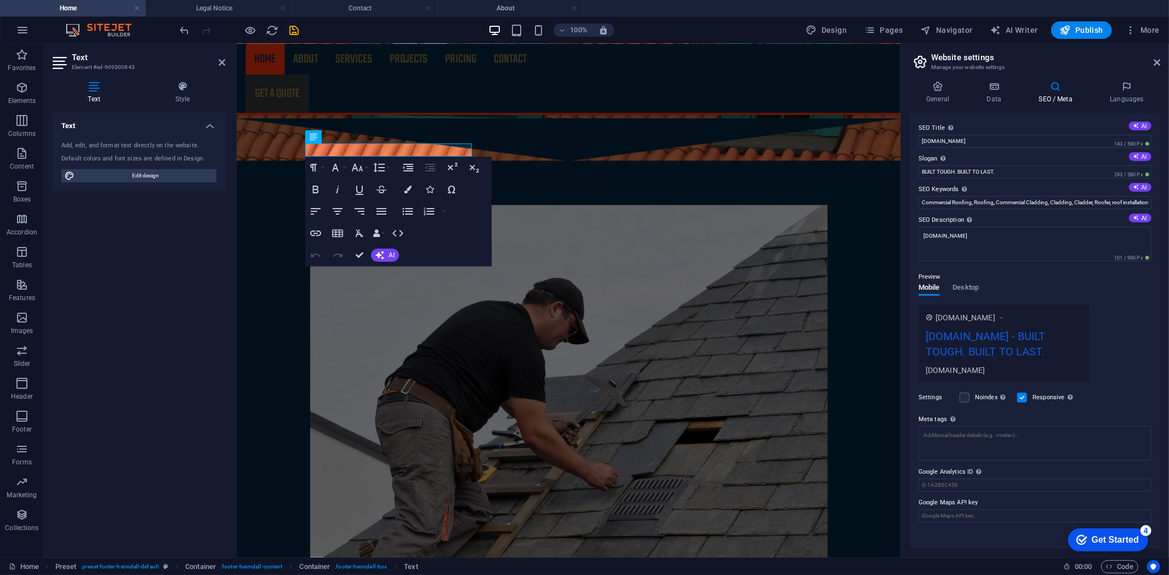
click at [929, 338] on div "[DOMAIN_NAME] - BUILT TOUGH. BUILT TO LAST." at bounding box center [1003, 346] width 157 height 37
click at [926, 141] on input "[DOMAIN_NAME]" at bounding box center [1034, 141] width 233 height 13
click at [1000, 140] on input "[DOMAIN_NAME]" at bounding box center [1034, 141] width 233 height 13
click at [941, 93] on h4 "General" at bounding box center [939, 92] width 60 height 23
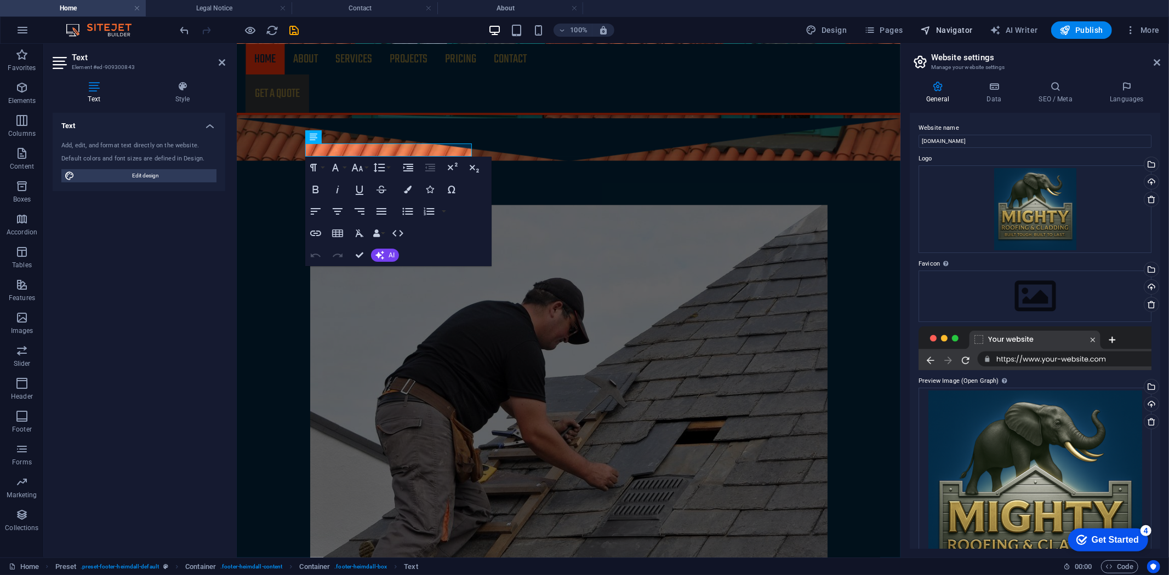
click at [959, 22] on button "Navigator" at bounding box center [946, 30] width 61 height 18
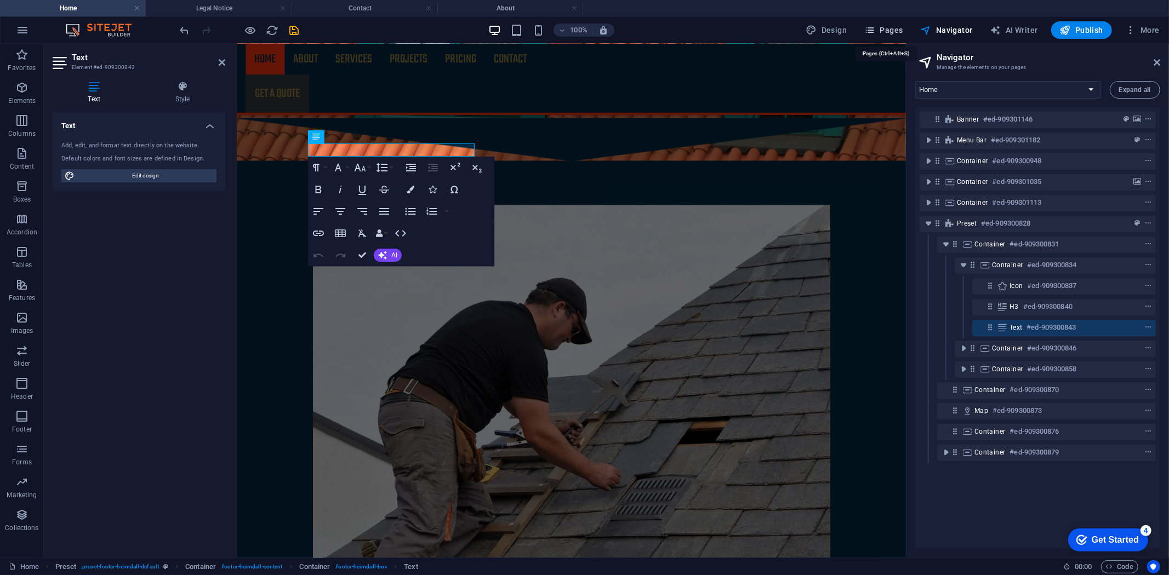
click at [888, 28] on span "Pages" at bounding box center [883, 30] width 38 height 11
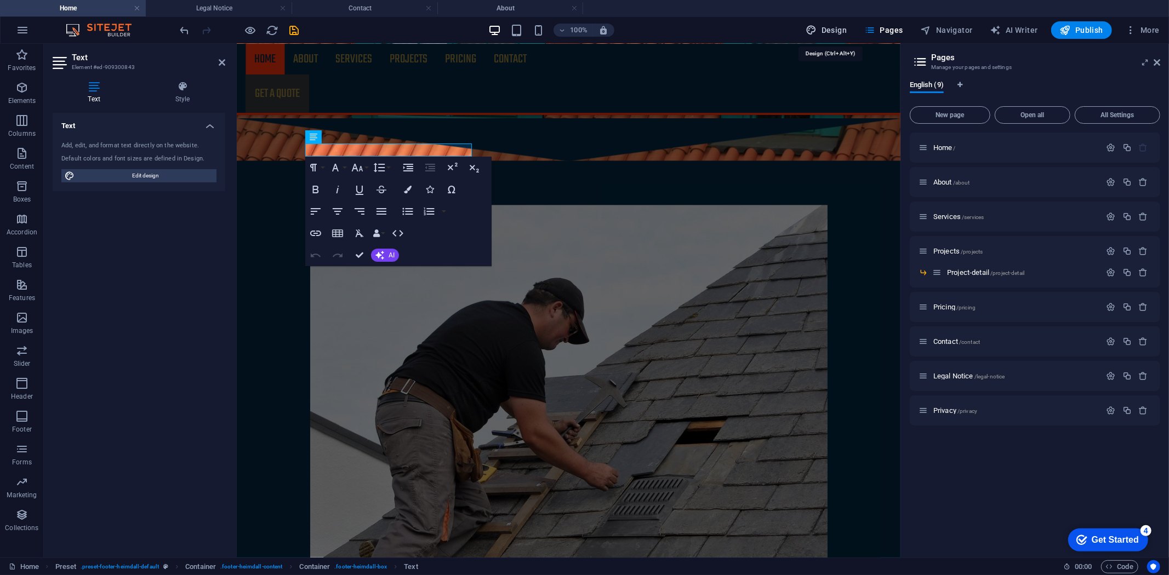
click at [842, 35] on span "Design" at bounding box center [826, 30] width 41 height 11
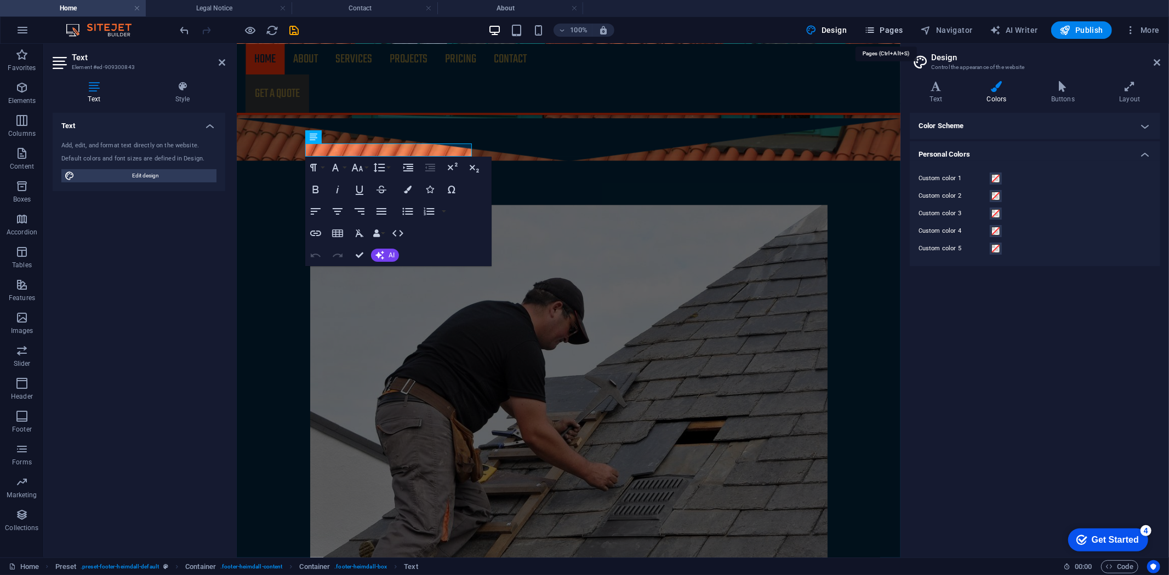
click at [892, 33] on span "Pages" at bounding box center [883, 30] width 38 height 11
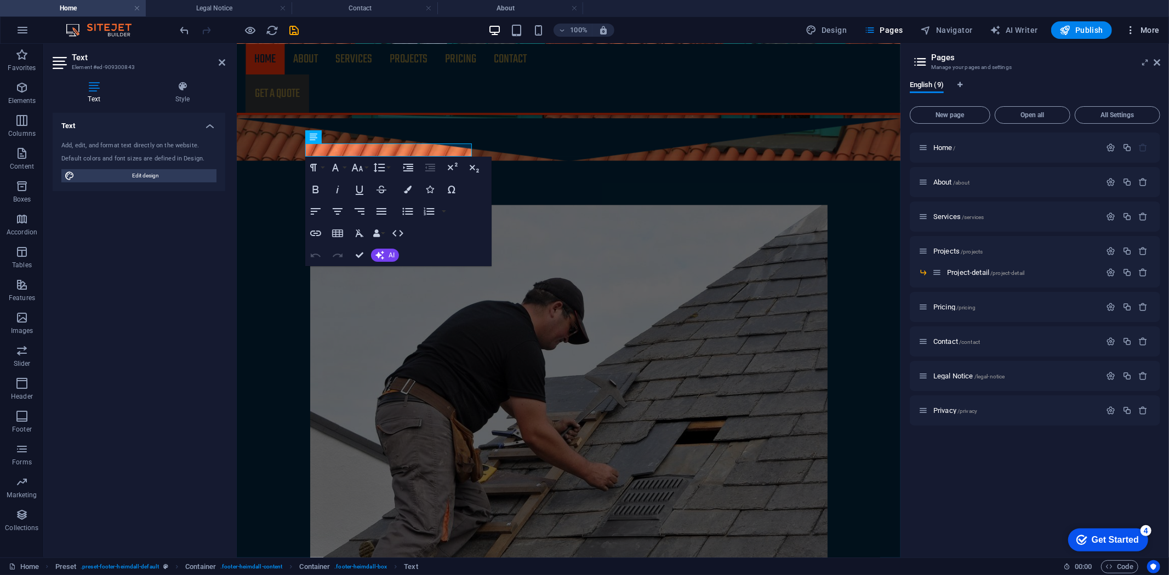
click at [1151, 27] on span "More" at bounding box center [1142, 30] width 35 height 11
click at [640, 102] on div at bounding box center [584, 287] width 1169 height 575
click at [1099, 114] on span "All Settings" at bounding box center [1117, 115] width 76 height 7
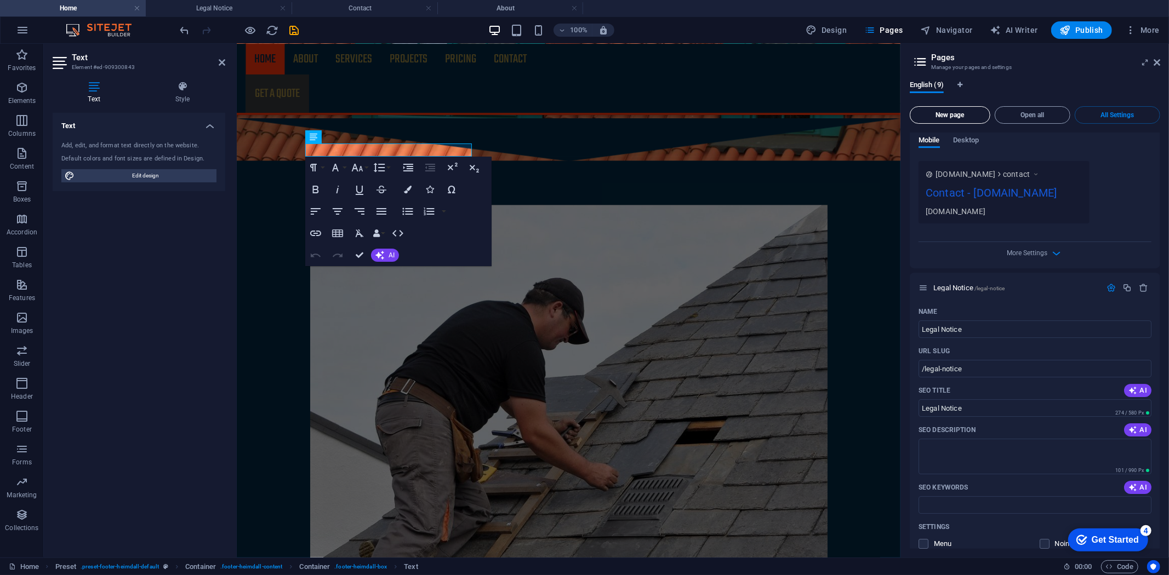
scroll to position [2936, 0]
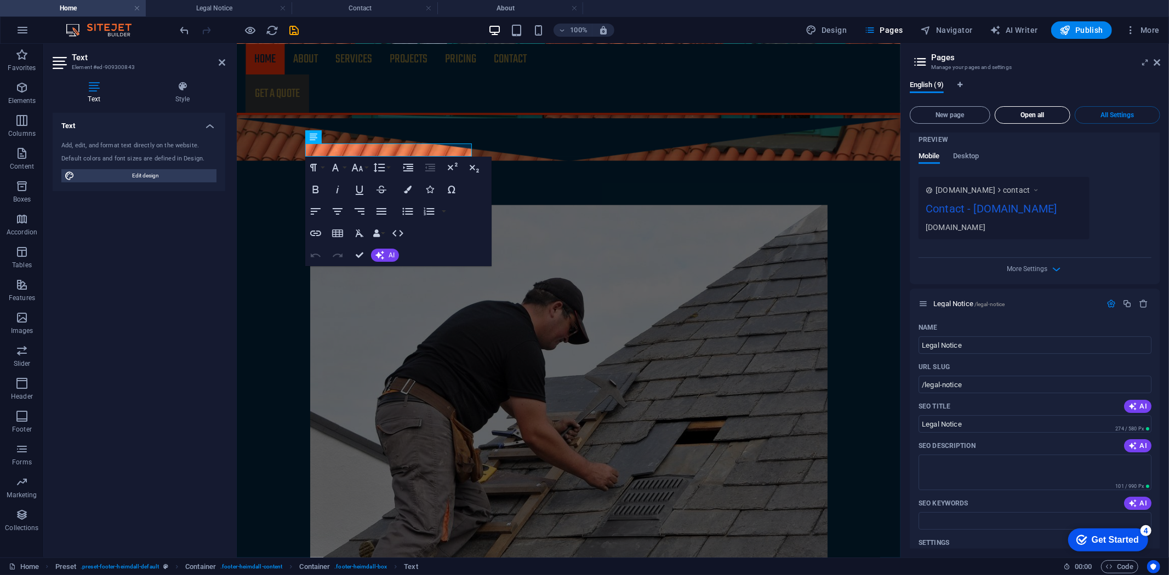
click at [1043, 117] on span "Open all" at bounding box center [1032, 115] width 66 height 7
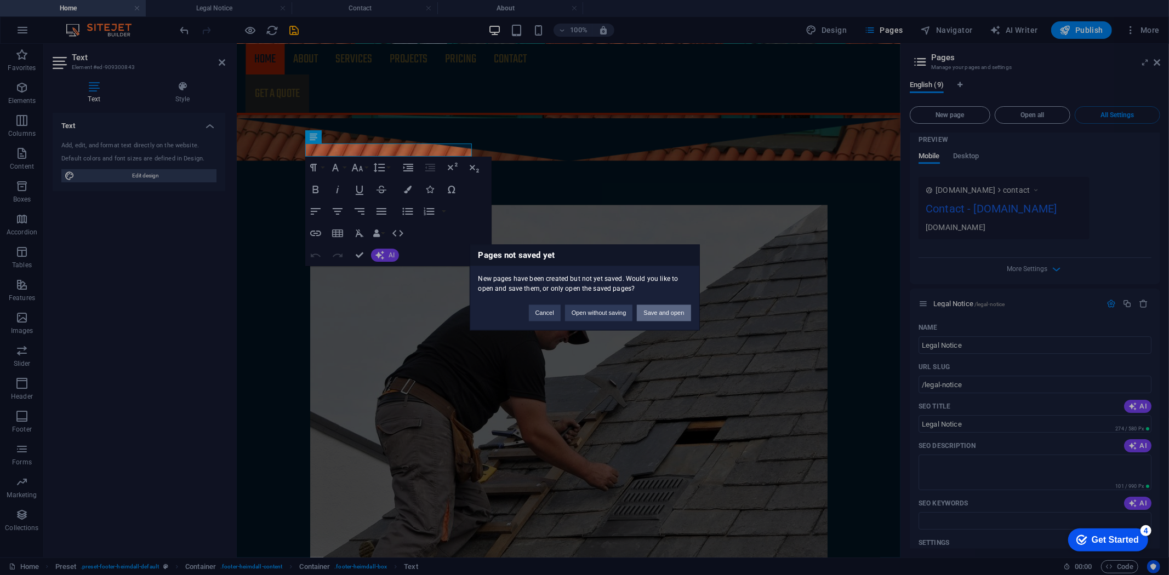
click at [663, 314] on button "Save and open" at bounding box center [664, 313] width 54 height 16
select select "1"
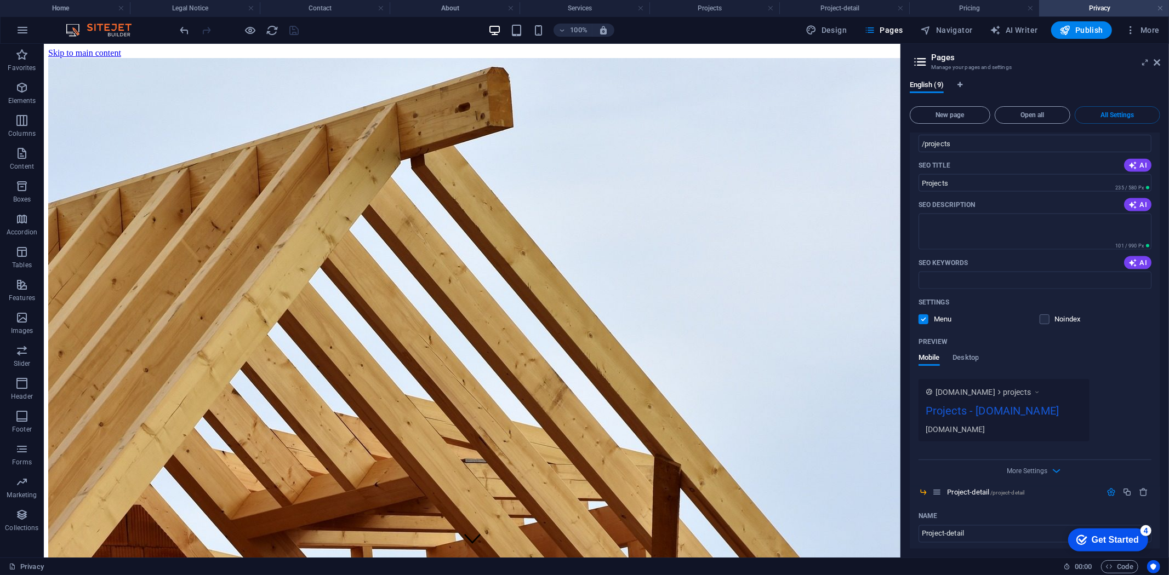
scroll to position [1231, 0]
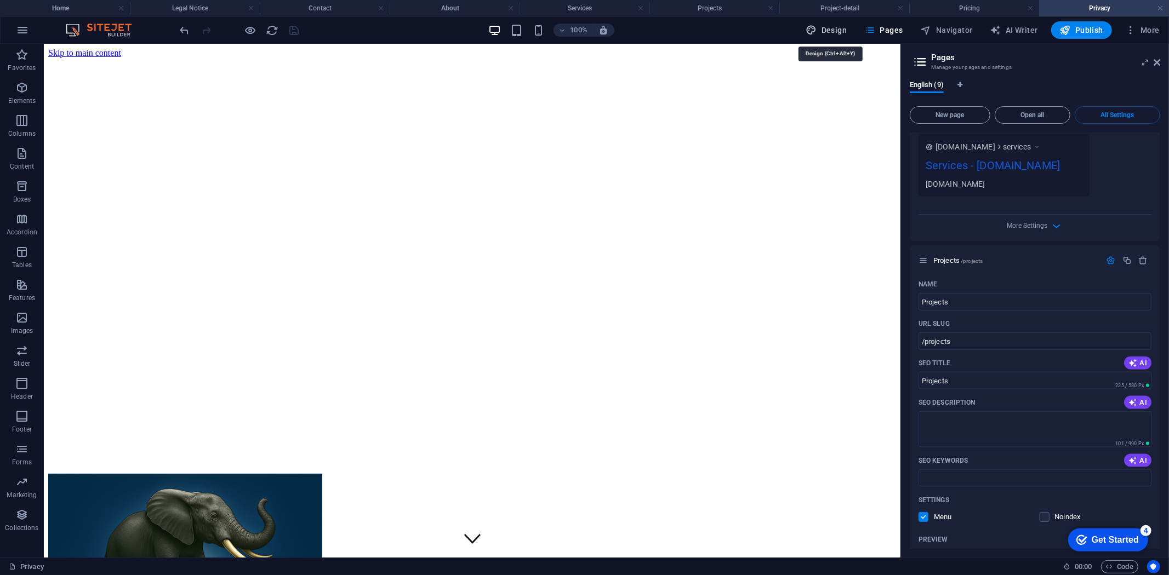
click at [841, 28] on span "Design" at bounding box center [826, 30] width 41 height 11
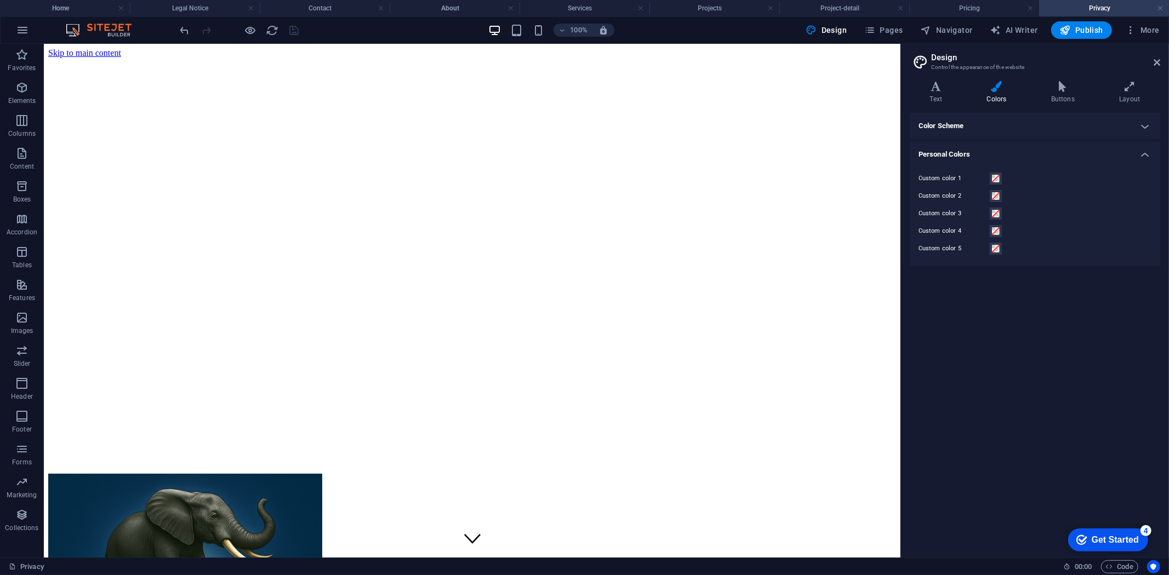
click at [1144, 151] on h4 "Personal Colors" at bounding box center [1034, 151] width 250 height 20
click at [1146, 127] on h4 "Color Scheme" at bounding box center [1034, 126] width 250 height 26
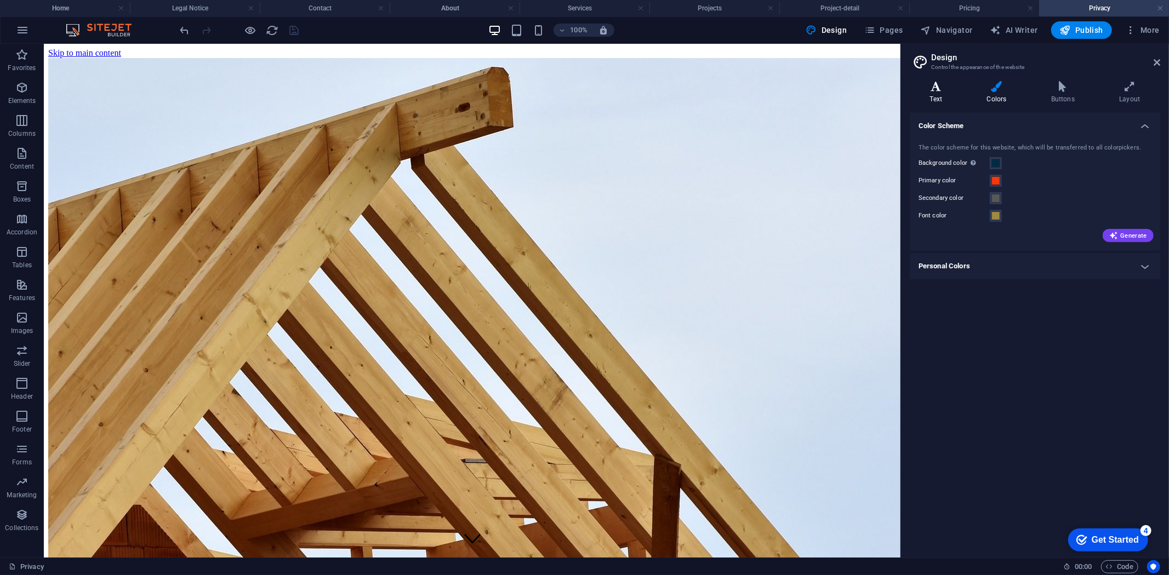
click at [948, 88] on icon at bounding box center [935, 86] width 53 height 11
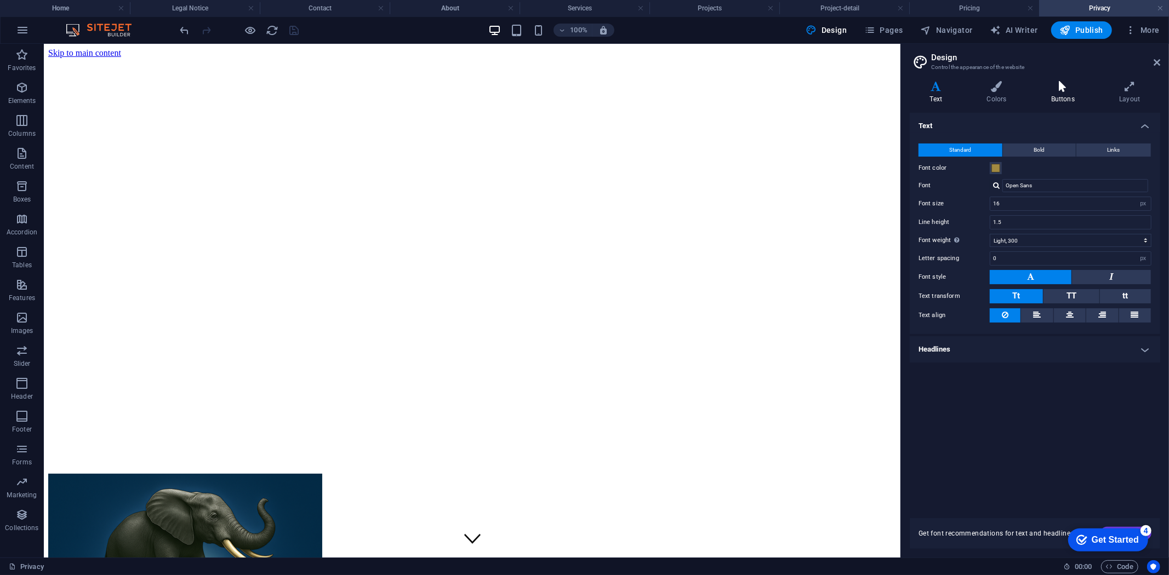
click at [1069, 94] on h4 "Buttons" at bounding box center [1065, 92] width 68 height 23
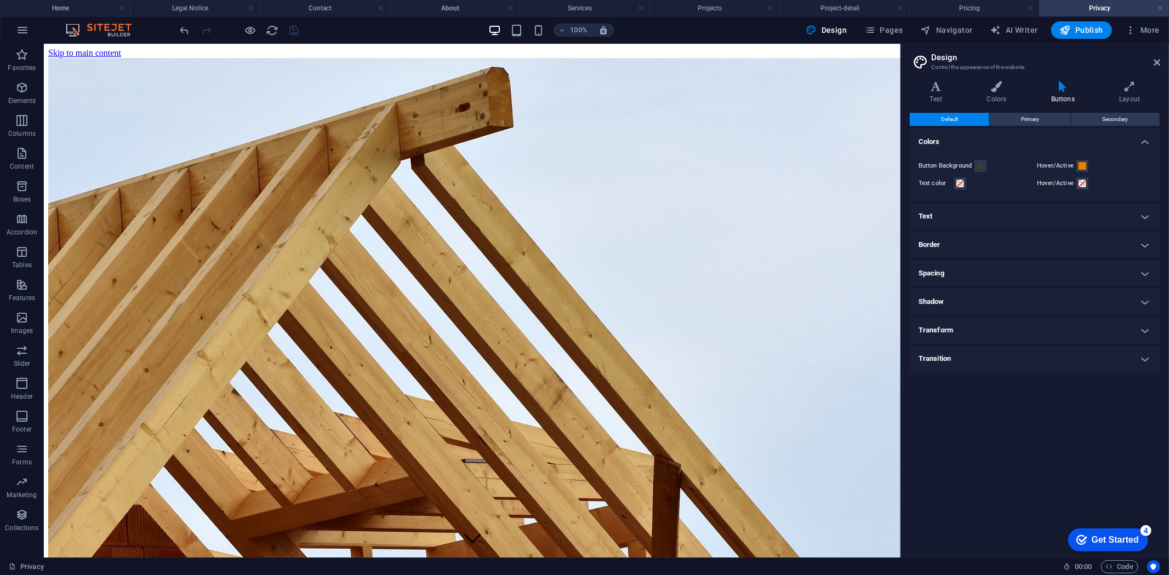
click at [992, 298] on h4 "Shadow" at bounding box center [1034, 302] width 250 height 26
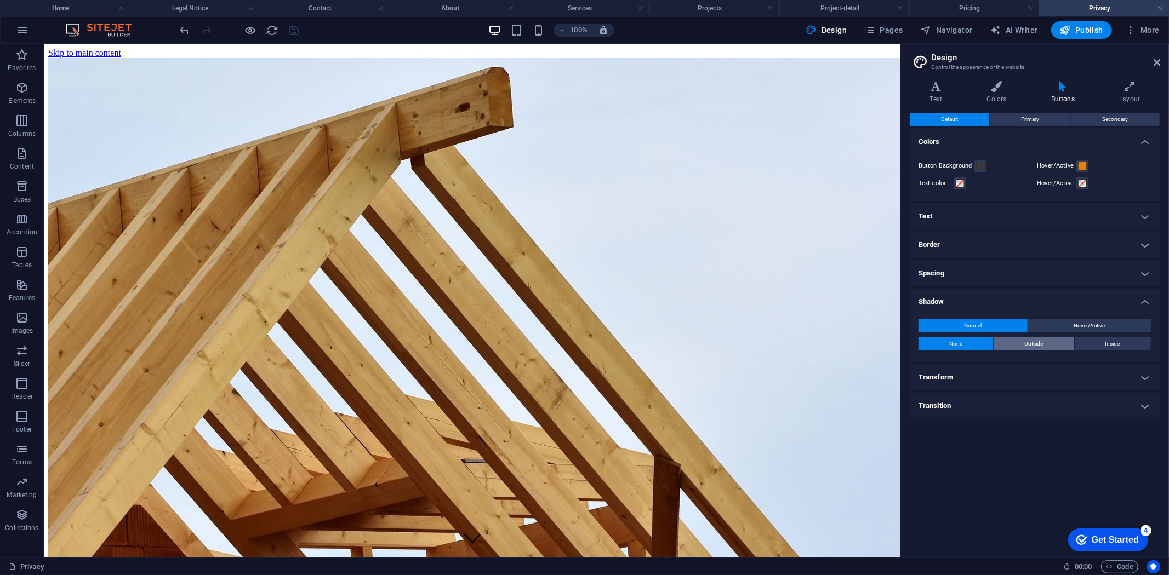
click at [1050, 342] on button "Outside" at bounding box center [1033, 344] width 80 height 13
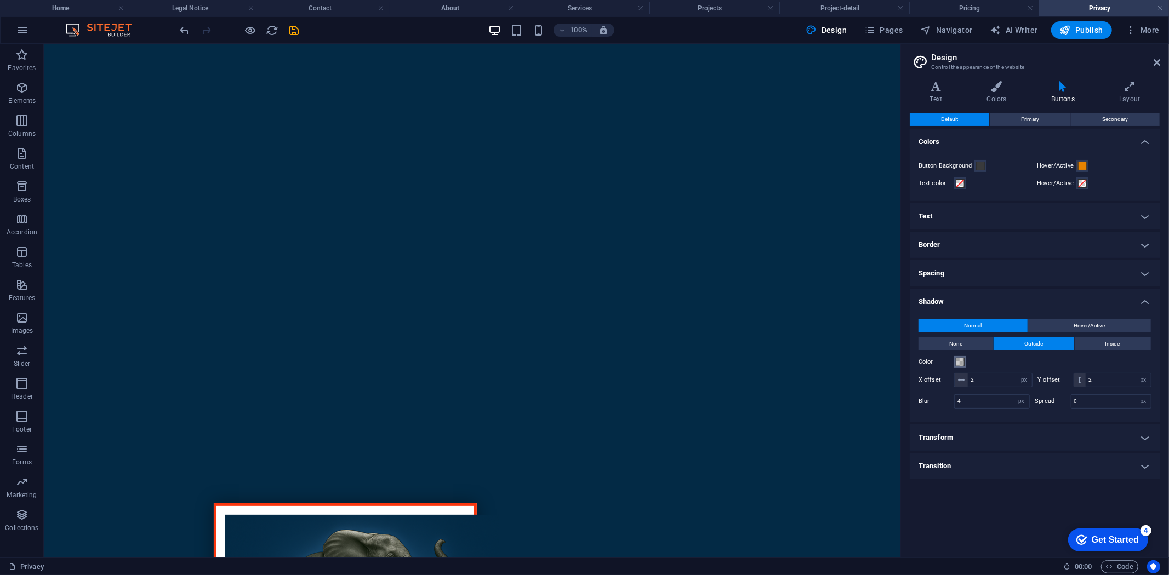
click at [962, 359] on span at bounding box center [960, 362] width 9 height 9
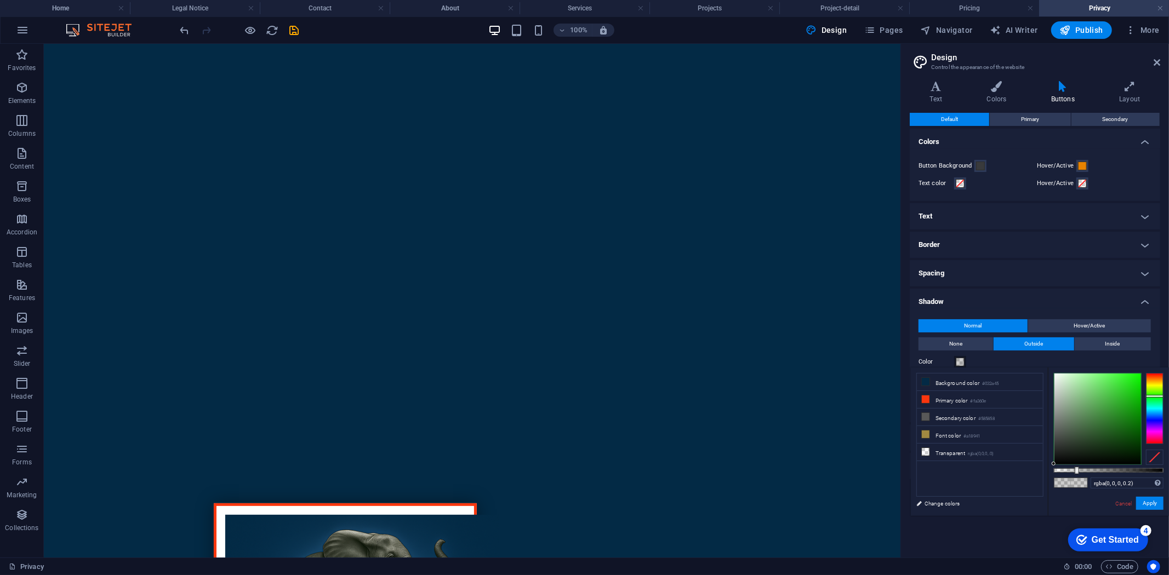
click at [1149, 396] on div at bounding box center [1155, 408] width 18 height 71
click at [1137, 381] on div at bounding box center [1097, 419] width 87 height 91
click at [1141, 505] on button "Apply" at bounding box center [1149, 503] width 27 height 13
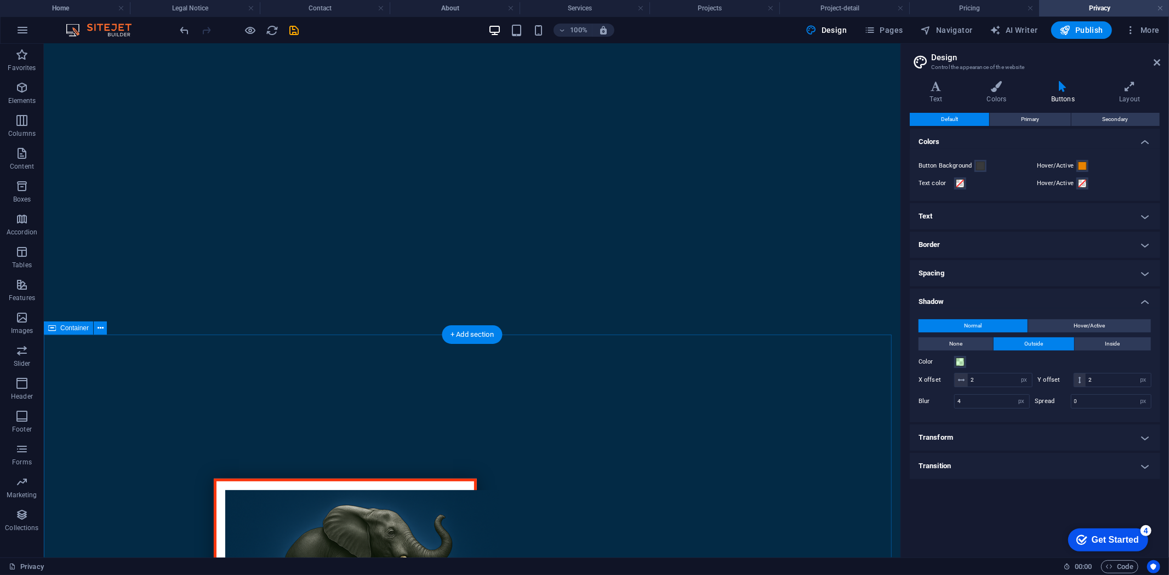
scroll to position [0, 0]
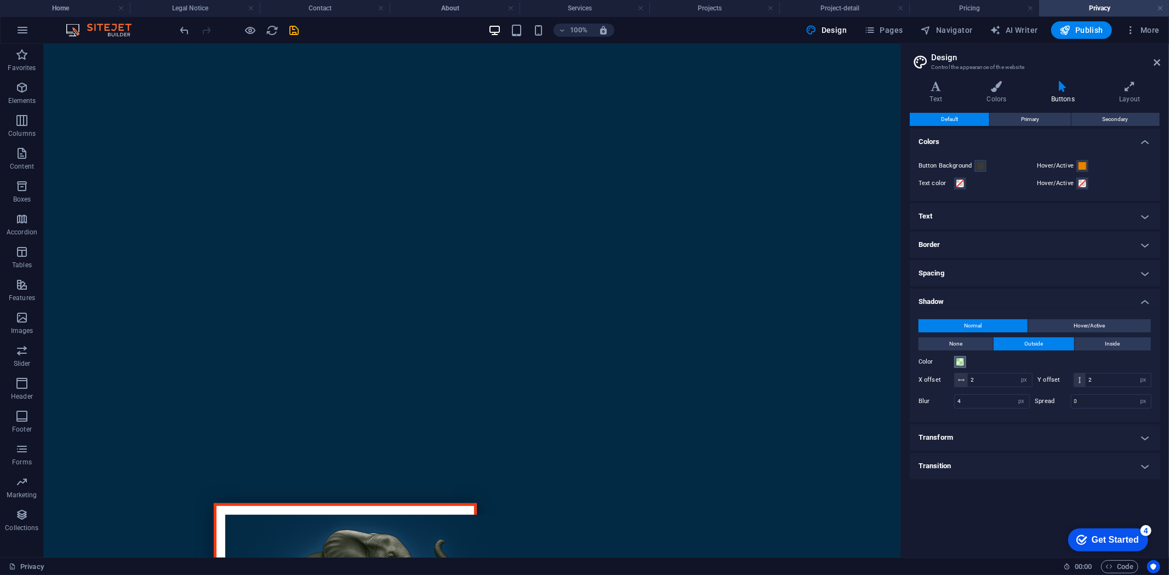
click at [963, 359] on span at bounding box center [960, 362] width 9 height 9
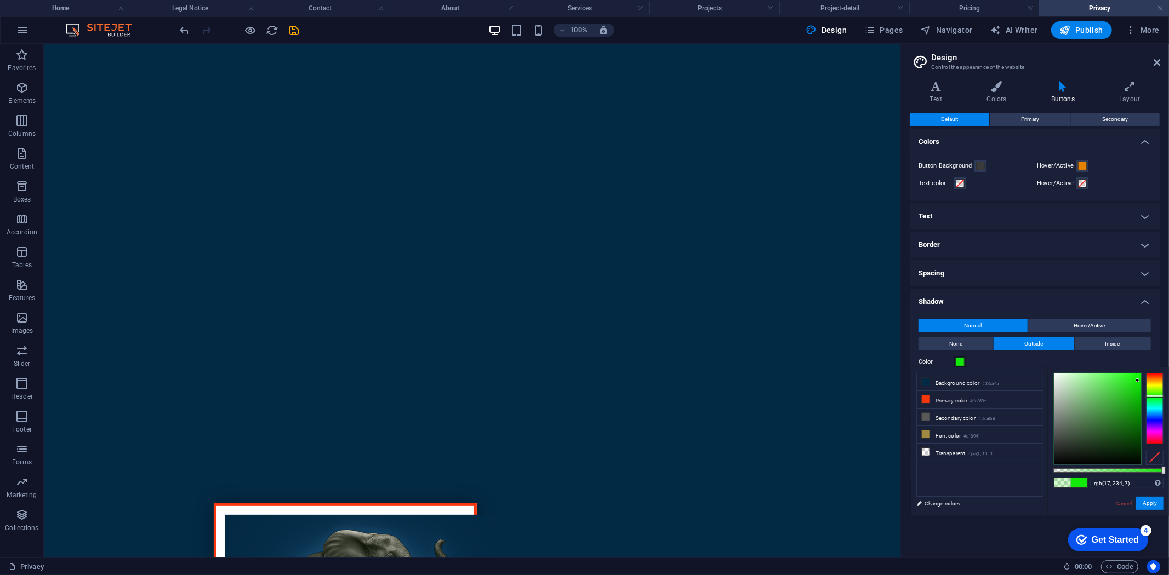
type input "#11ea07"
drag, startPoint x: 1076, startPoint y: 469, endPoint x: 1168, endPoint y: 468, distance: 92.1
click at [1168, 468] on div "#11ea07 Supported formats #0852ed rgb(8, 82, 237) rgba(8, 82, 237, 90%) hsv(221…" at bounding box center [1108, 521] width 121 height 307
click at [1154, 501] on button "Apply" at bounding box center [1149, 503] width 27 height 13
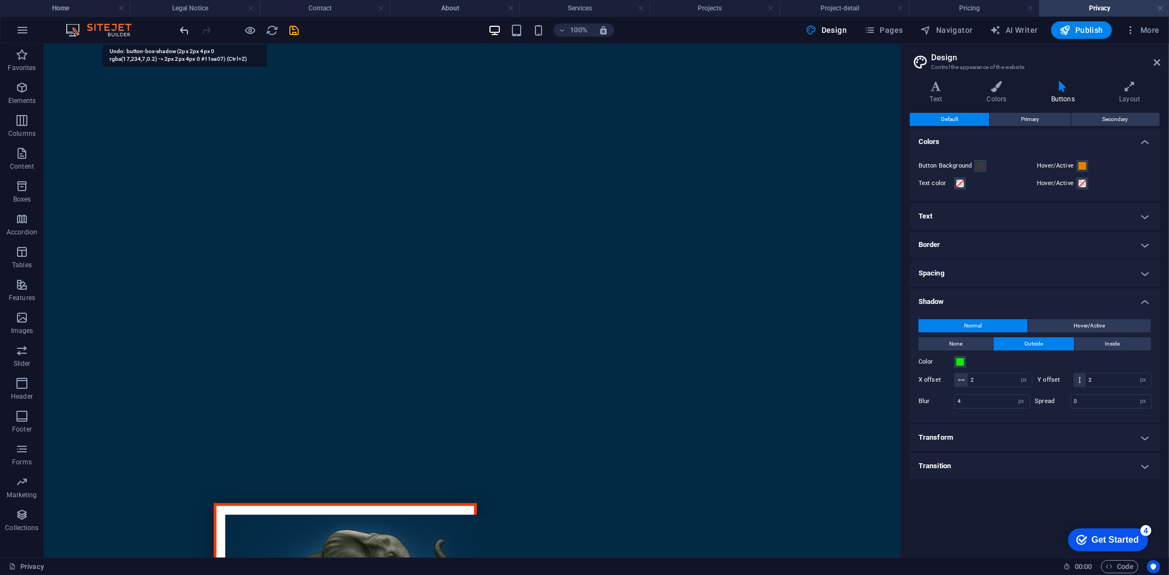
click at [188, 30] on icon "undo" at bounding box center [185, 30] width 13 height 13
click at [972, 7] on h4 "Pricing" at bounding box center [974, 8] width 130 height 12
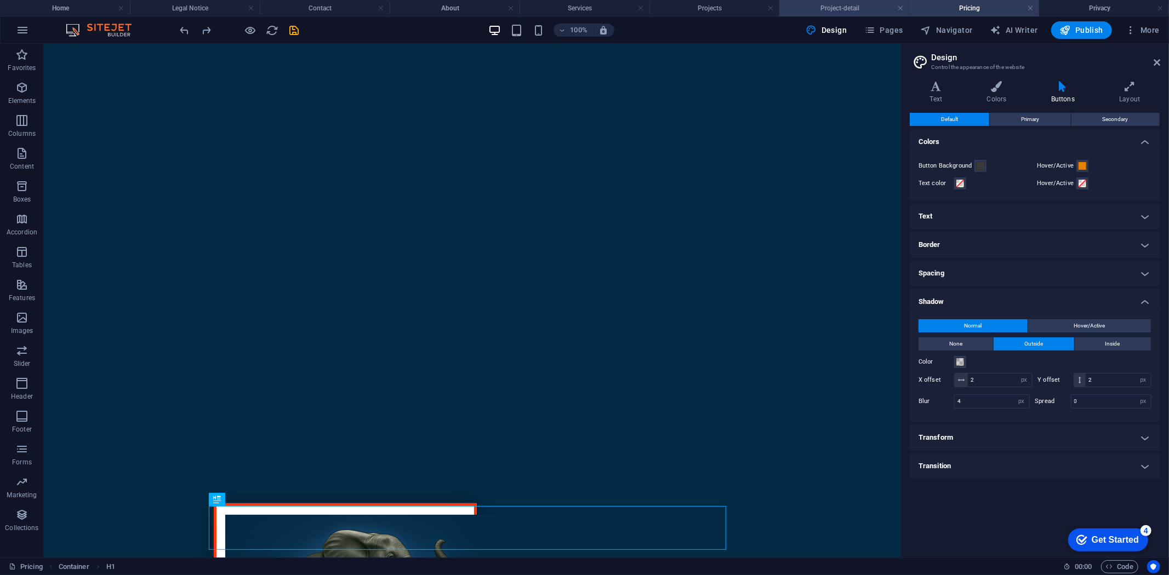
click at [844, 5] on h4 "Project-detail" at bounding box center [844, 8] width 130 height 12
click at [741, 7] on h4 "Projects" at bounding box center [714, 8] width 130 height 12
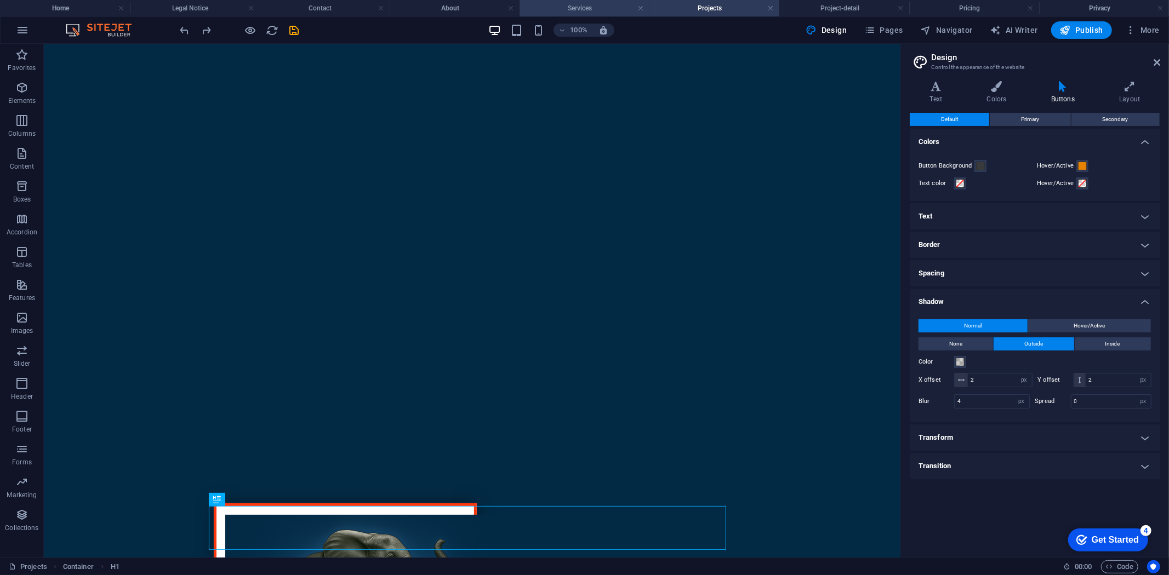
click at [585, 4] on h4 "Services" at bounding box center [584, 8] width 130 height 12
click at [465, 6] on h4 "About" at bounding box center [455, 8] width 130 height 12
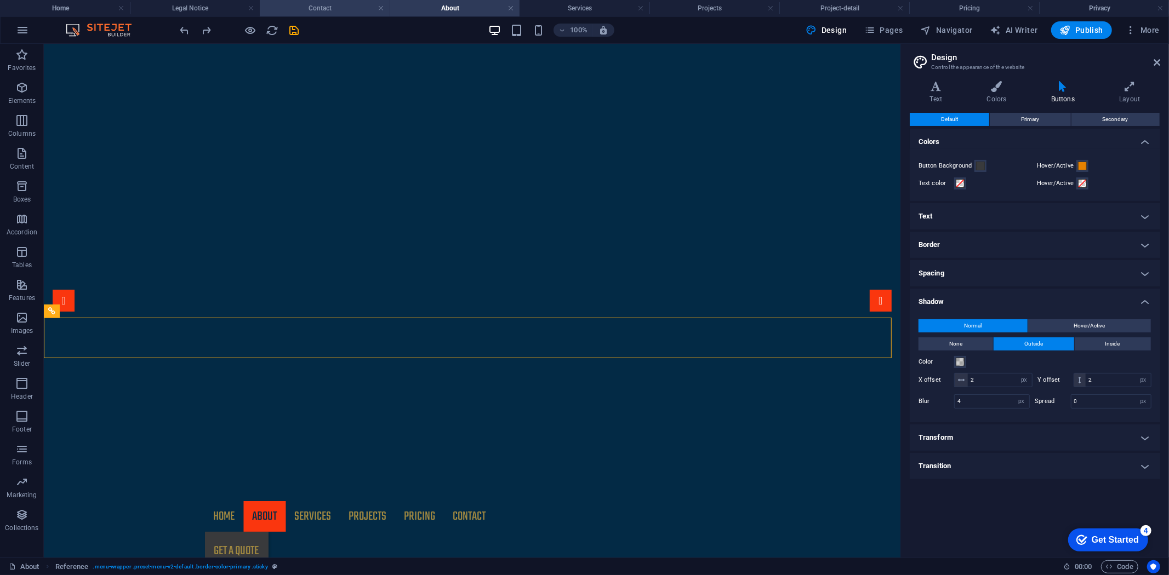
click at [314, 9] on h4 "Contact" at bounding box center [325, 8] width 130 height 12
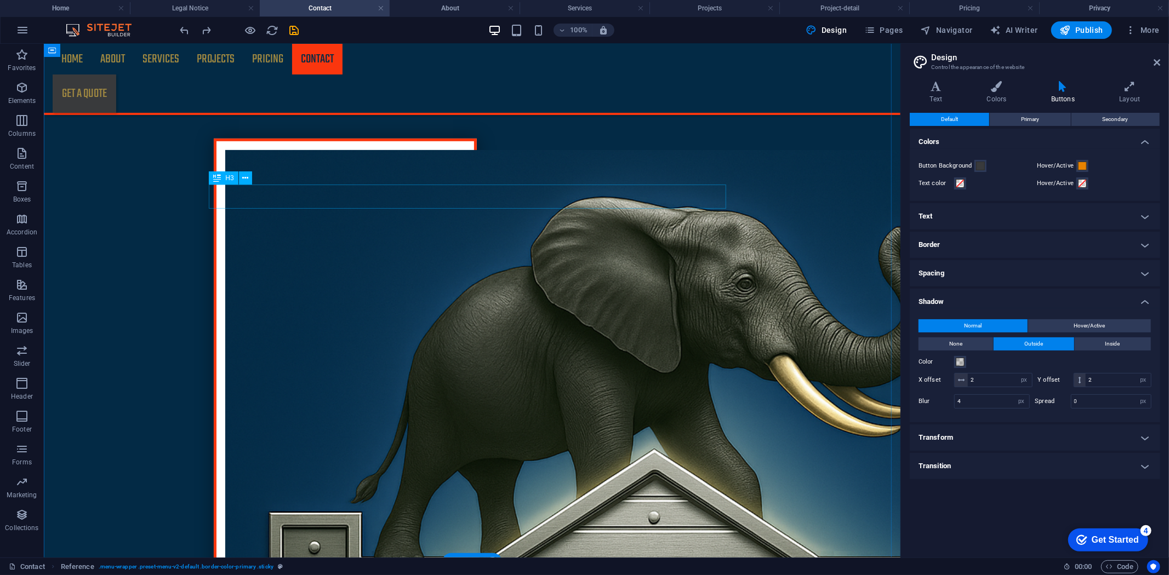
scroll to position [670, 0]
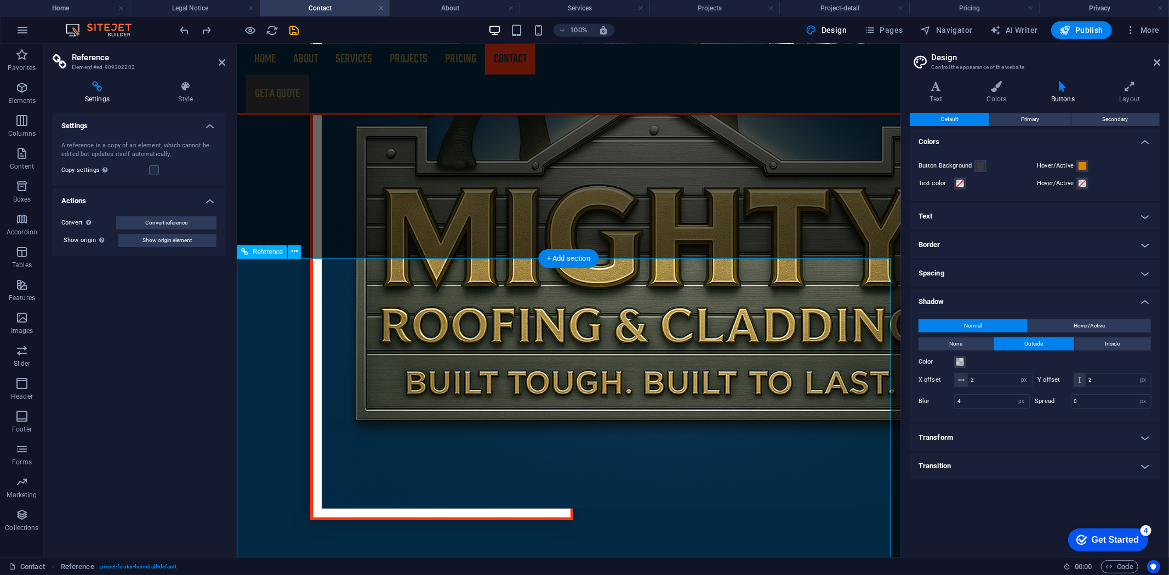
click at [946, 33] on span "Navigator" at bounding box center [946, 30] width 52 height 11
select select "17034774-en"
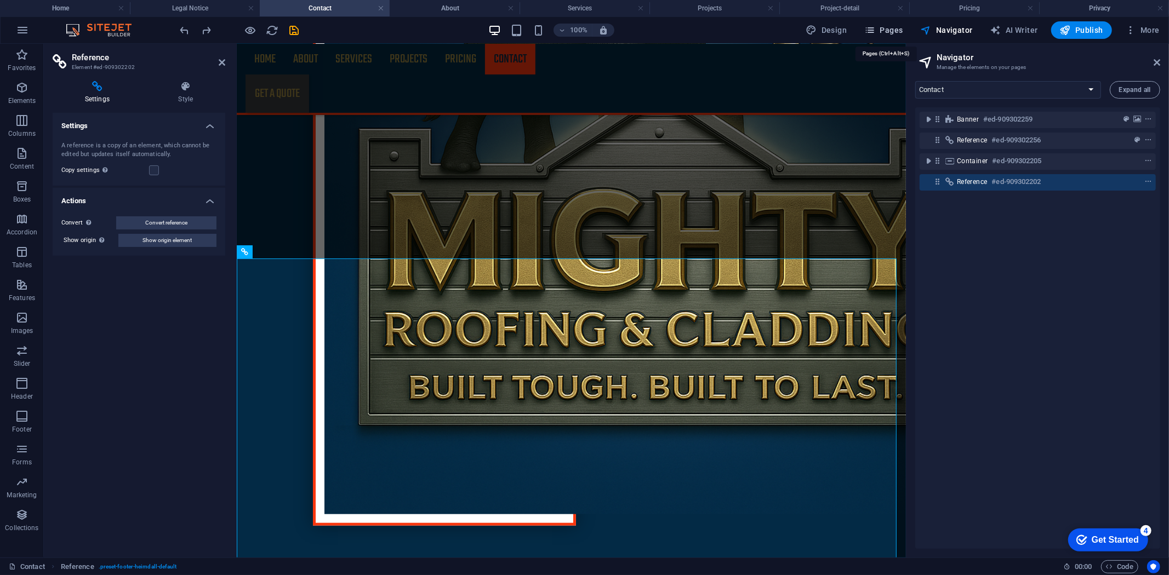
click at [899, 28] on span "Pages" at bounding box center [883, 30] width 38 height 11
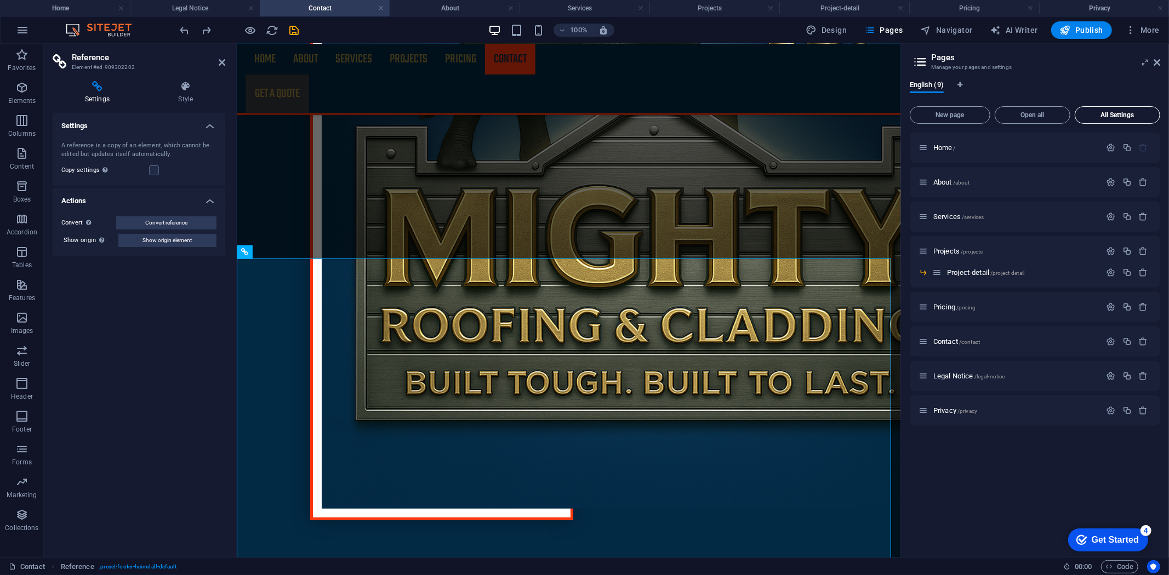
click at [1122, 112] on span "All Settings" at bounding box center [1117, 115] width 76 height 7
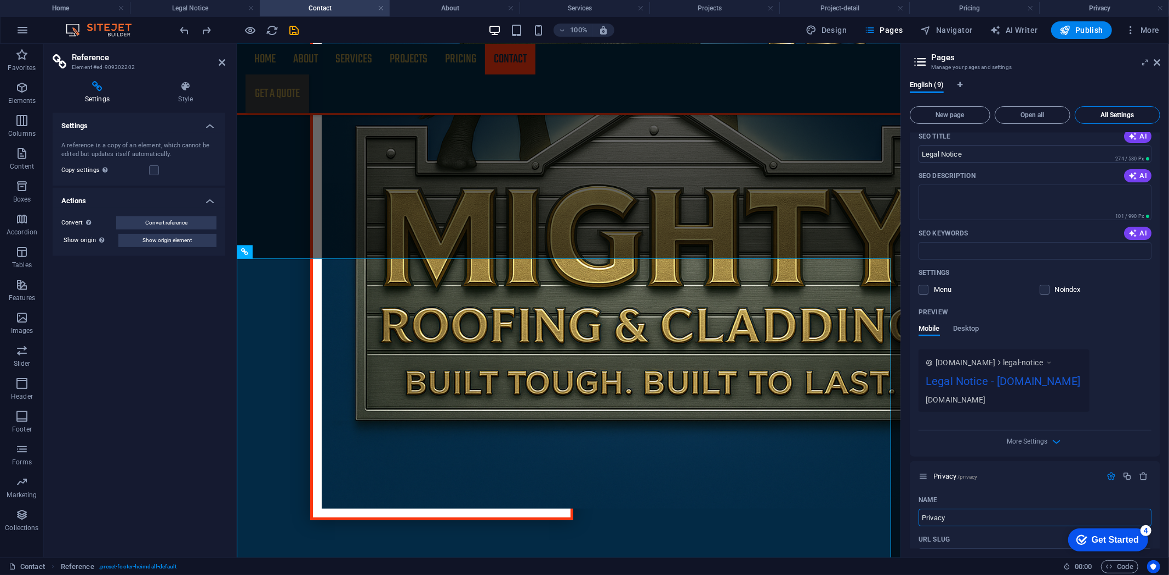
scroll to position [3195, 0]
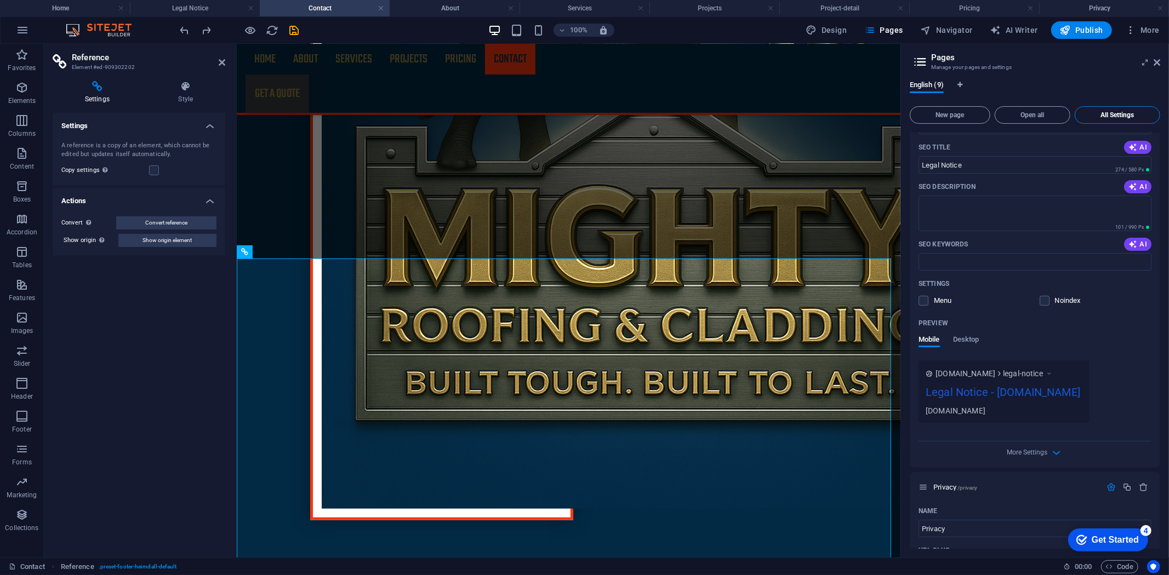
click at [1107, 112] on span "All Settings" at bounding box center [1117, 115] width 76 height 7
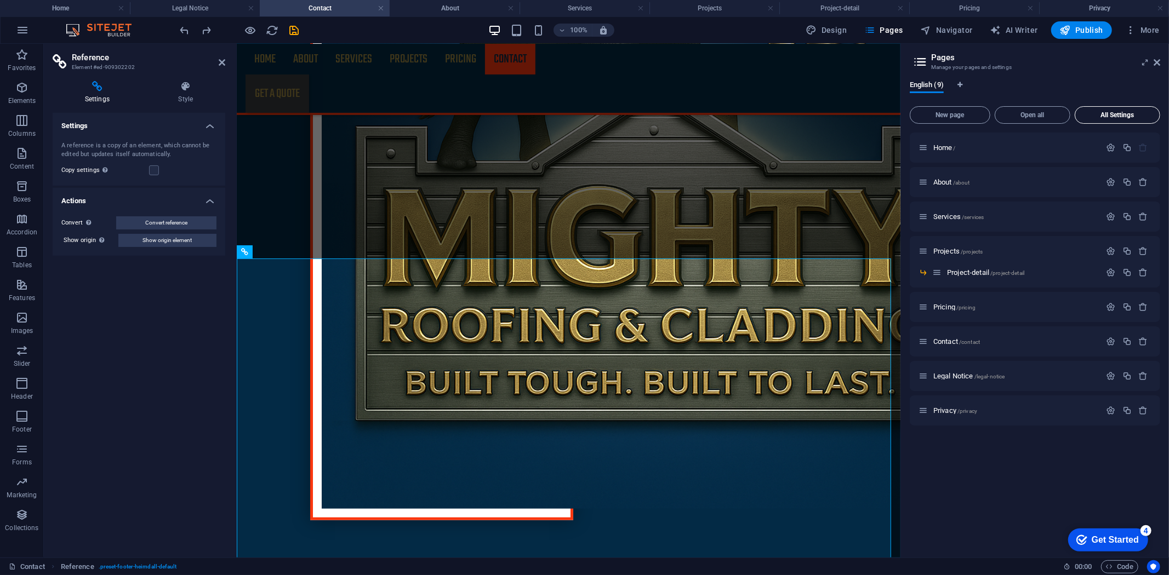
scroll to position [0, 0]
click at [960, 340] on span "/contact" at bounding box center [969, 342] width 21 height 6
click at [951, 336] on div "Contact /contact" at bounding box center [1009, 341] width 182 height 13
click at [941, 342] on span "Contact /contact" at bounding box center [956, 342] width 47 height 8
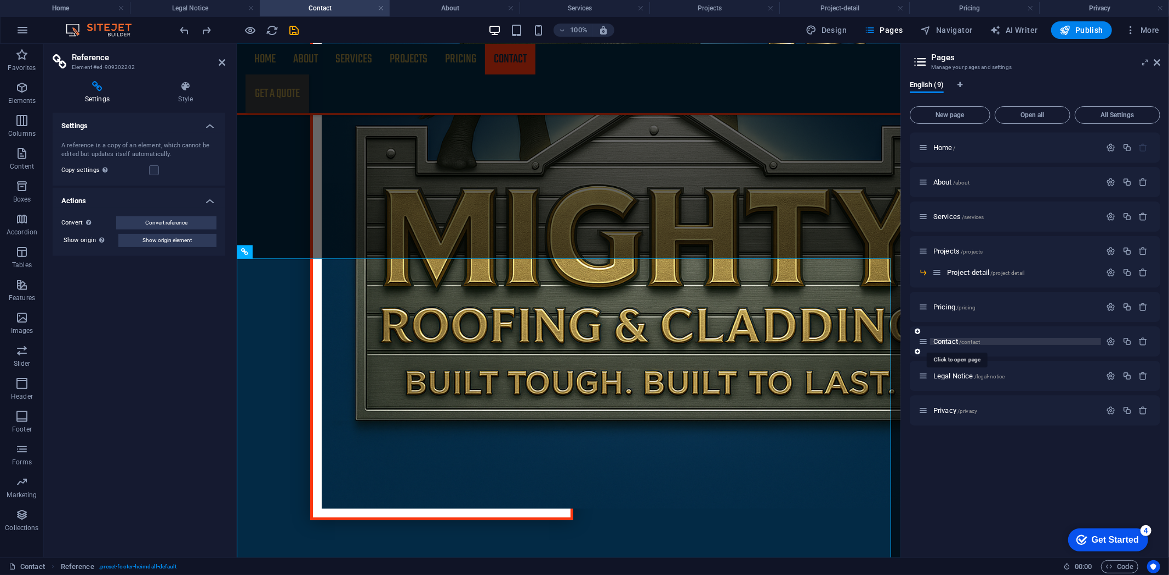
click at [941, 342] on span "Contact /contact" at bounding box center [956, 342] width 47 height 8
click at [988, 339] on p "Contact /contact" at bounding box center [1015, 341] width 164 height 7
click at [926, 342] on icon at bounding box center [922, 341] width 9 height 9
click at [924, 341] on icon at bounding box center [922, 341] width 9 height 9
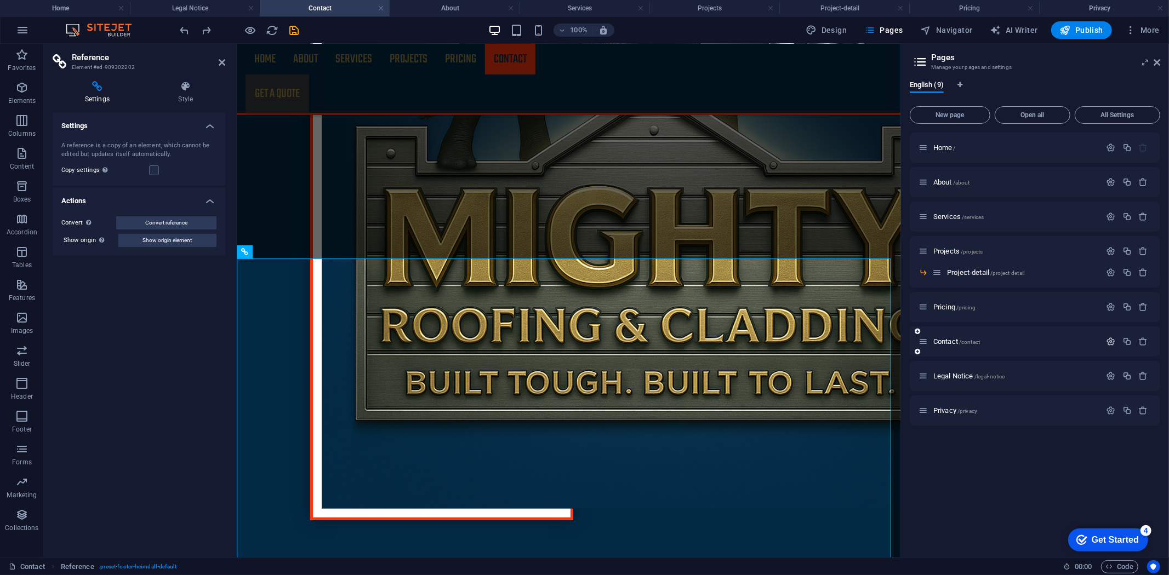
click at [1108, 338] on icon "button" at bounding box center [1110, 341] width 9 height 9
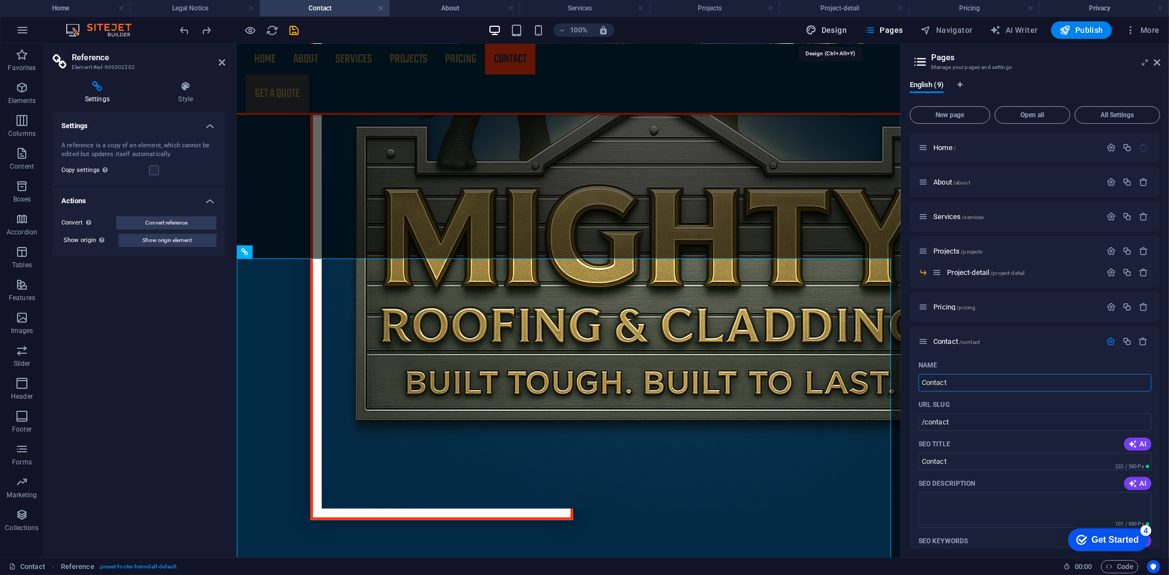
click at [826, 25] on span "Design" at bounding box center [826, 30] width 41 height 11
select select "px"
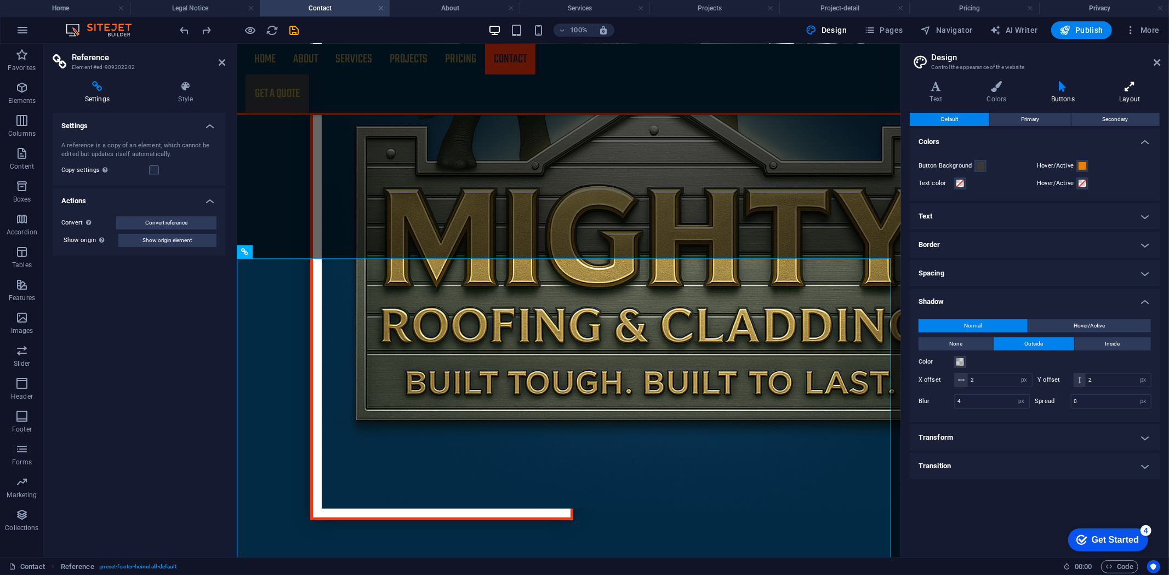
click at [1124, 100] on h4 "Layout" at bounding box center [1129, 92] width 61 height 23
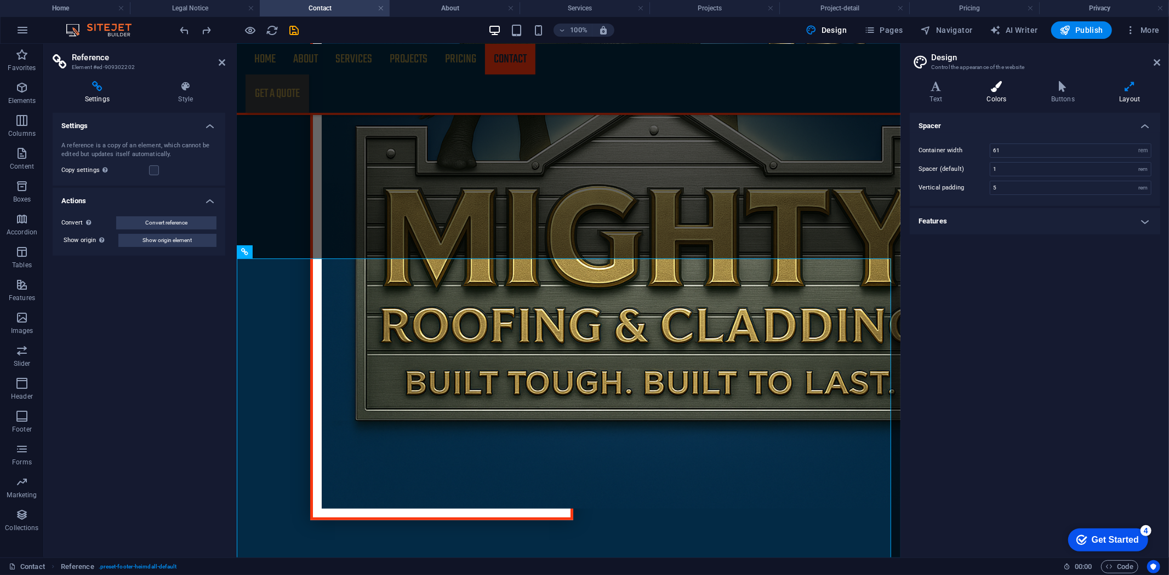
click at [996, 91] on icon at bounding box center [996, 86] width 60 height 11
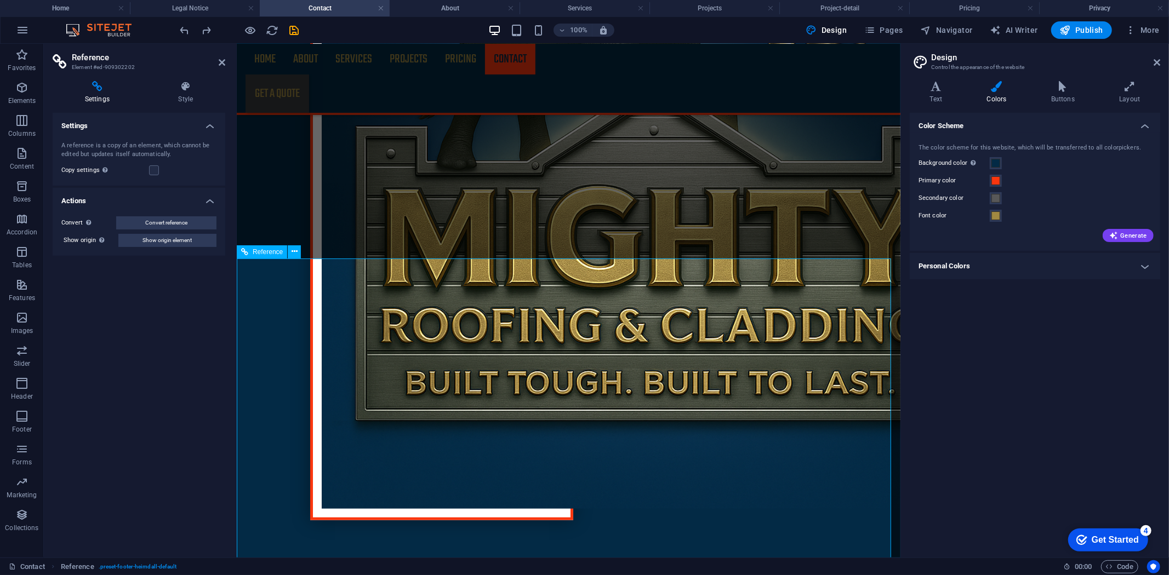
click at [895, 35] on span "Pages" at bounding box center [883, 30] width 38 height 11
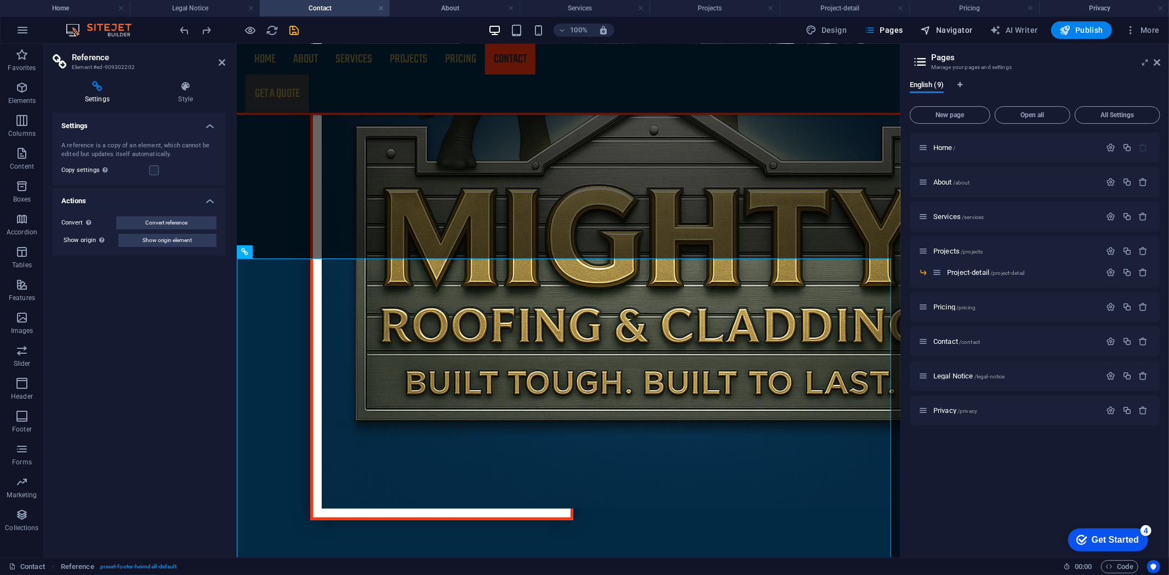
click at [957, 25] on span "Navigator" at bounding box center [946, 30] width 52 height 11
select select "17034774-en"
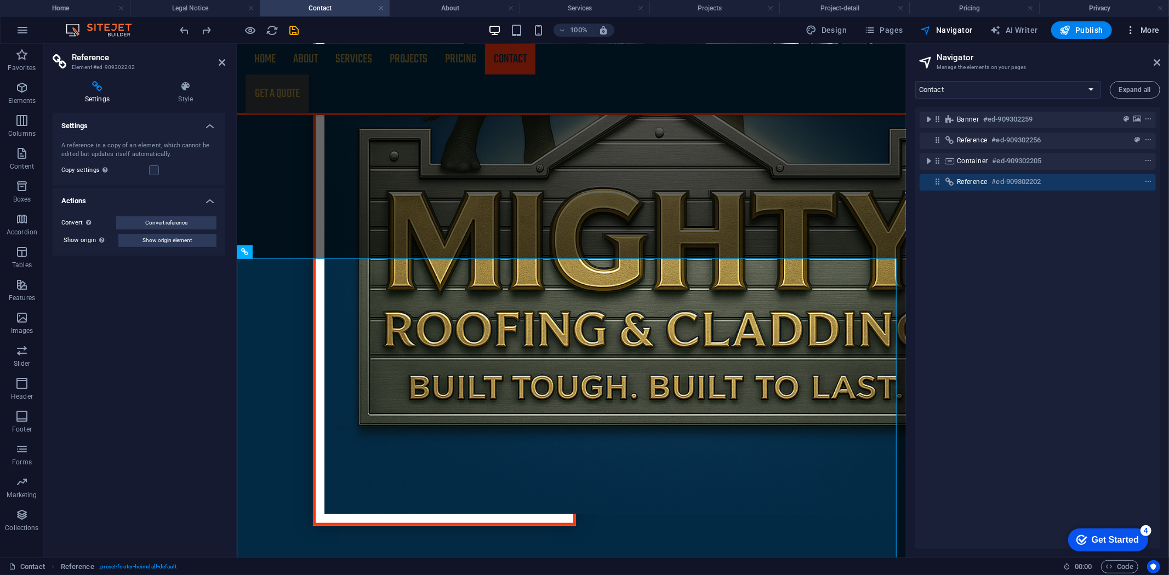
click at [1131, 33] on icon "button" at bounding box center [1130, 30] width 11 height 11
click at [1142, 29] on div at bounding box center [584, 287] width 1169 height 575
click at [1143, 29] on span "More" at bounding box center [1142, 30] width 35 height 11
click at [999, 225] on div at bounding box center [584, 287] width 1169 height 575
click at [894, 28] on span "Pages" at bounding box center [883, 30] width 38 height 11
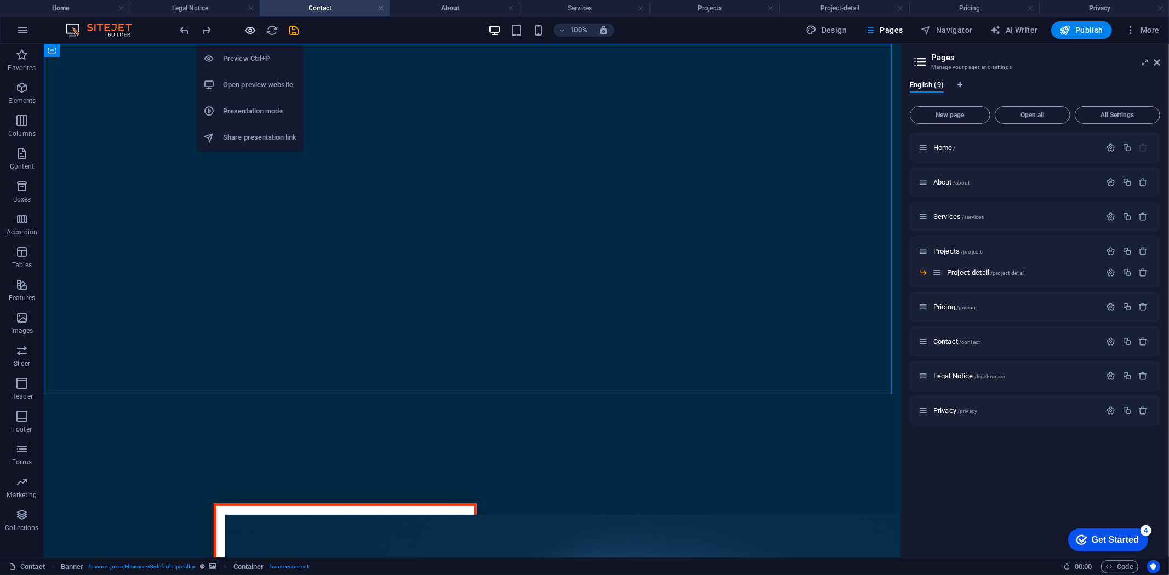
click at [247, 27] on icon "button" at bounding box center [250, 30] width 13 height 13
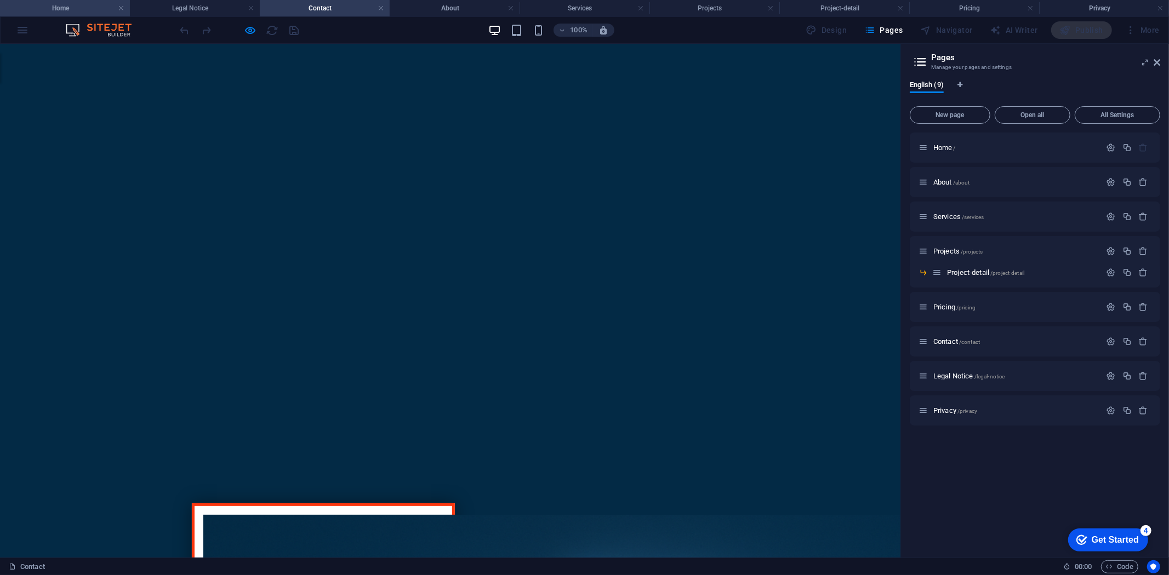
click at [56, 8] on h4 "Home" at bounding box center [65, 8] width 130 height 12
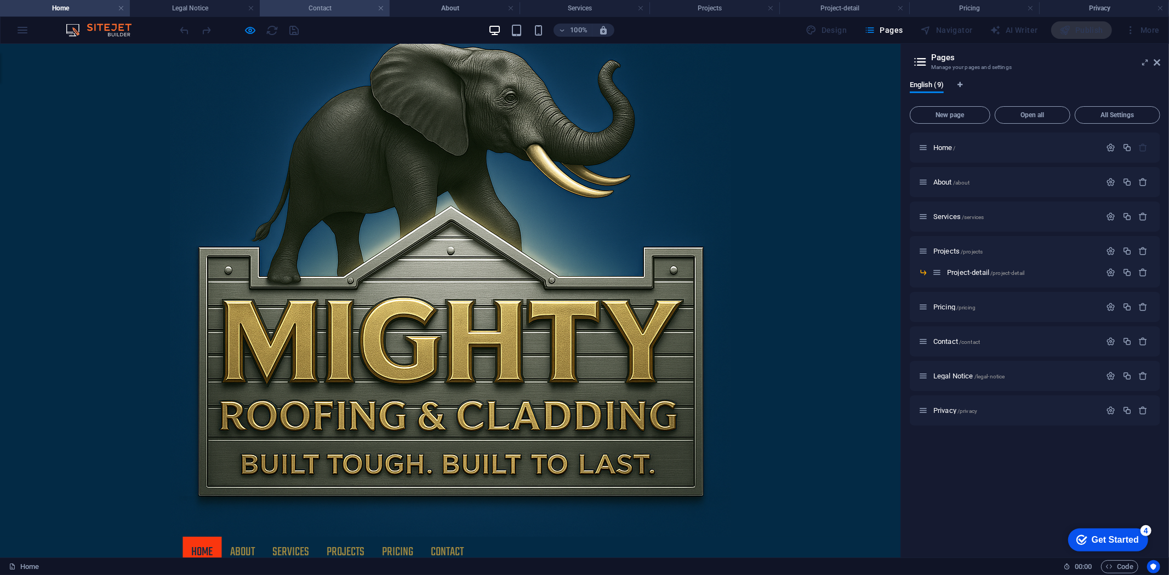
click at [324, 2] on h4 "Contact" at bounding box center [325, 8] width 130 height 12
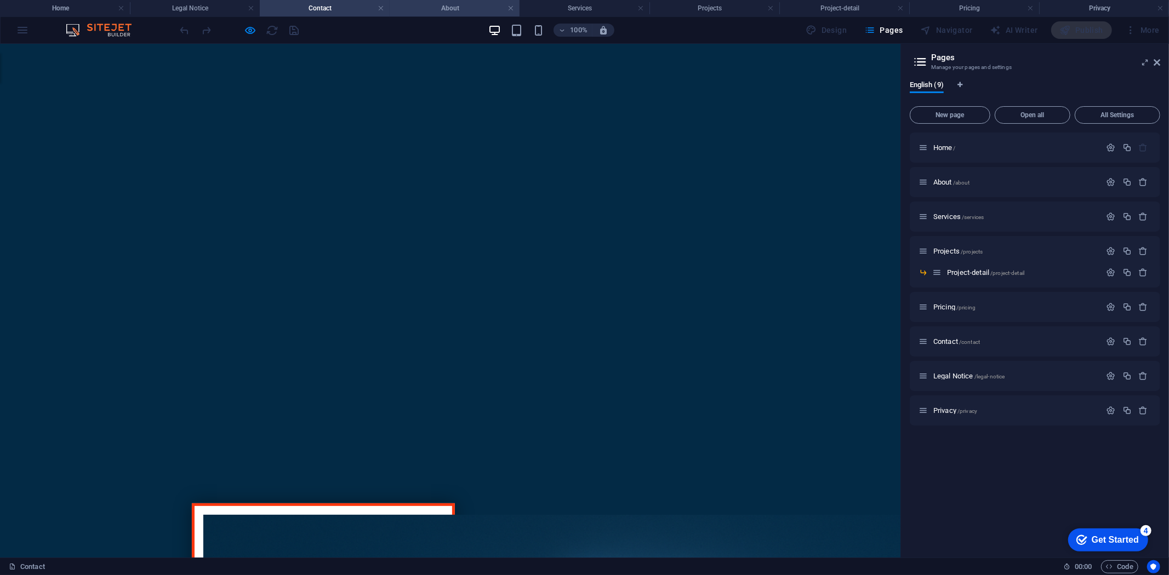
click at [455, 11] on h4 "About" at bounding box center [455, 8] width 130 height 12
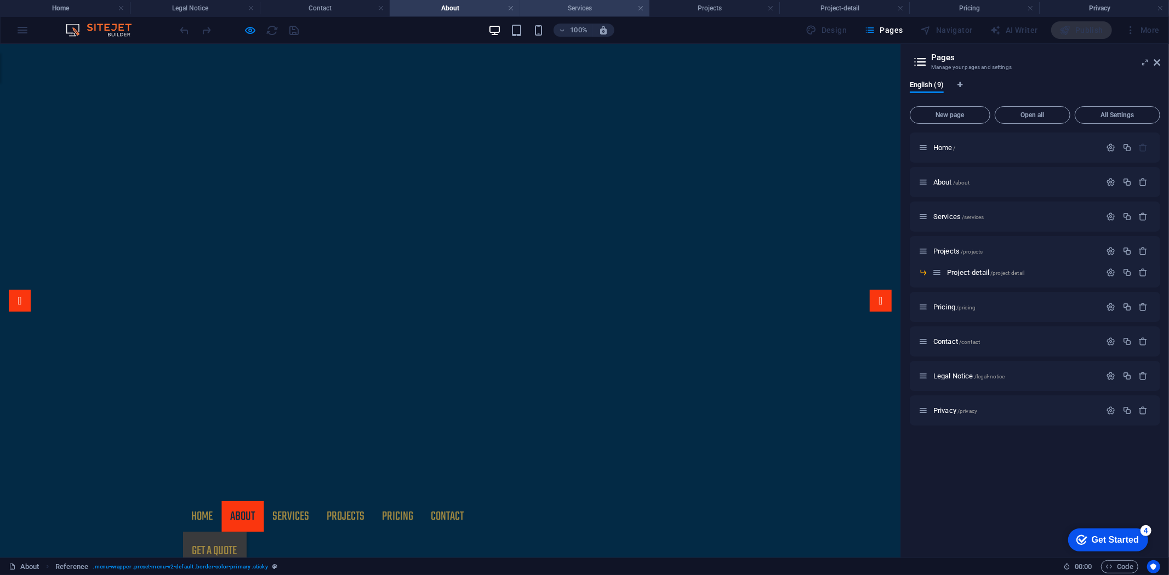
click at [548, 8] on h4 "Services" at bounding box center [584, 8] width 130 height 12
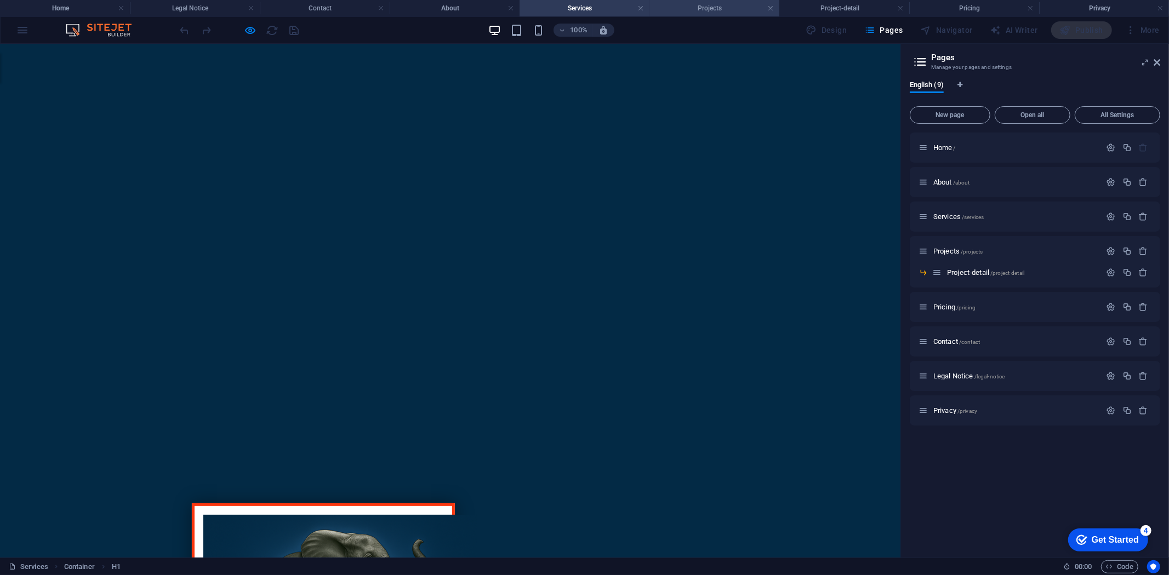
click at [721, 2] on h4 "Projects" at bounding box center [714, 8] width 130 height 12
click at [817, 3] on h4 "Project-detail" at bounding box center [844, 8] width 130 height 12
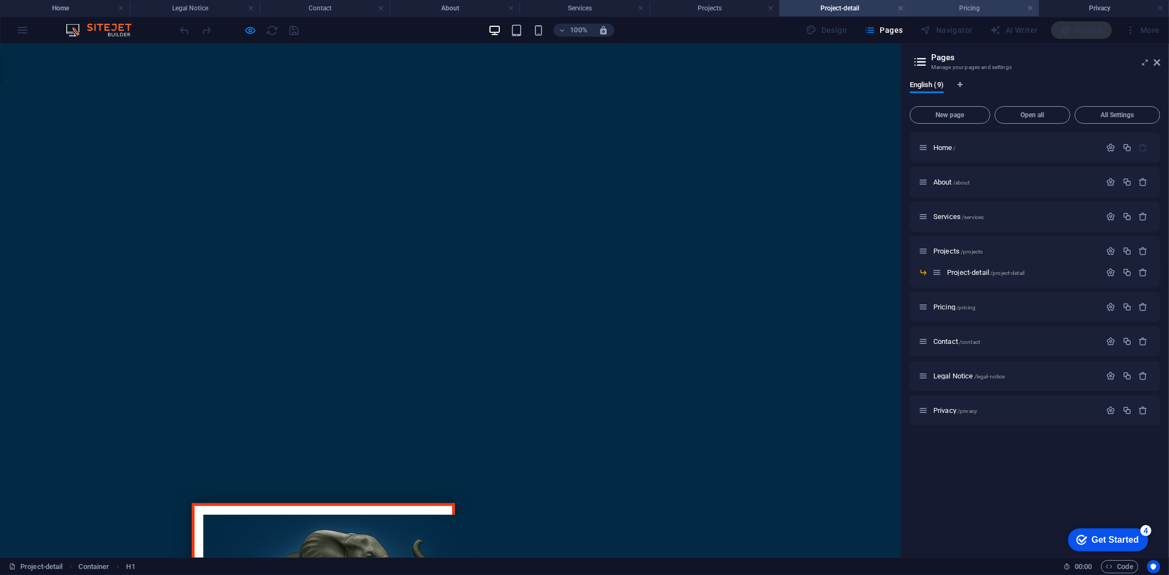
click at [941, 8] on h4 "Pricing" at bounding box center [974, 8] width 130 height 12
click at [1107, 5] on h4 "Privacy" at bounding box center [1104, 8] width 130 height 12
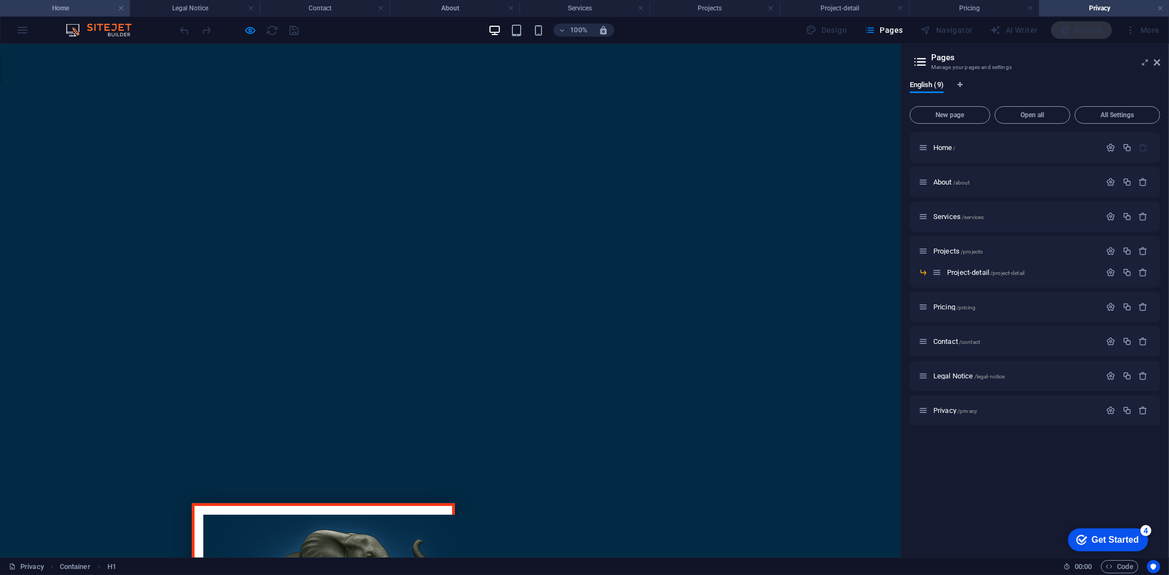
click at [78, 4] on h4 "Home" at bounding box center [65, 8] width 130 height 12
